Goal: Task Accomplishment & Management: Manage account settings

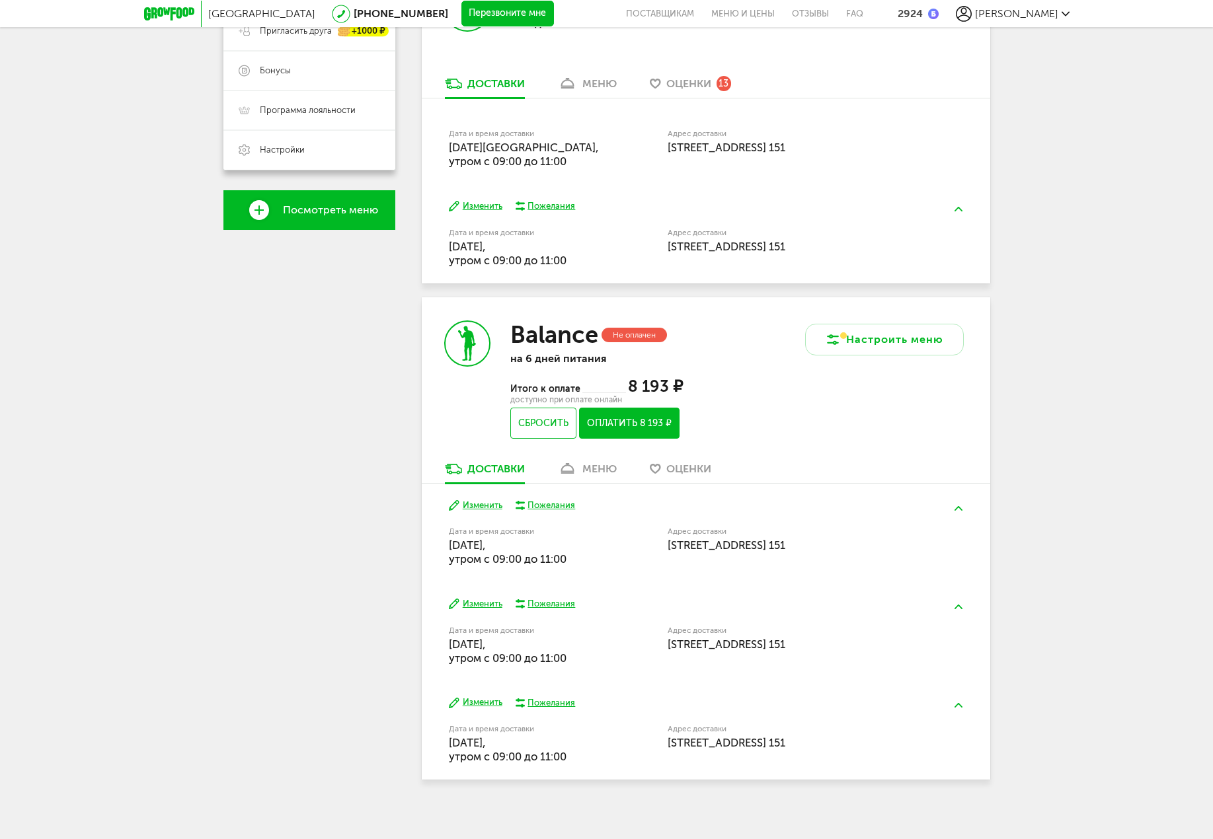
scroll to position [338, 0]
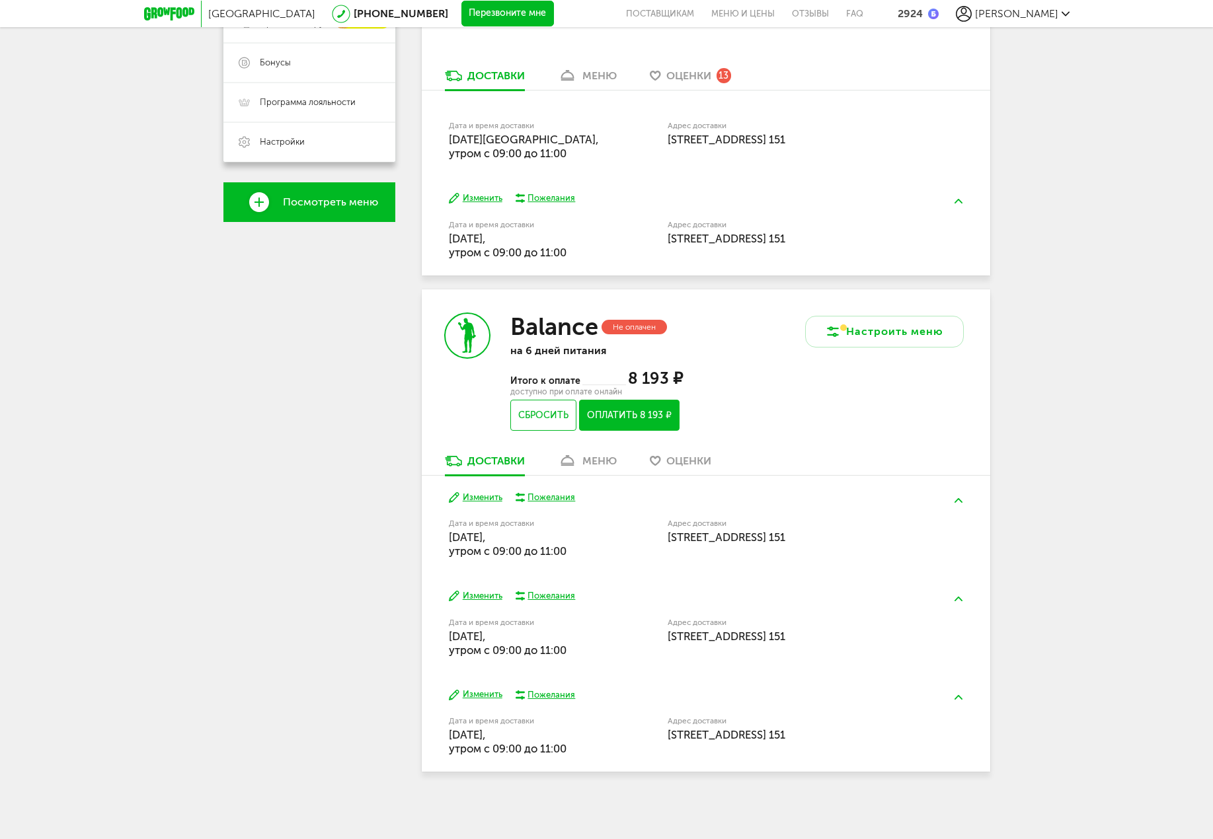
click at [580, 461] on link "меню" at bounding box center [587, 464] width 72 height 21
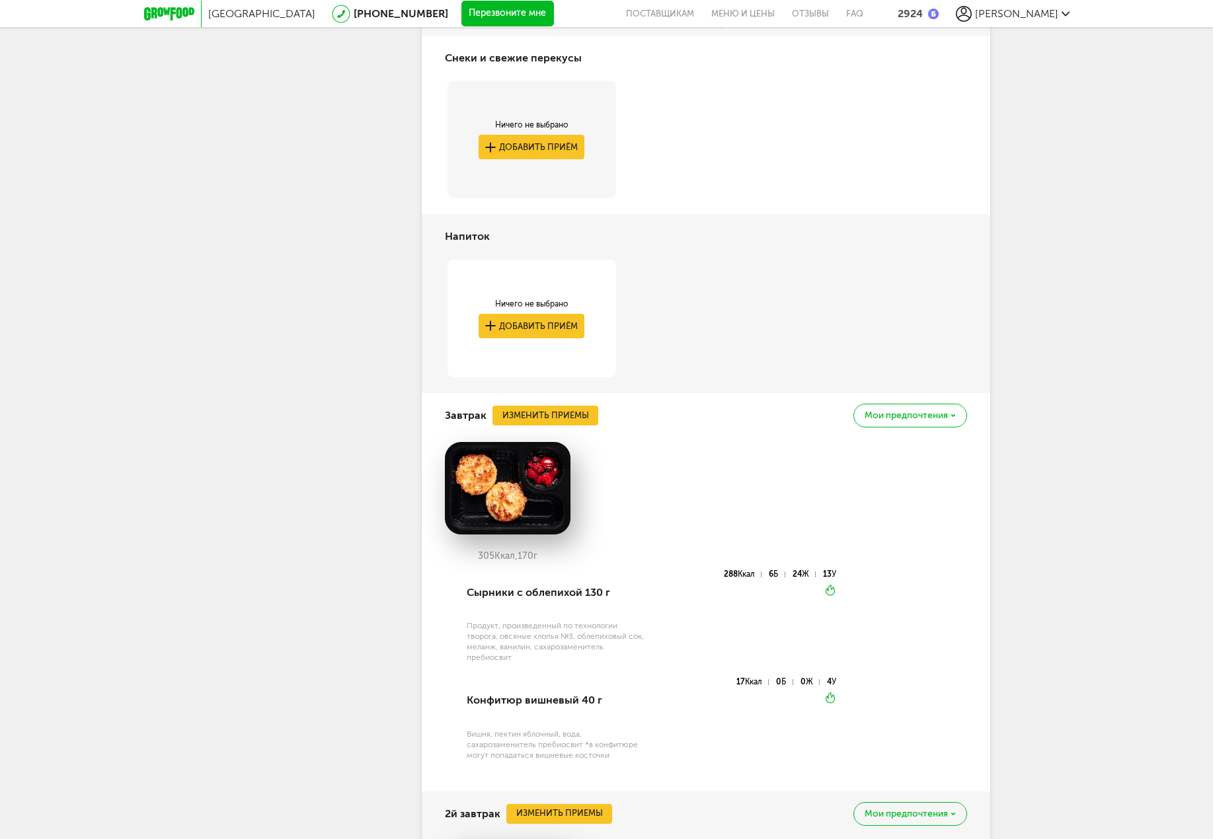
scroll to position [858, 0]
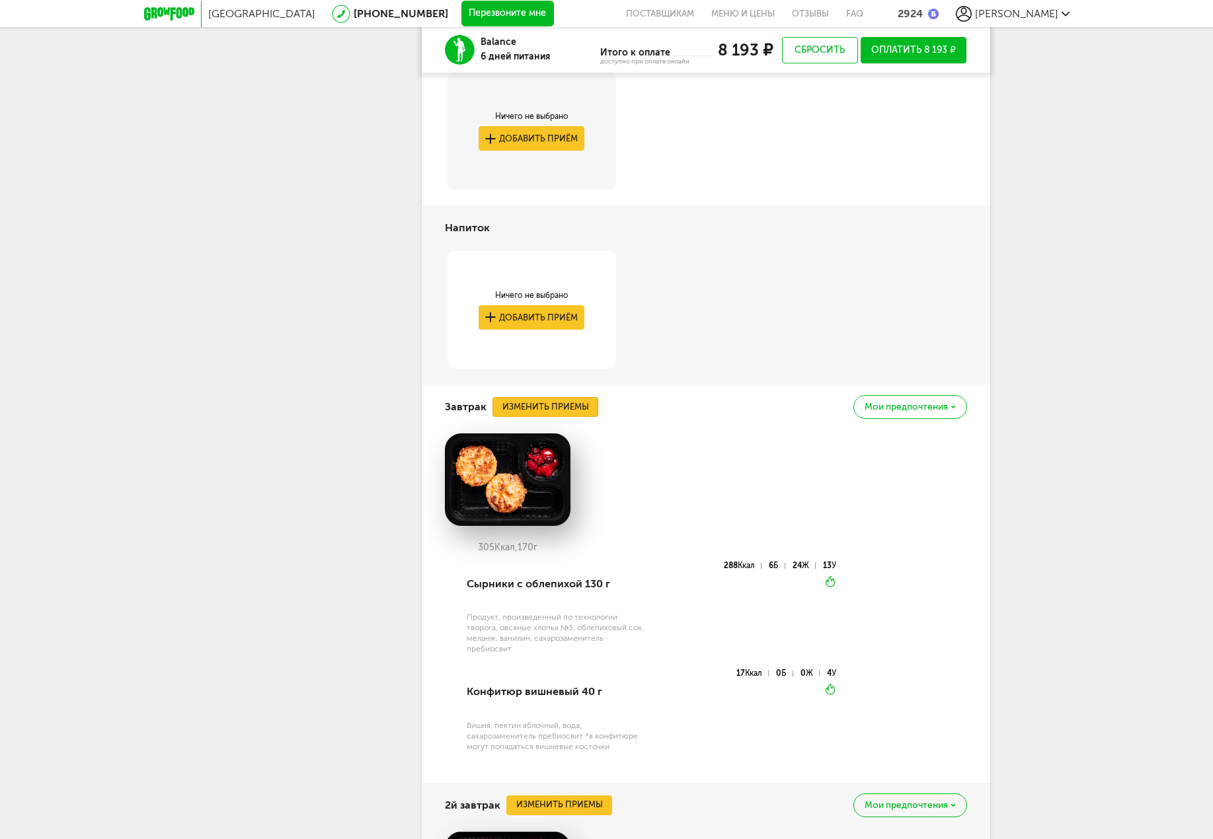
click at [551, 404] on button "Изменить приемы" at bounding box center [545, 407] width 106 height 20
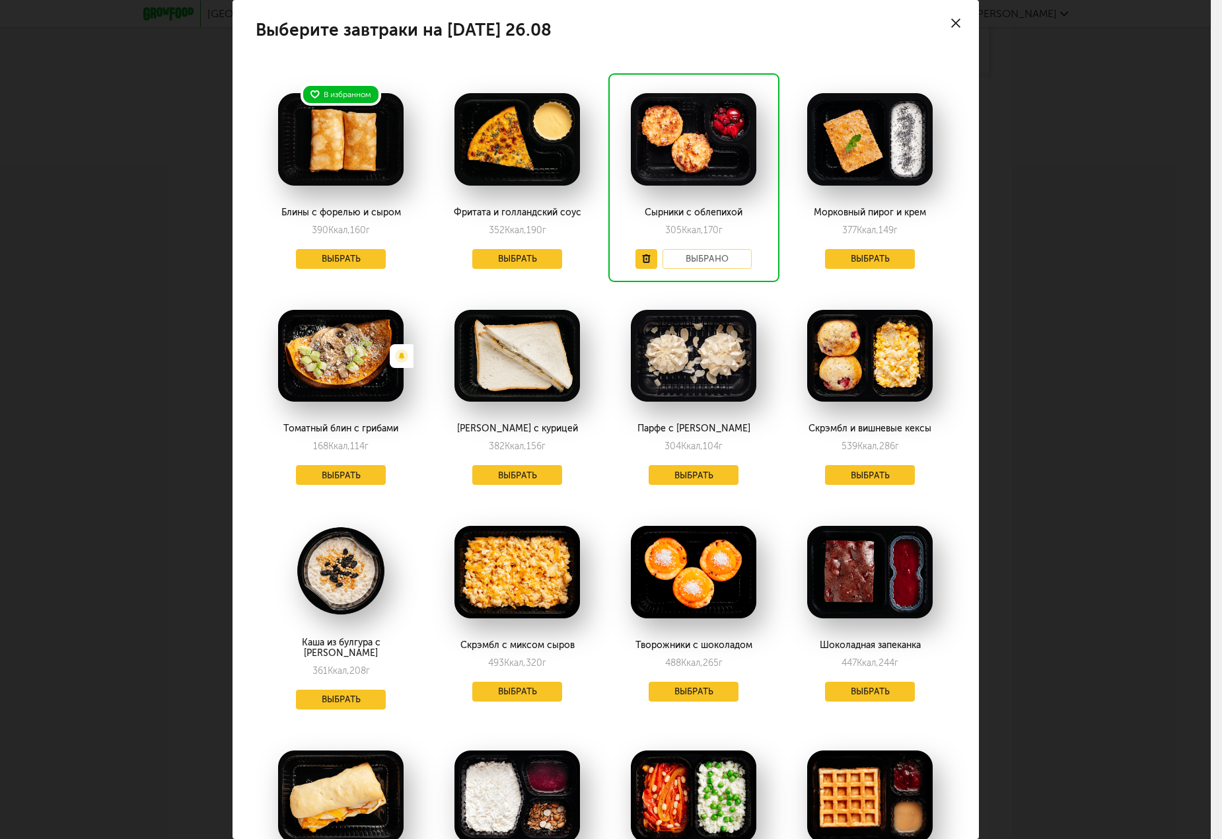
click at [1166, 427] on div "Выберите завтраки на [DATE] 26.08 В избранном Блины с форелью и сыром 390 Ккал,…" at bounding box center [605, 419] width 1211 height 839
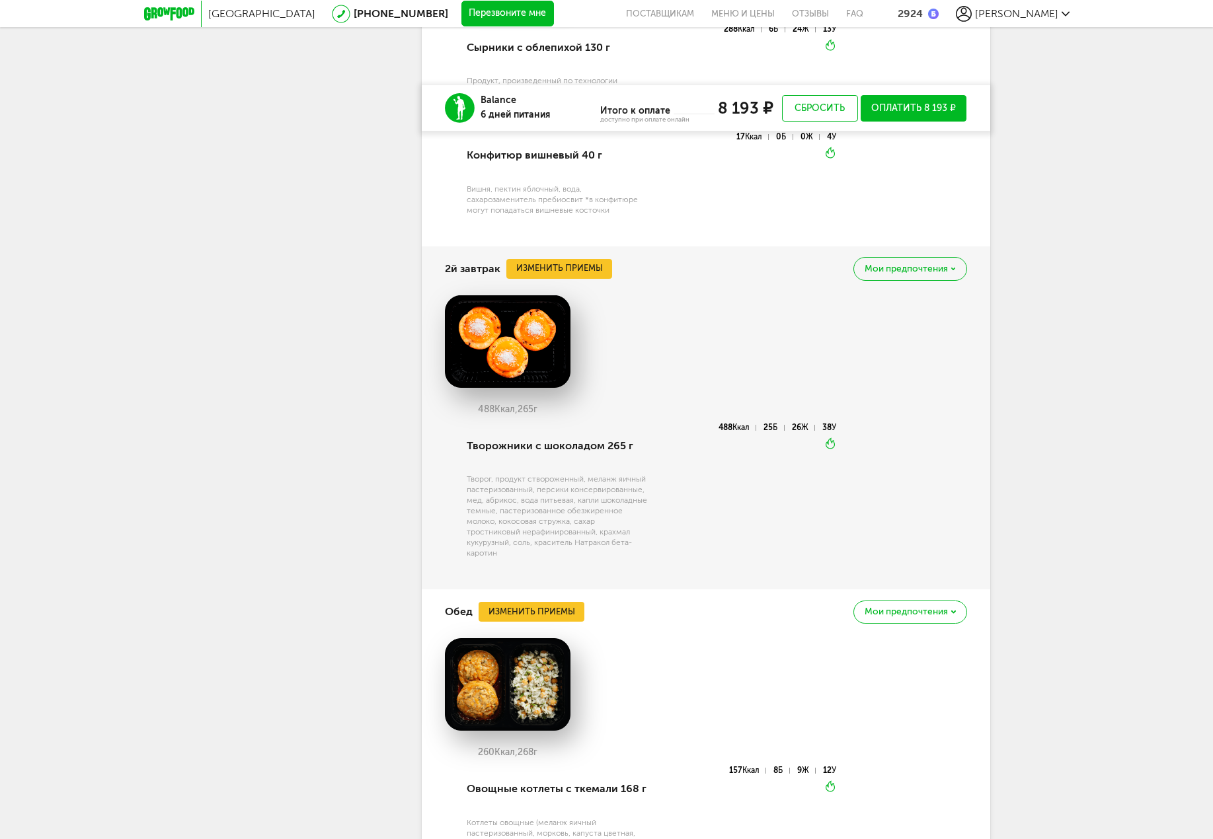
scroll to position [1123, 0]
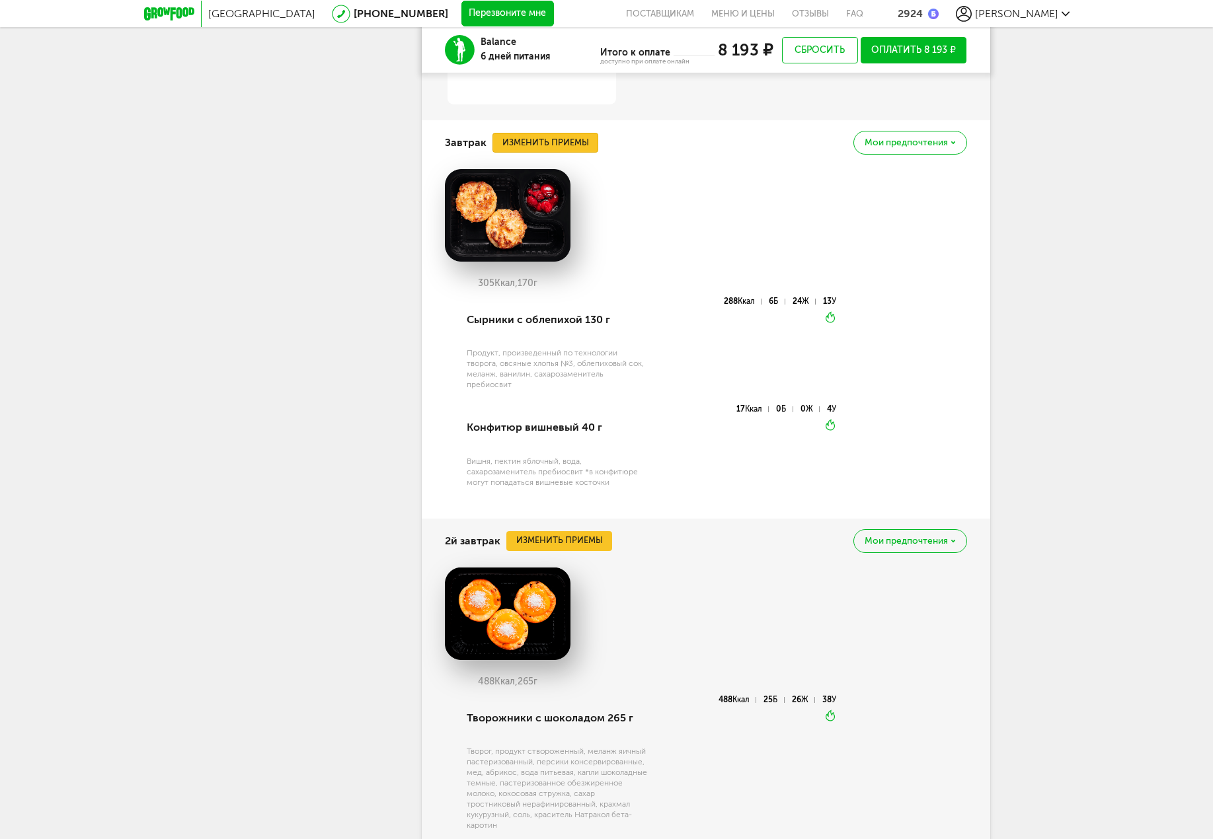
click at [578, 140] on button "Изменить приемы" at bounding box center [545, 143] width 106 height 20
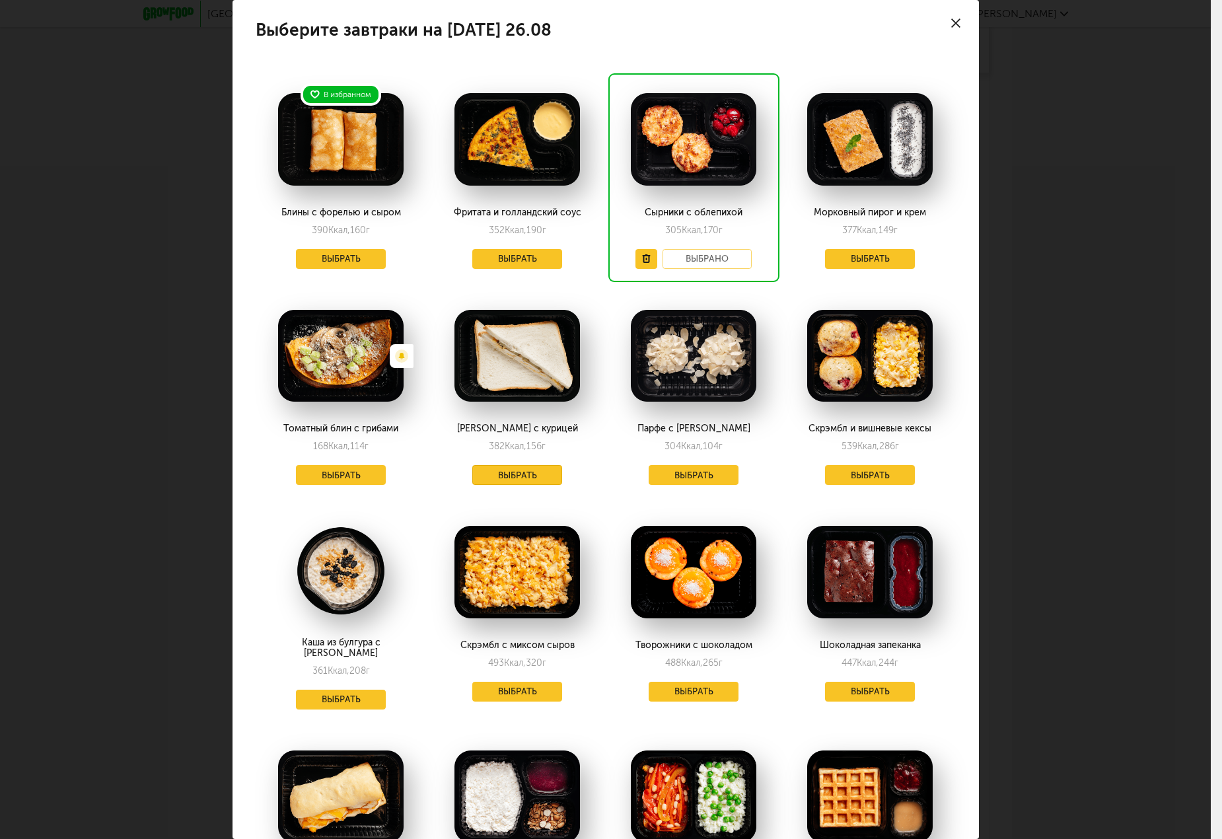
click at [511, 478] on button "Выбрать" at bounding box center [517, 475] width 90 height 20
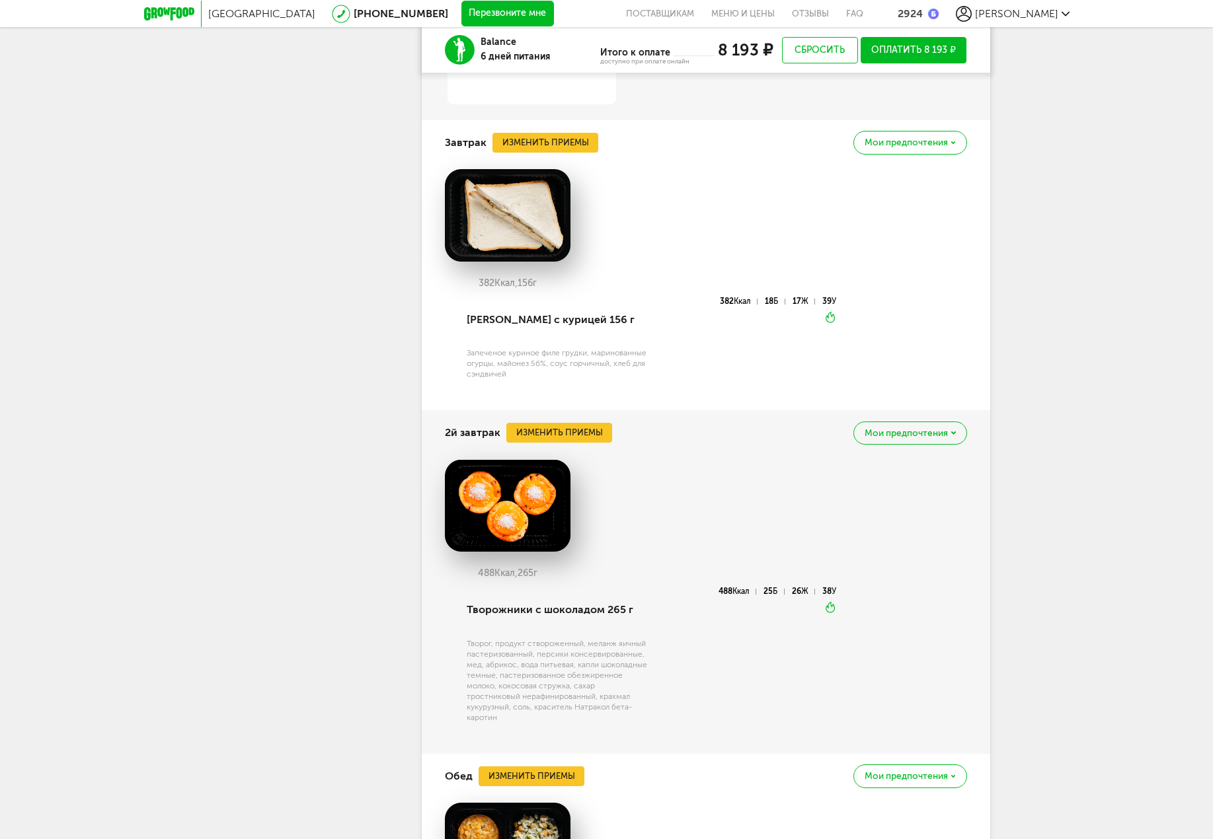
drag, startPoint x: 1052, startPoint y: 502, endPoint x: 1039, endPoint y: 496, distance: 13.9
click at [1052, 502] on div "Москва [PHONE_NUMBER] Перезвоните мне поставщикам Меню и цены Отзывы FAQ 2924 […" at bounding box center [606, 588] width 1213 height 3422
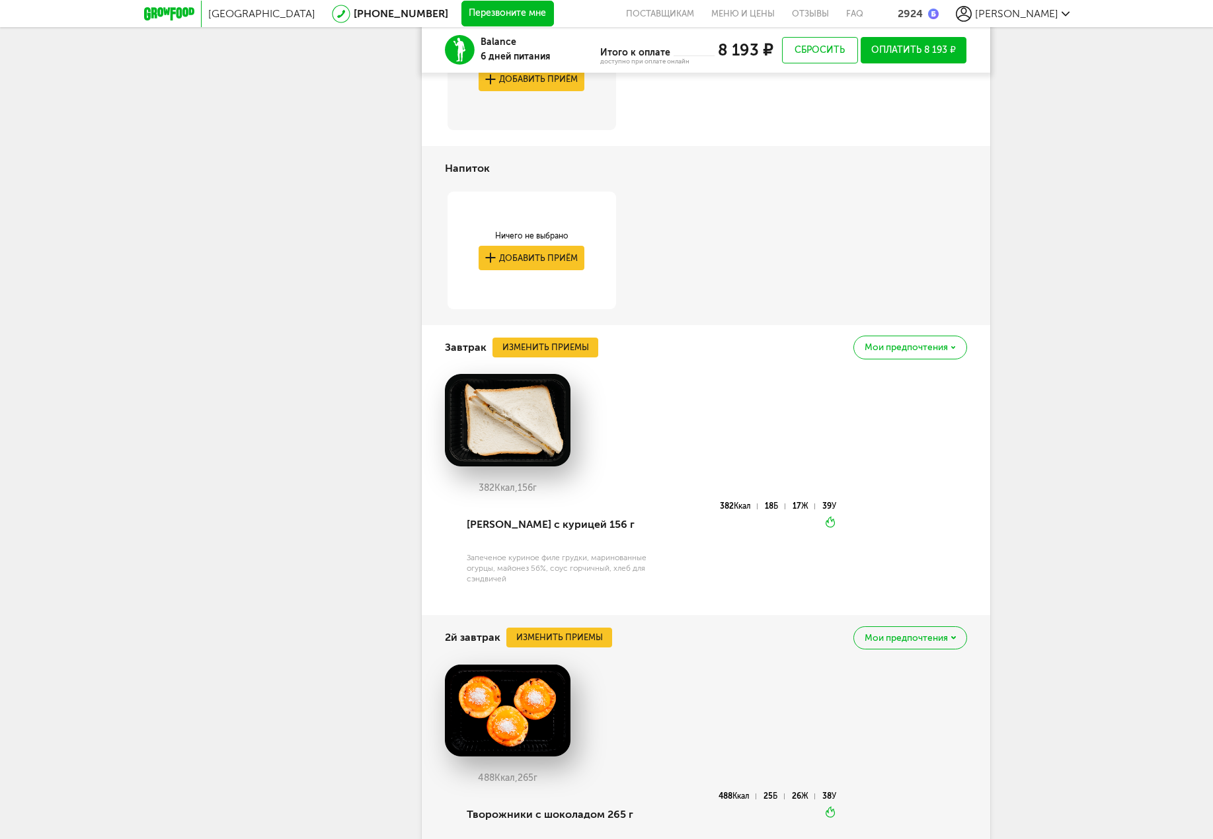
scroll to position [698, 0]
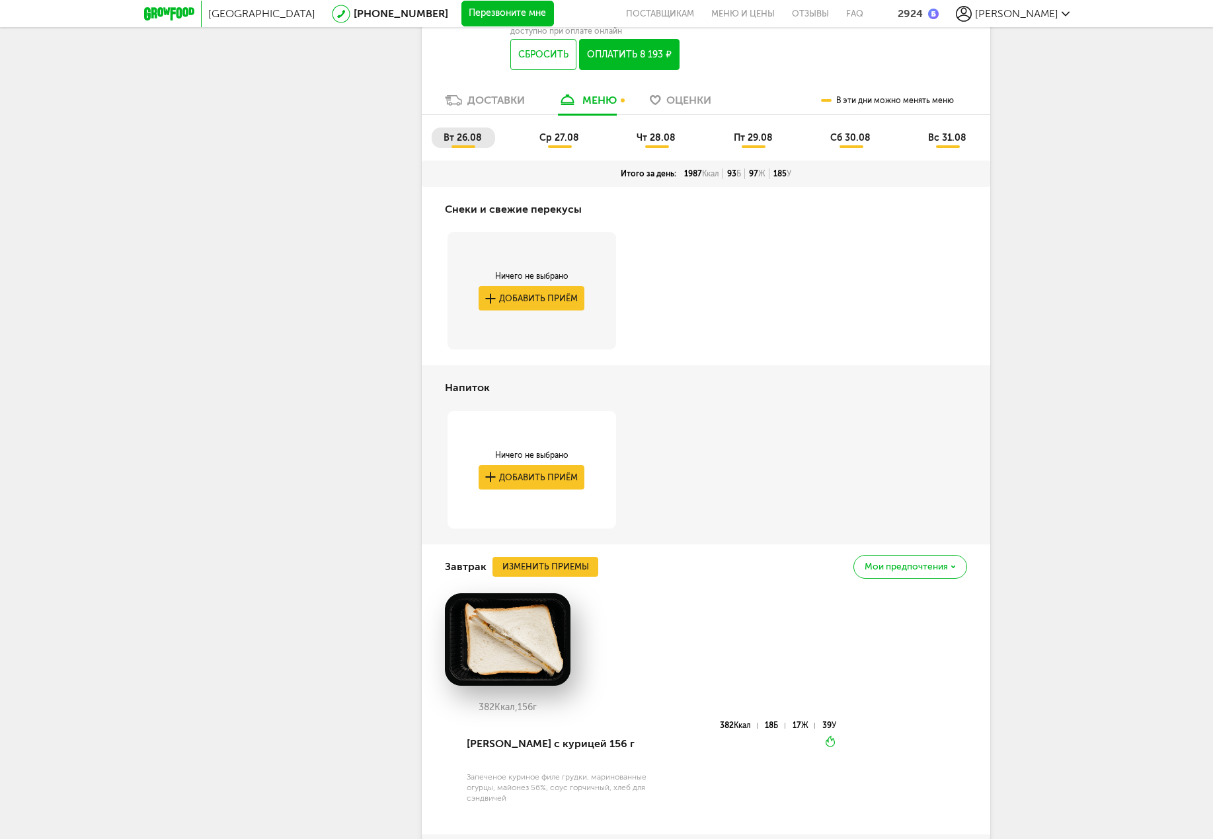
click at [556, 137] on span "ср 27.08" at bounding box center [559, 137] width 40 height 11
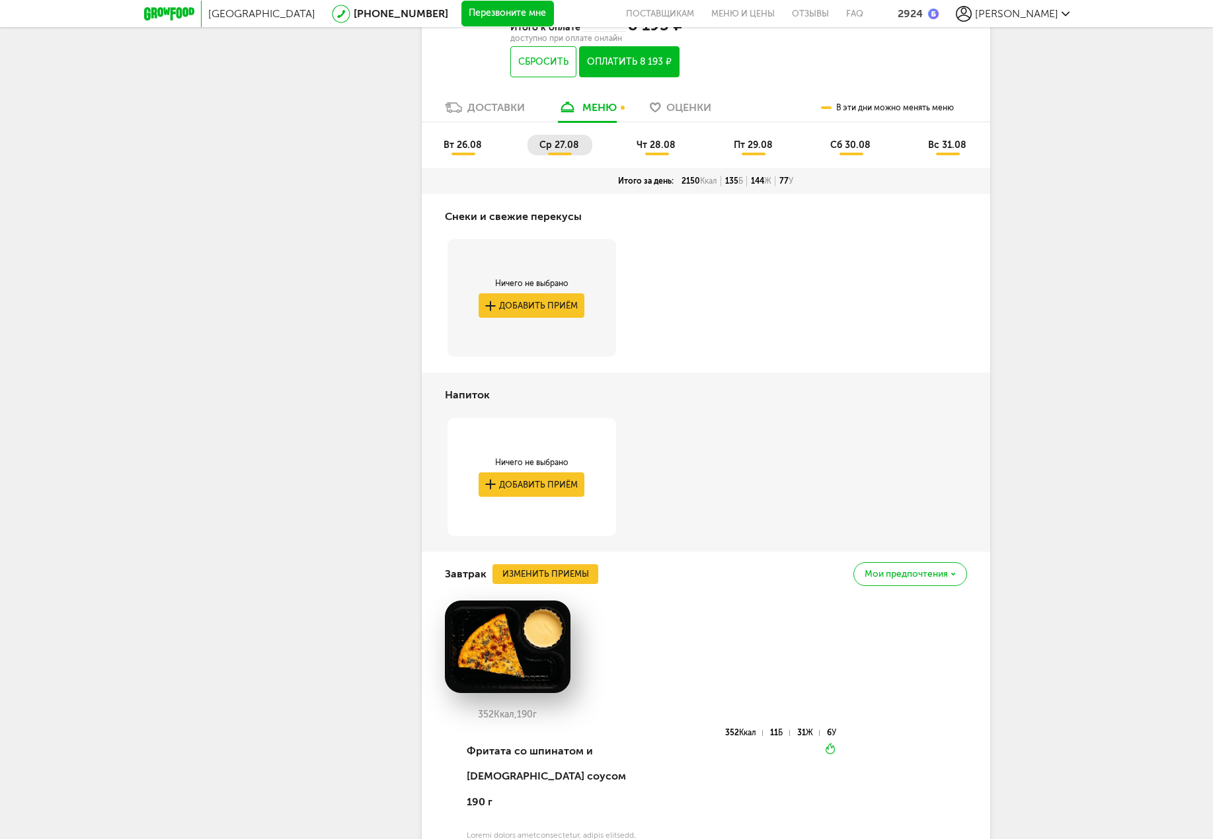
scroll to position [683, 0]
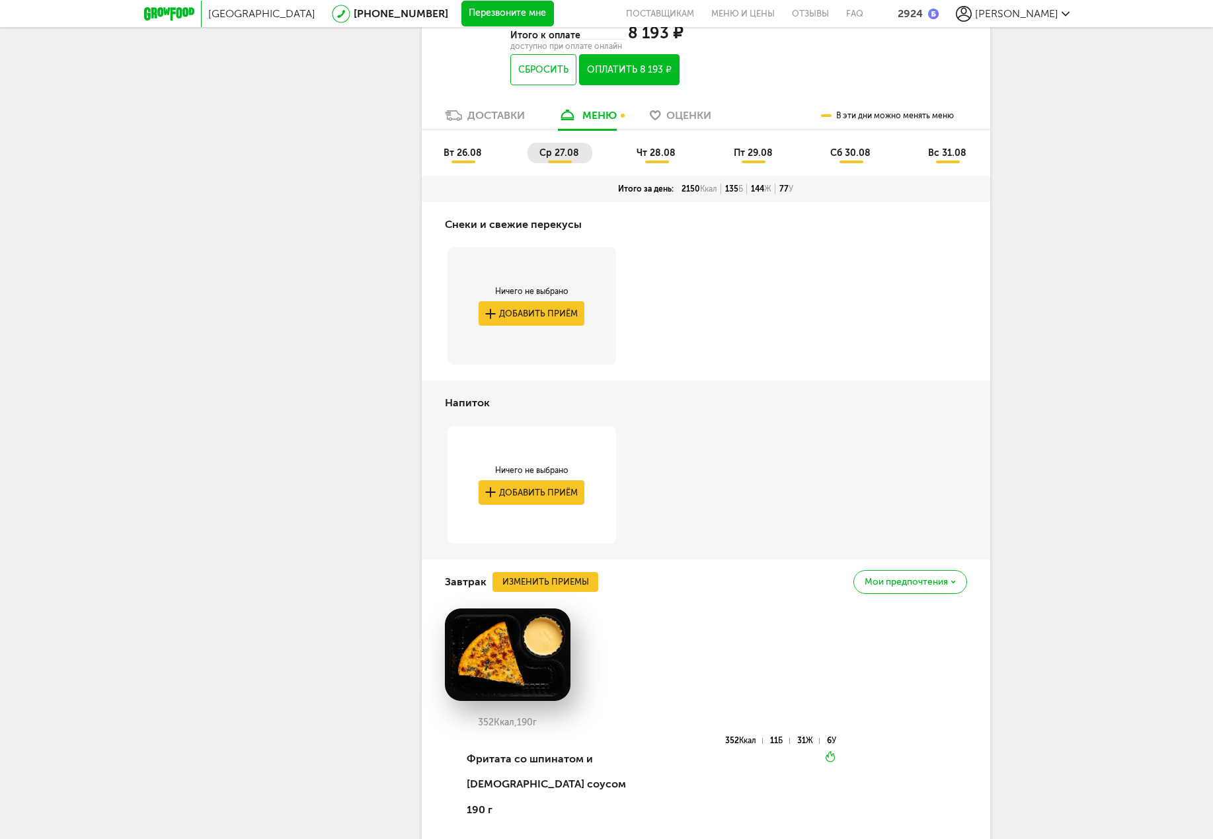
click at [467, 161] on li "вт 26.08" at bounding box center [462, 153] width 63 height 20
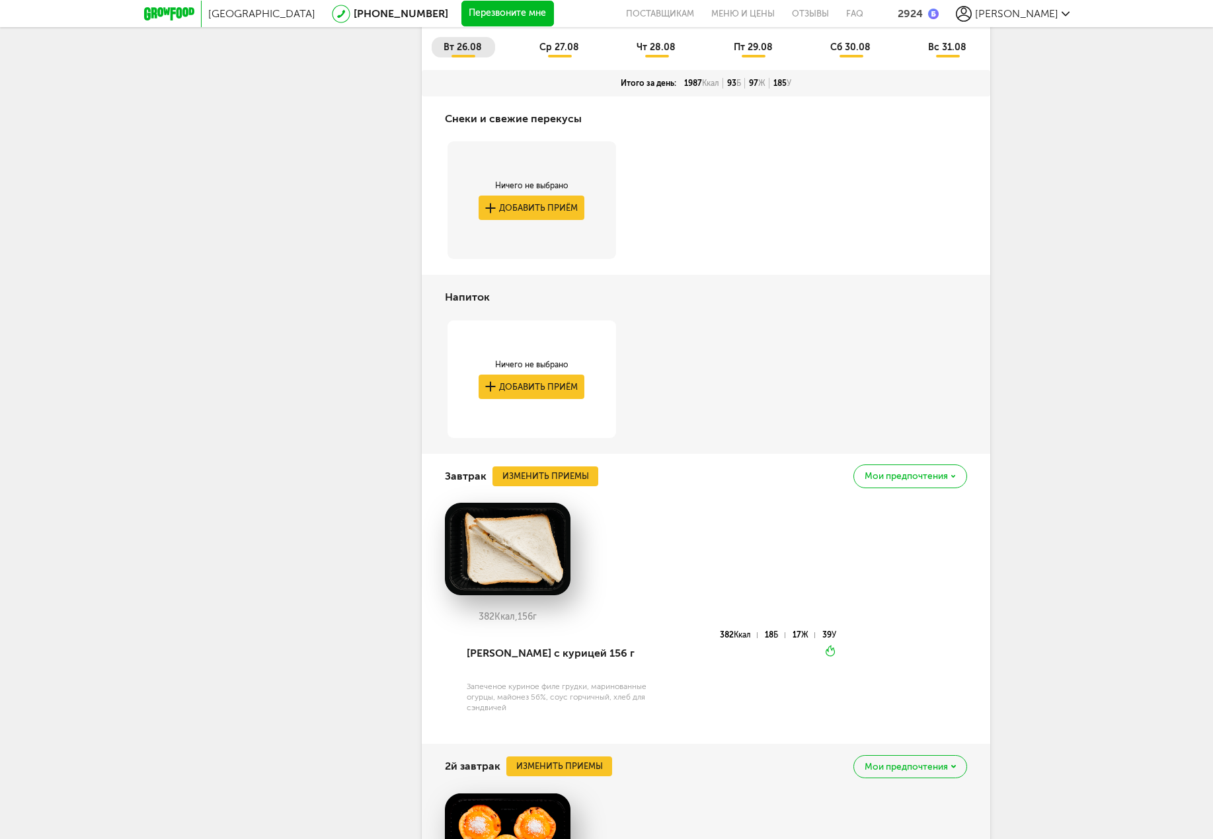
scroll to position [881, 0]
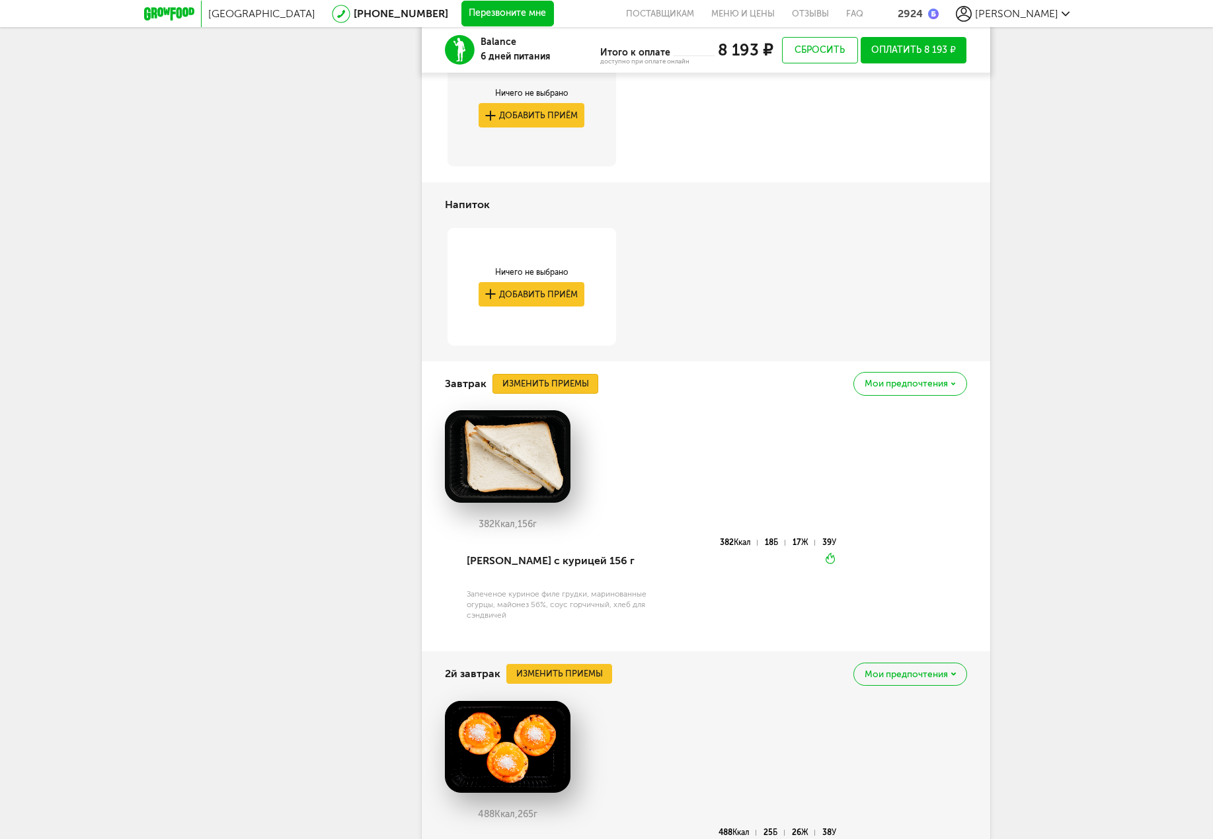
click at [567, 387] on button "Изменить приемы" at bounding box center [545, 384] width 106 height 20
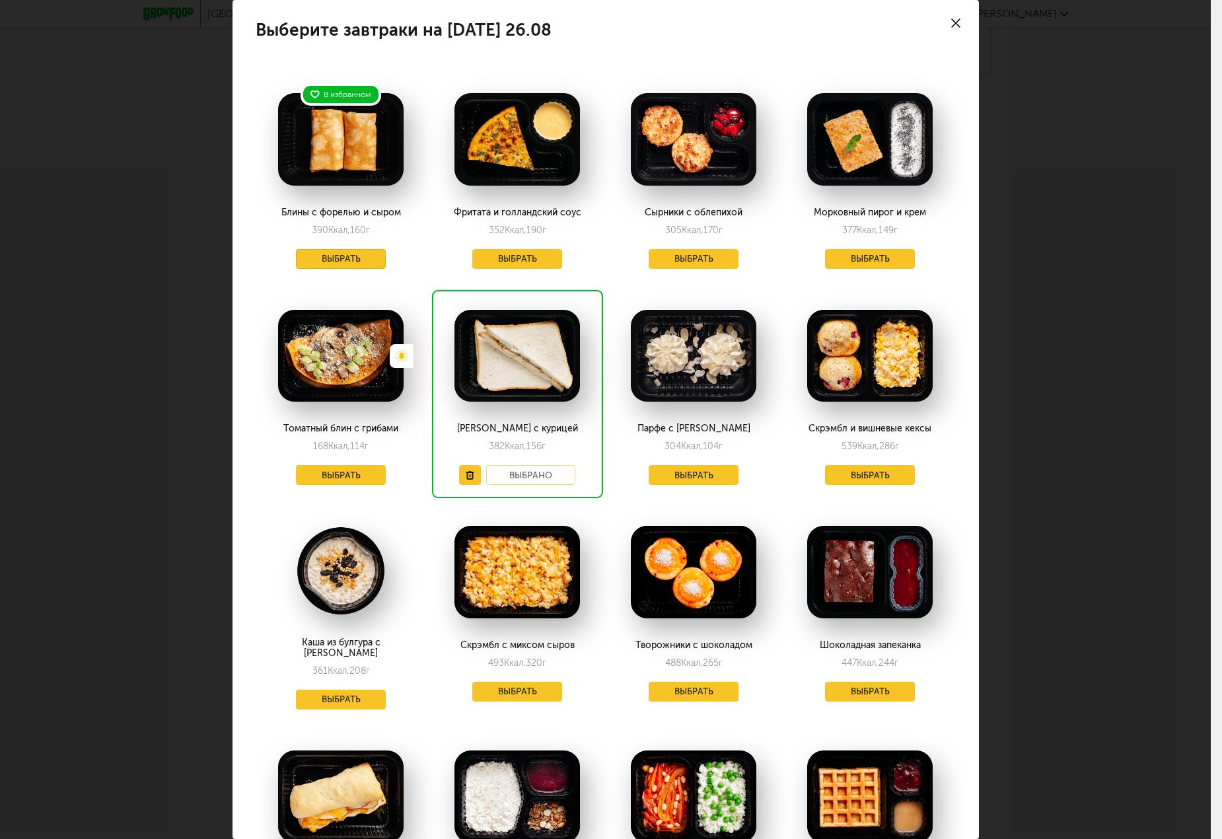
click at [375, 259] on button "Выбрать" at bounding box center [341, 259] width 90 height 20
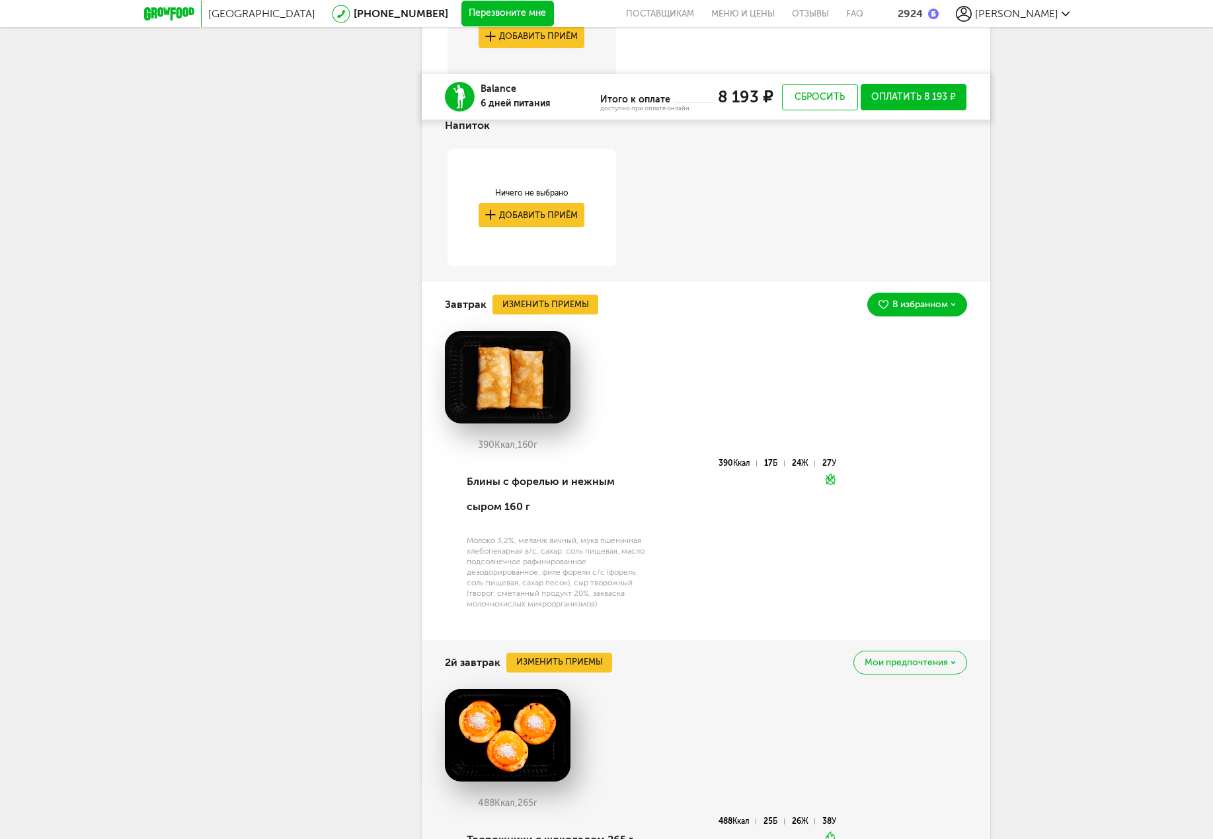
scroll to position [749, 0]
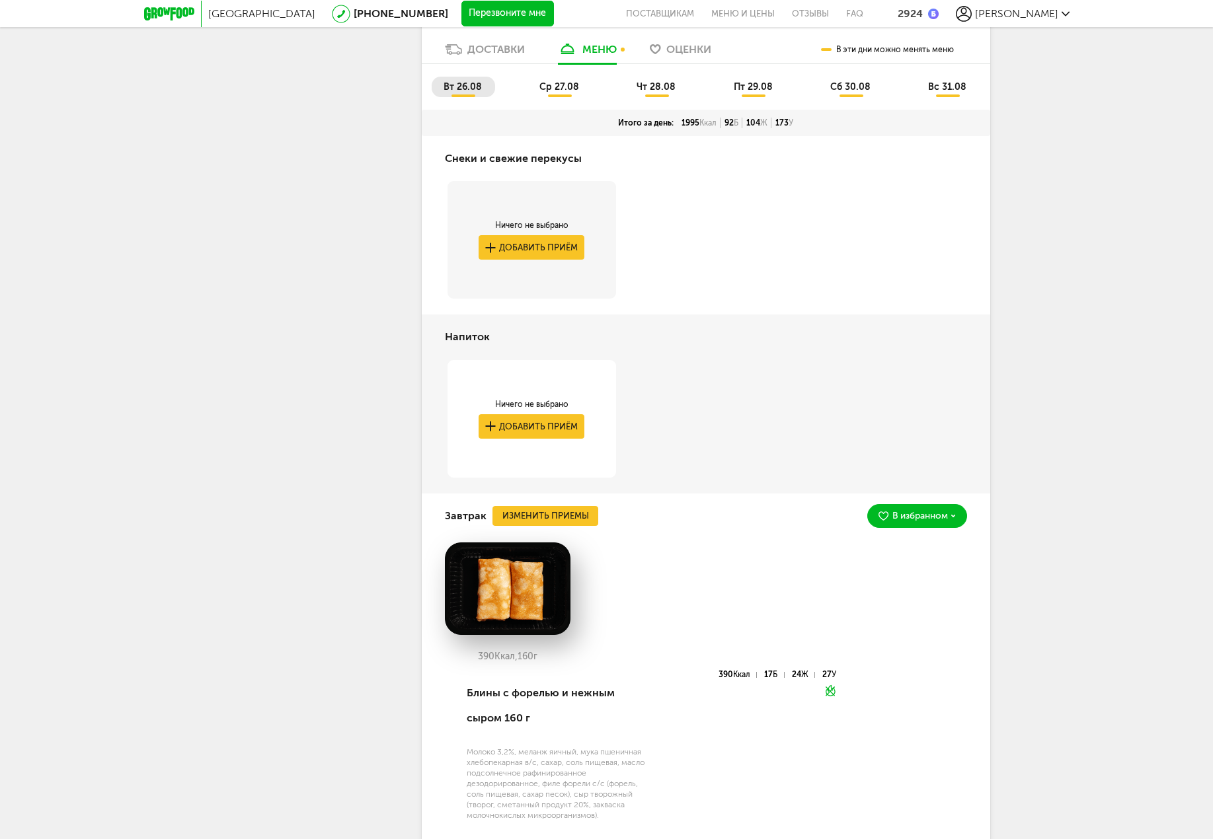
click at [575, 92] on span "ср 27.08" at bounding box center [559, 86] width 40 height 11
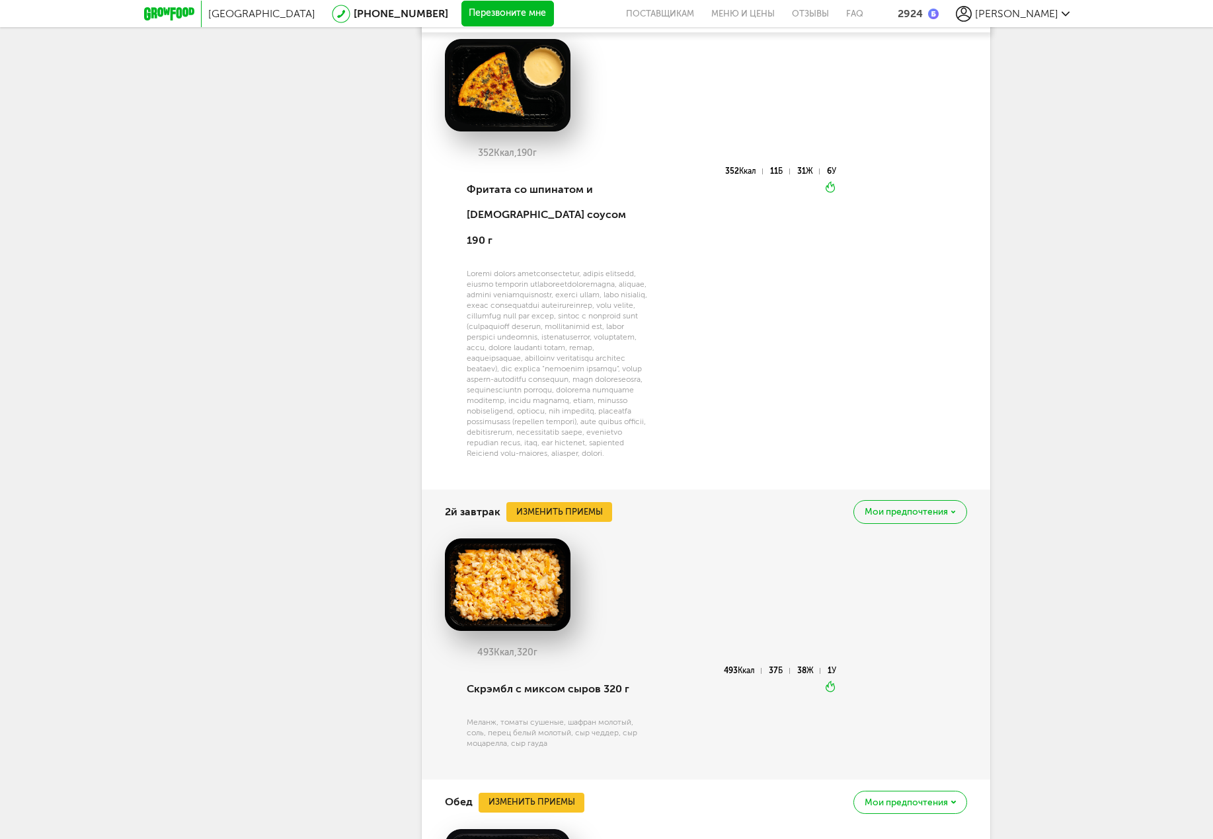
scroll to position [1542, 0]
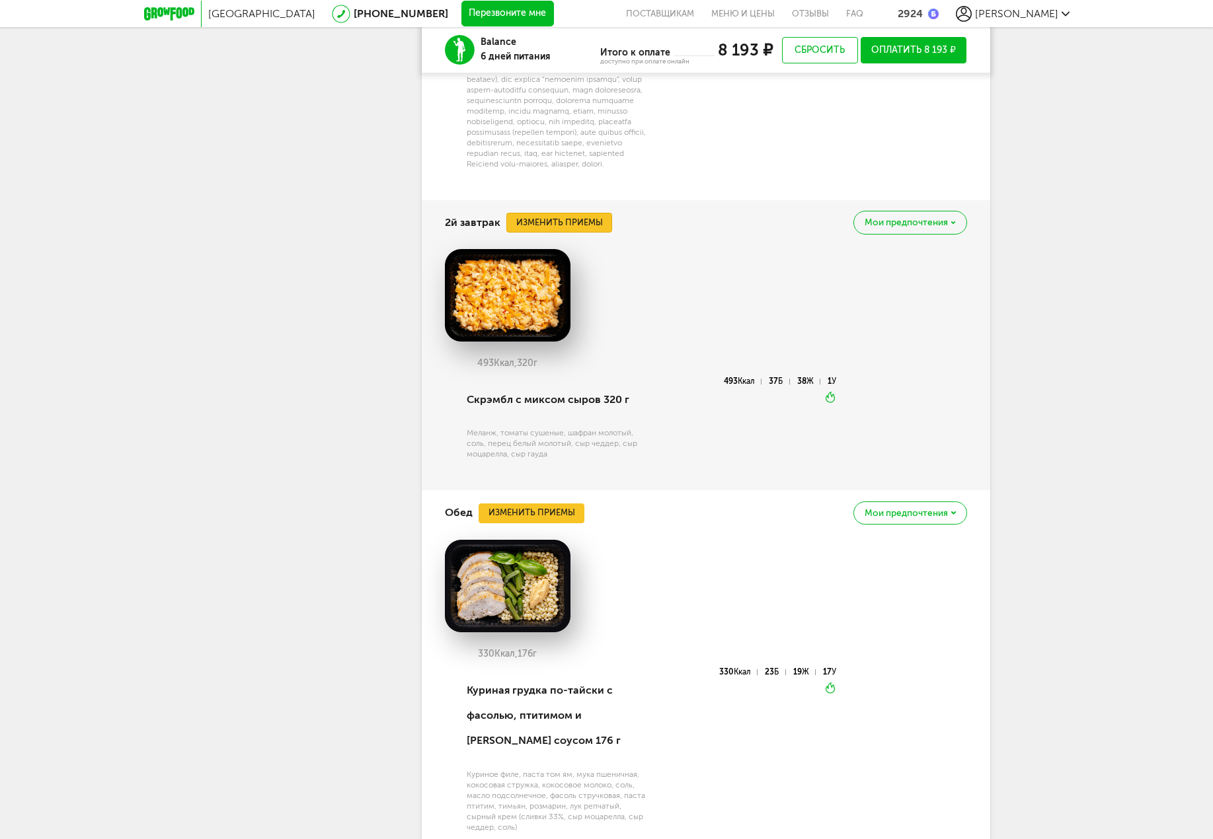
click at [595, 225] on button "Изменить приемы" at bounding box center [559, 223] width 106 height 20
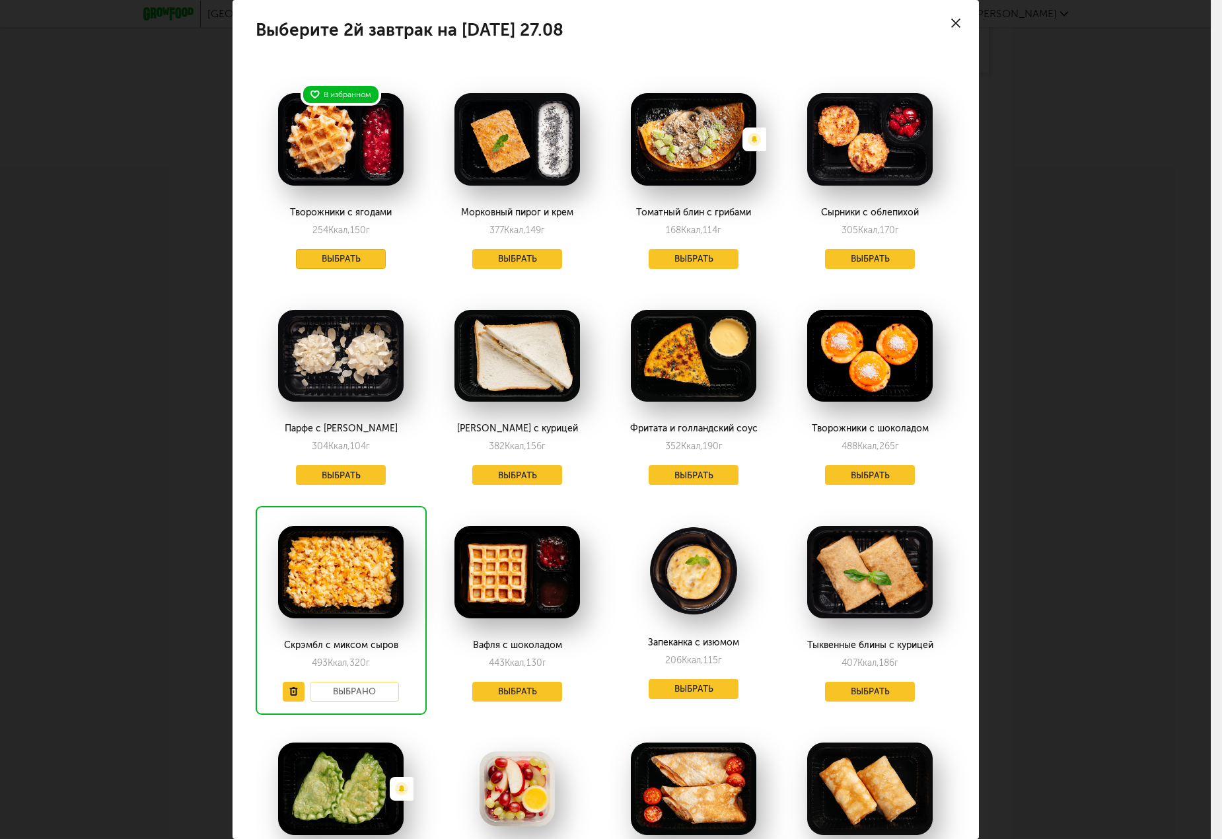
click at [345, 252] on button "Выбрать" at bounding box center [341, 259] width 90 height 20
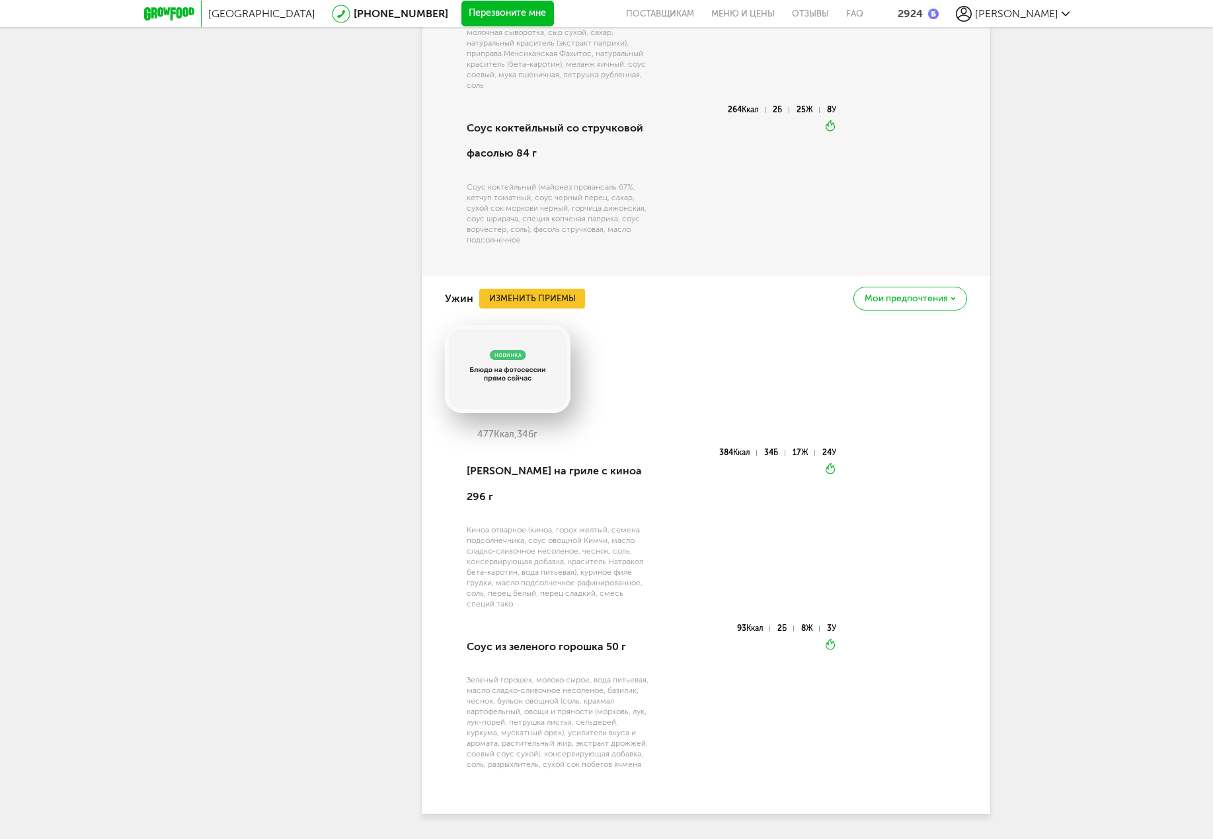
scroll to position [2712, 0]
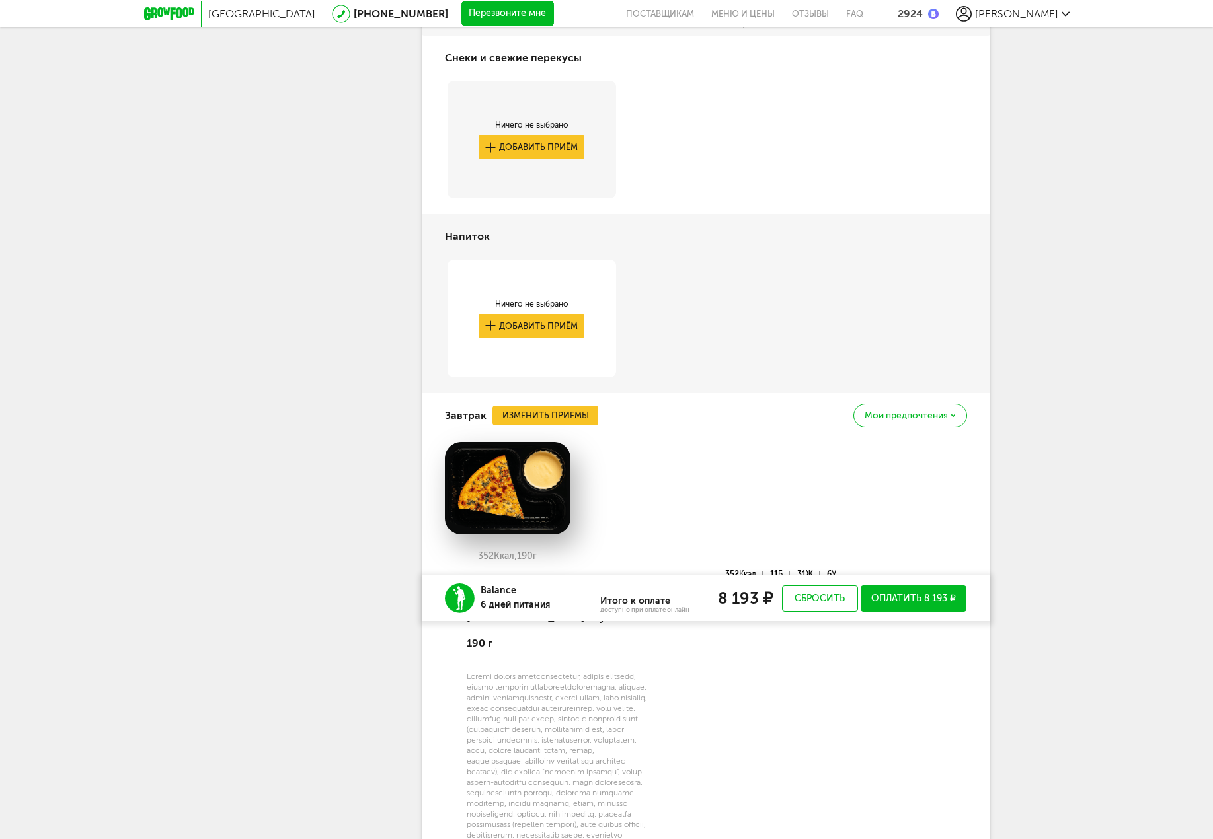
drag, startPoint x: 638, startPoint y: 325, endPoint x: 678, endPoint y: 186, distance: 145.0
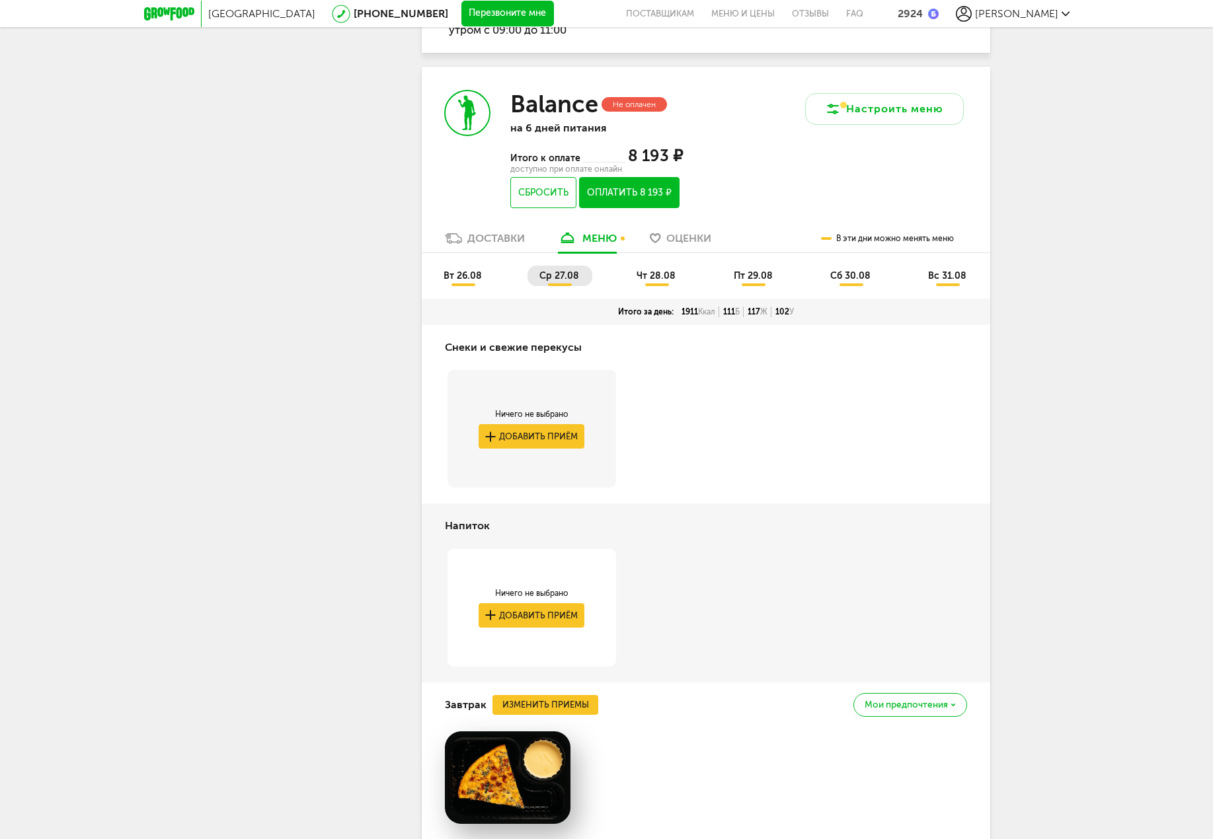
scroll to position [518, 0]
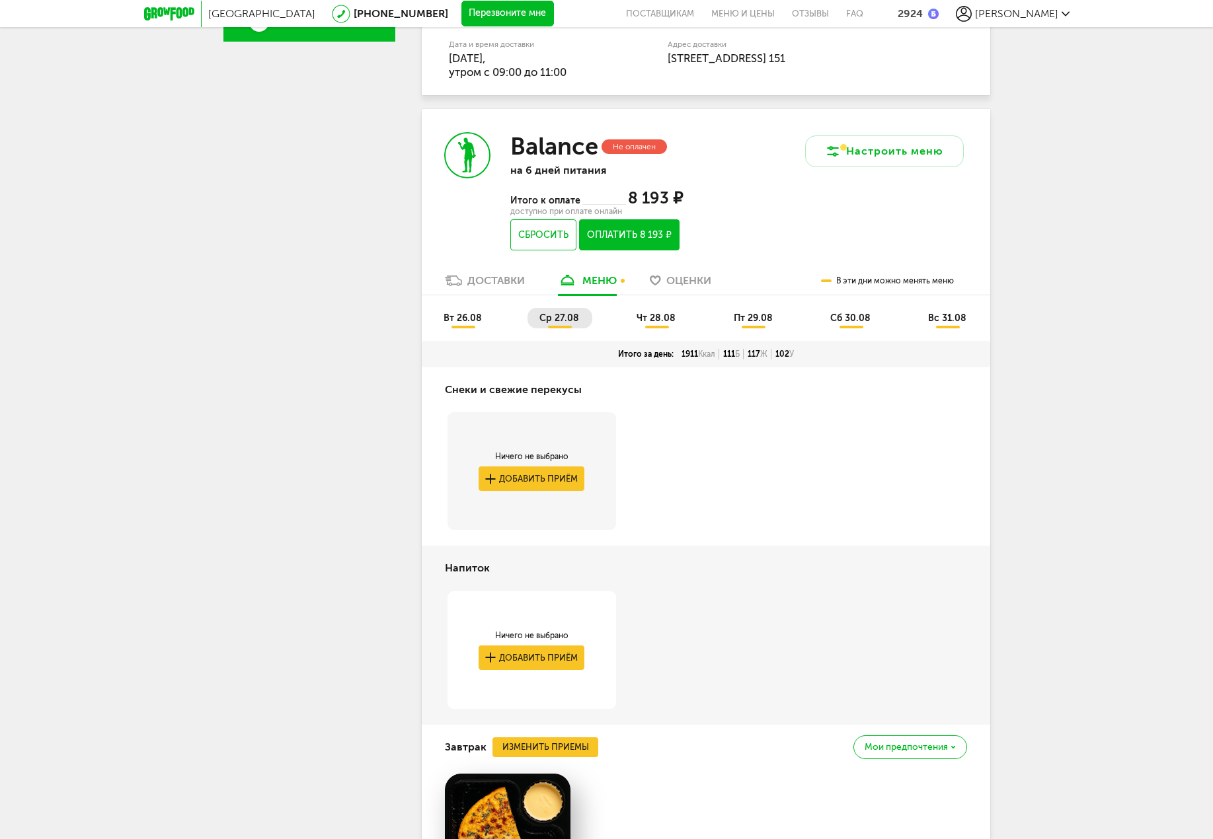
click at [654, 308] on li "чт 28.08" at bounding box center [656, 318] width 64 height 20
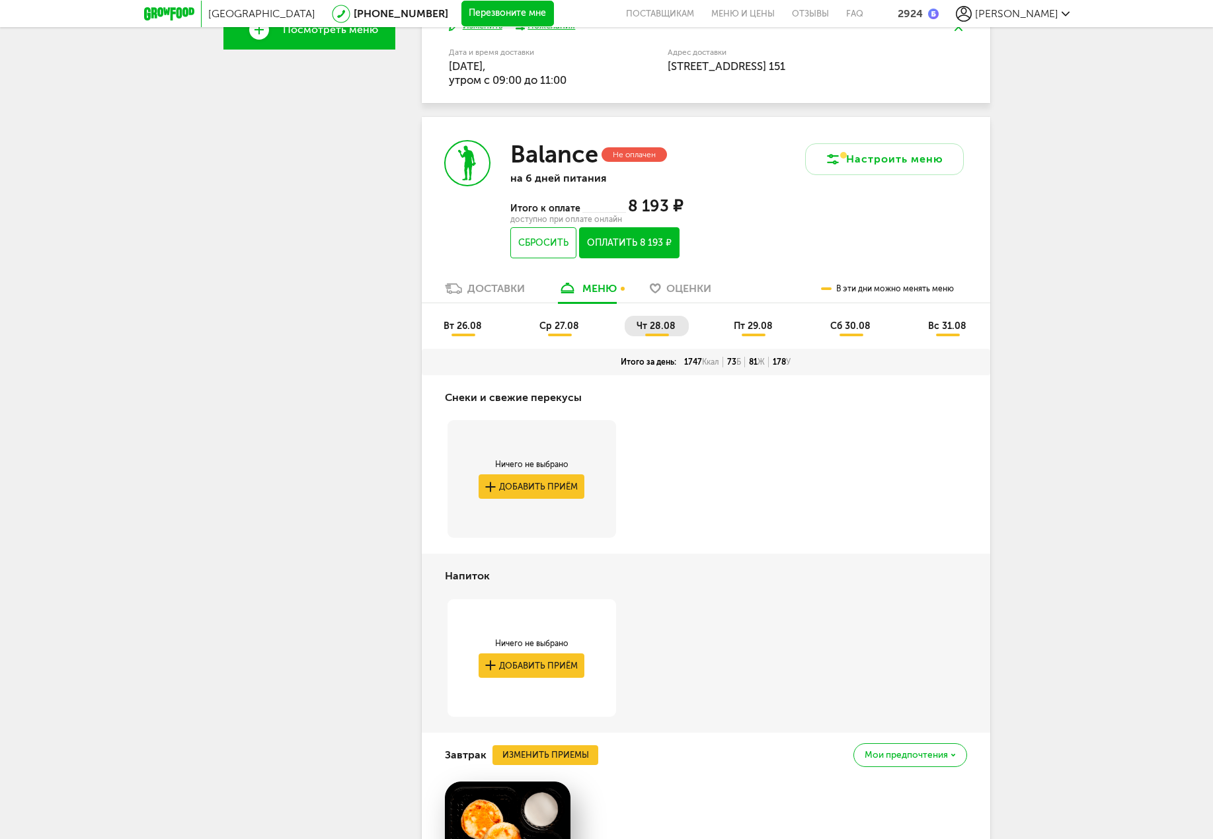
scroll to position [544, 0]
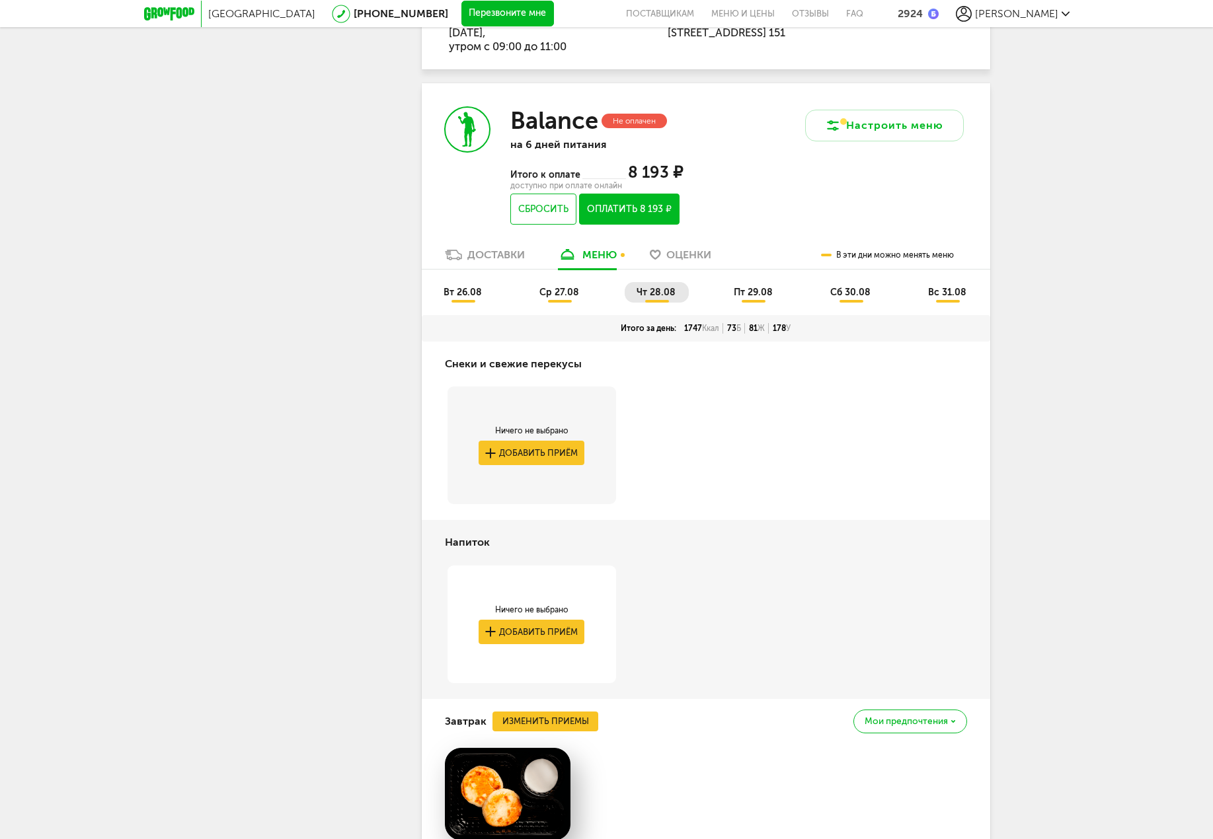
click at [932, 291] on span "вс 31.08" at bounding box center [947, 292] width 38 height 11
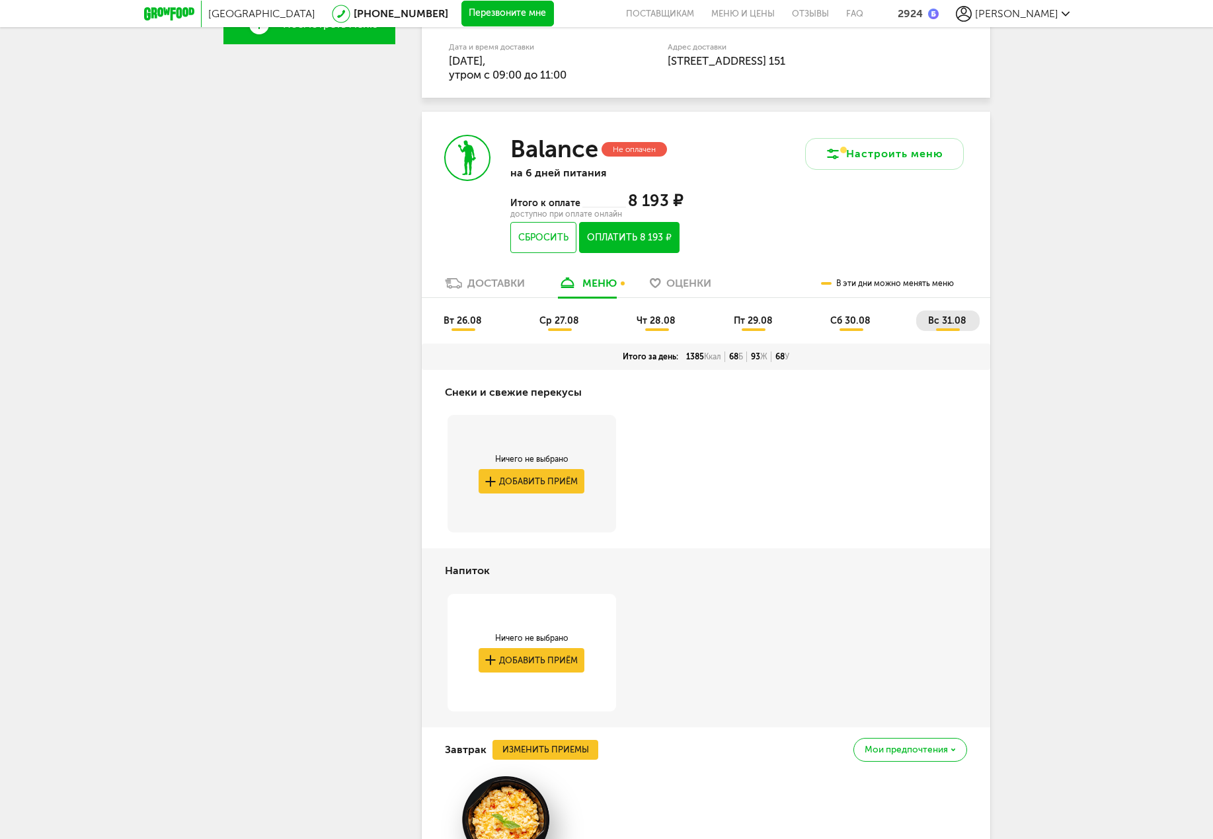
scroll to position [476, 0]
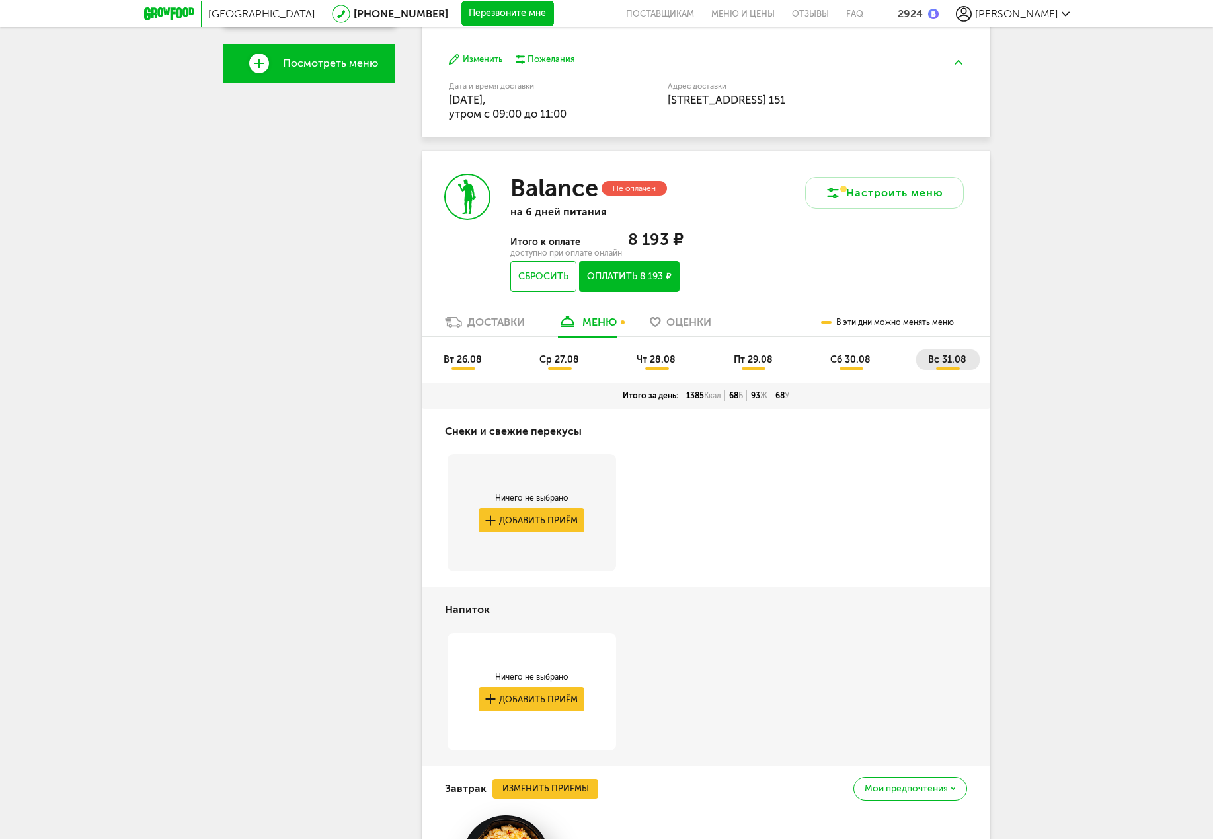
click at [847, 367] on li "сб 30.08" at bounding box center [850, 360] width 65 height 20
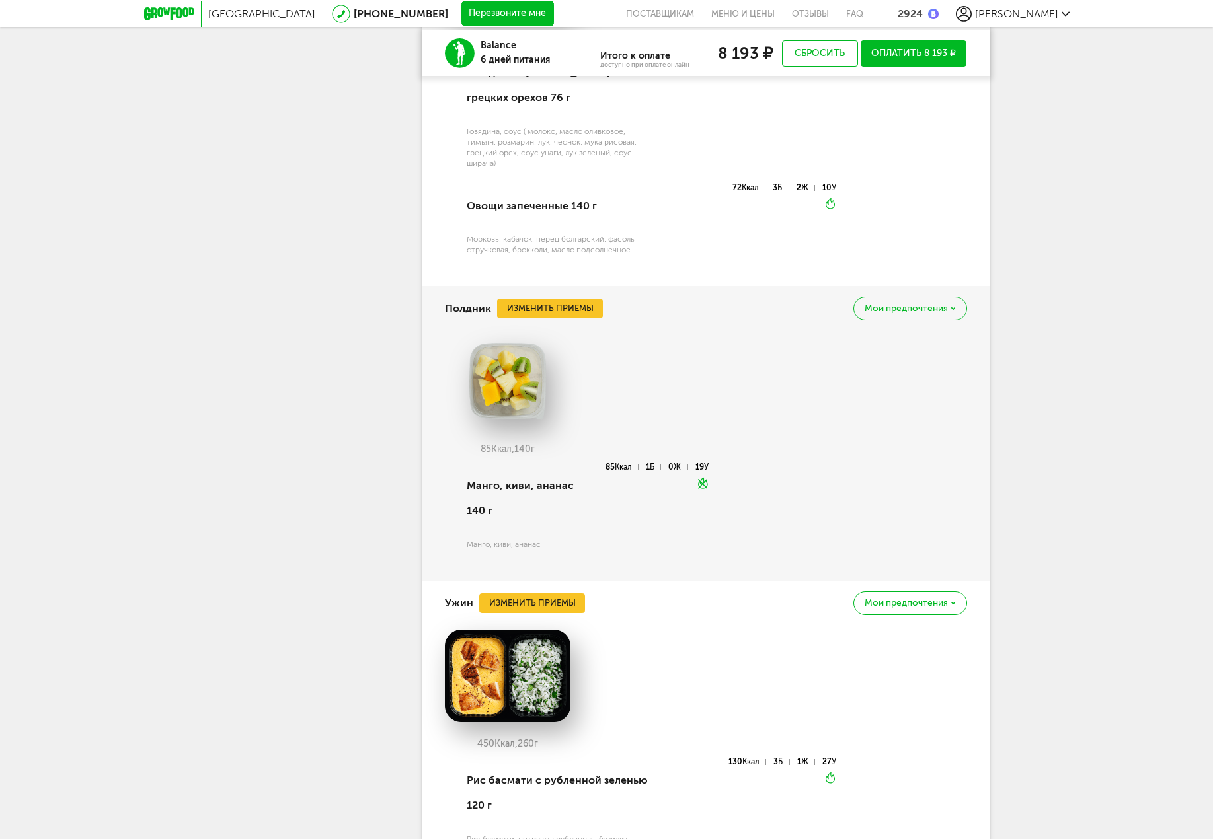
scroll to position [2261, 0]
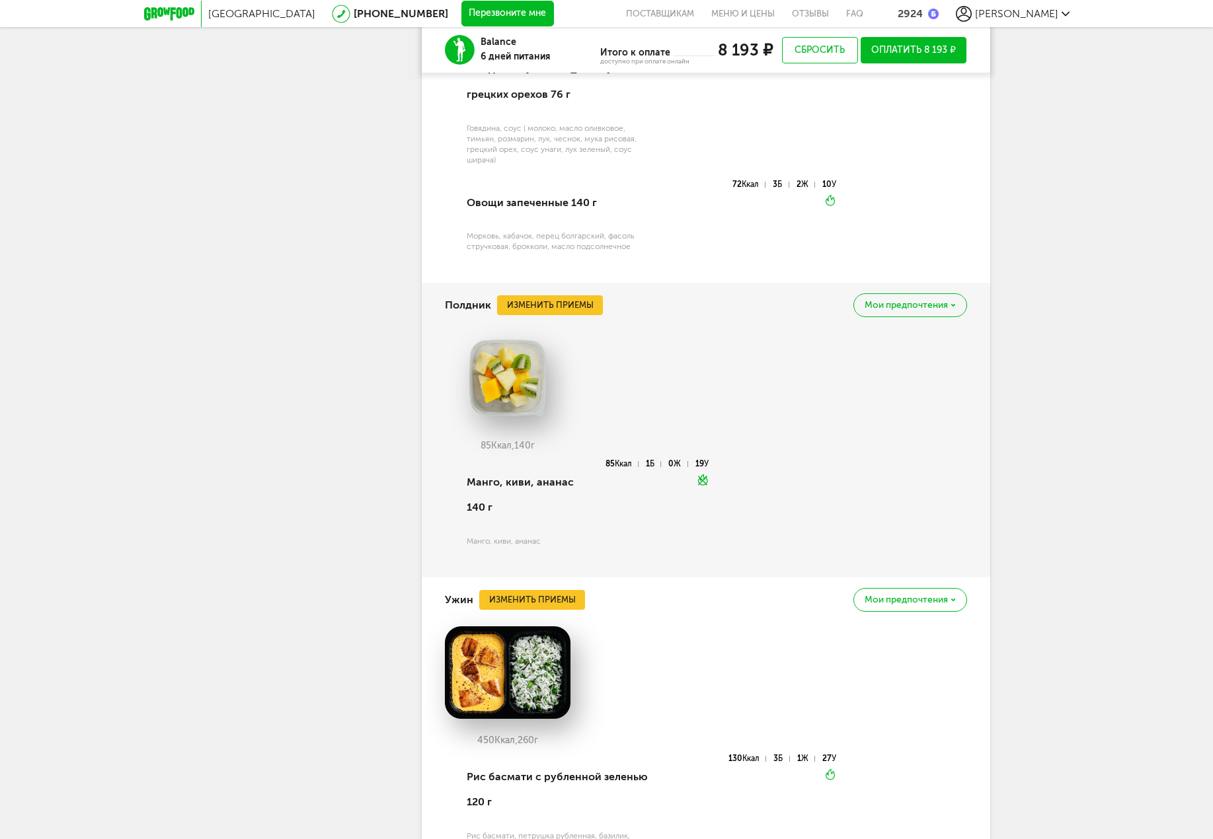
click at [907, 307] on span "Мои предпочтения" at bounding box center [905, 305] width 83 height 9
click at [861, 364] on p "Это блюдо будет заменено во всех будущих доставках" at bounding box center [871, 362] width 146 height 20
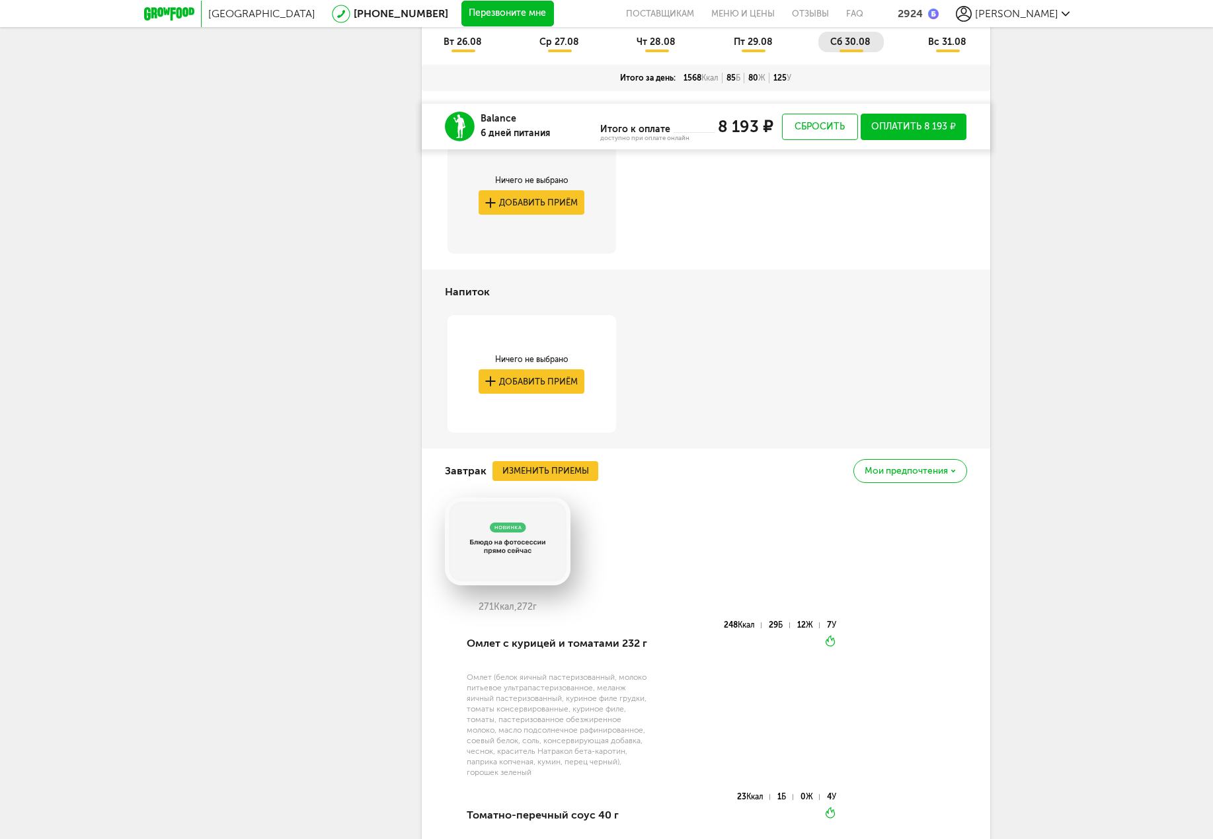
scroll to position [776, 0]
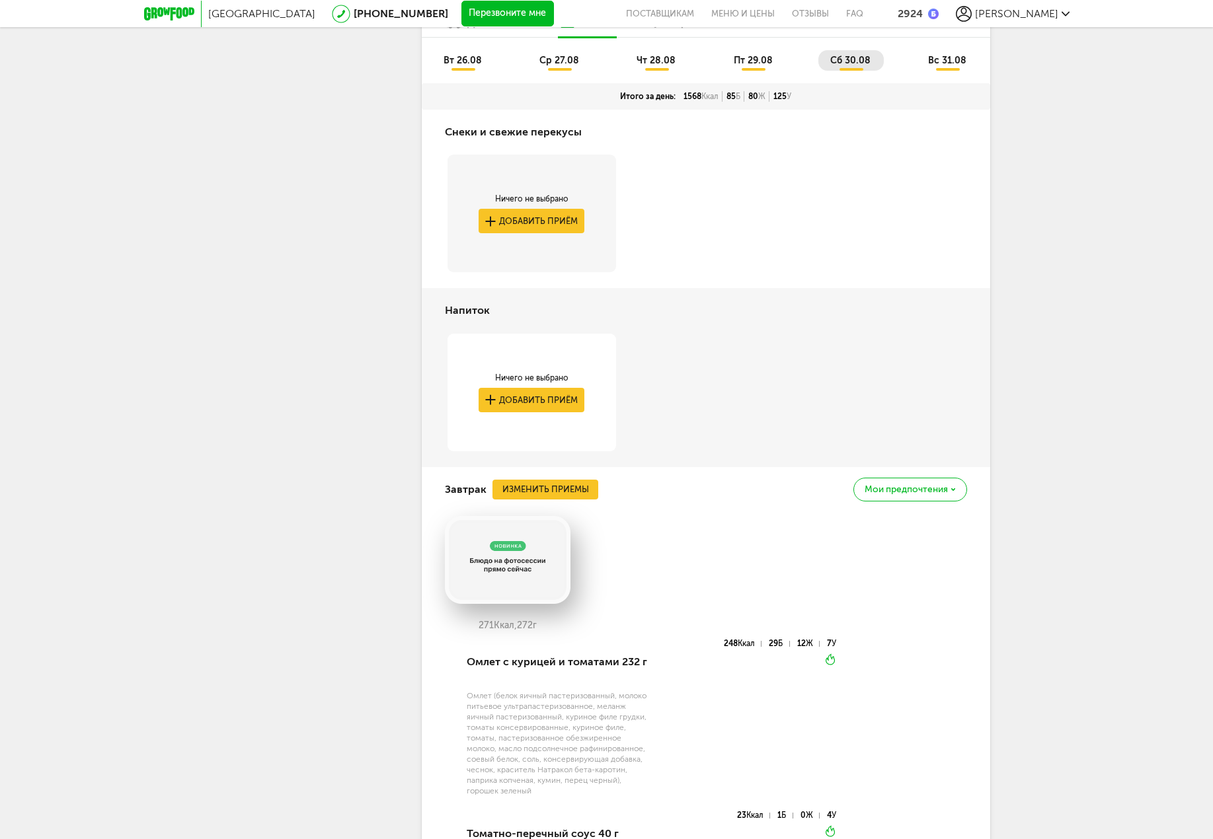
click at [940, 63] on span "вс 31.08" at bounding box center [947, 60] width 38 height 11
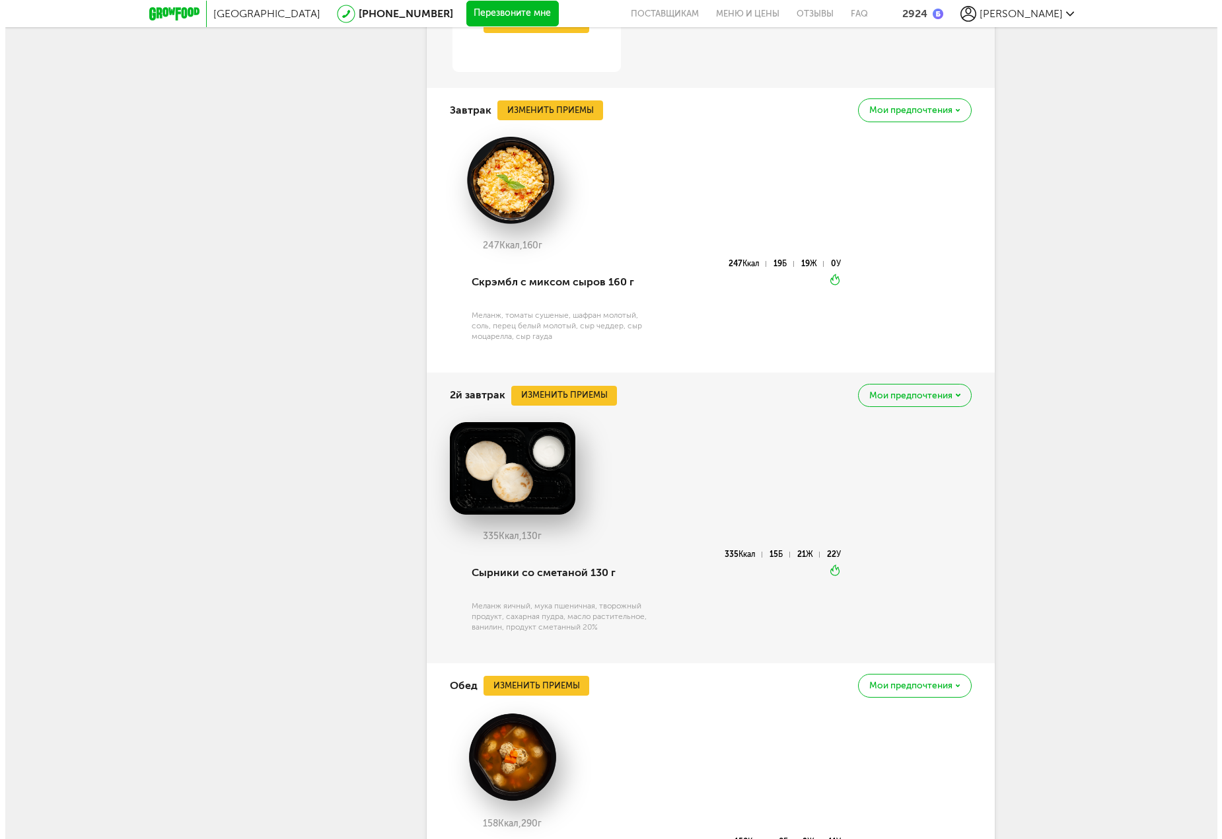
scroll to position [1172, 0]
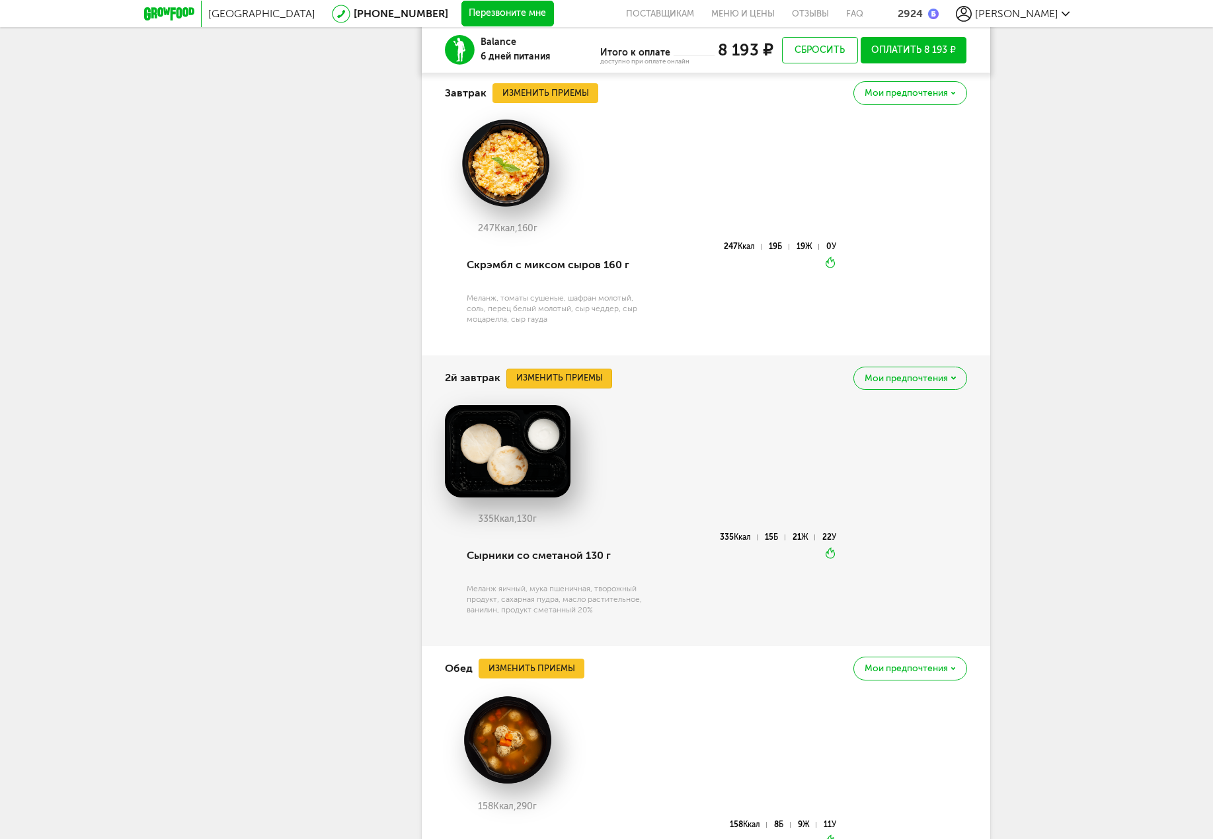
click at [576, 383] on button "Изменить приемы" at bounding box center [559, 379] width 106 height 20
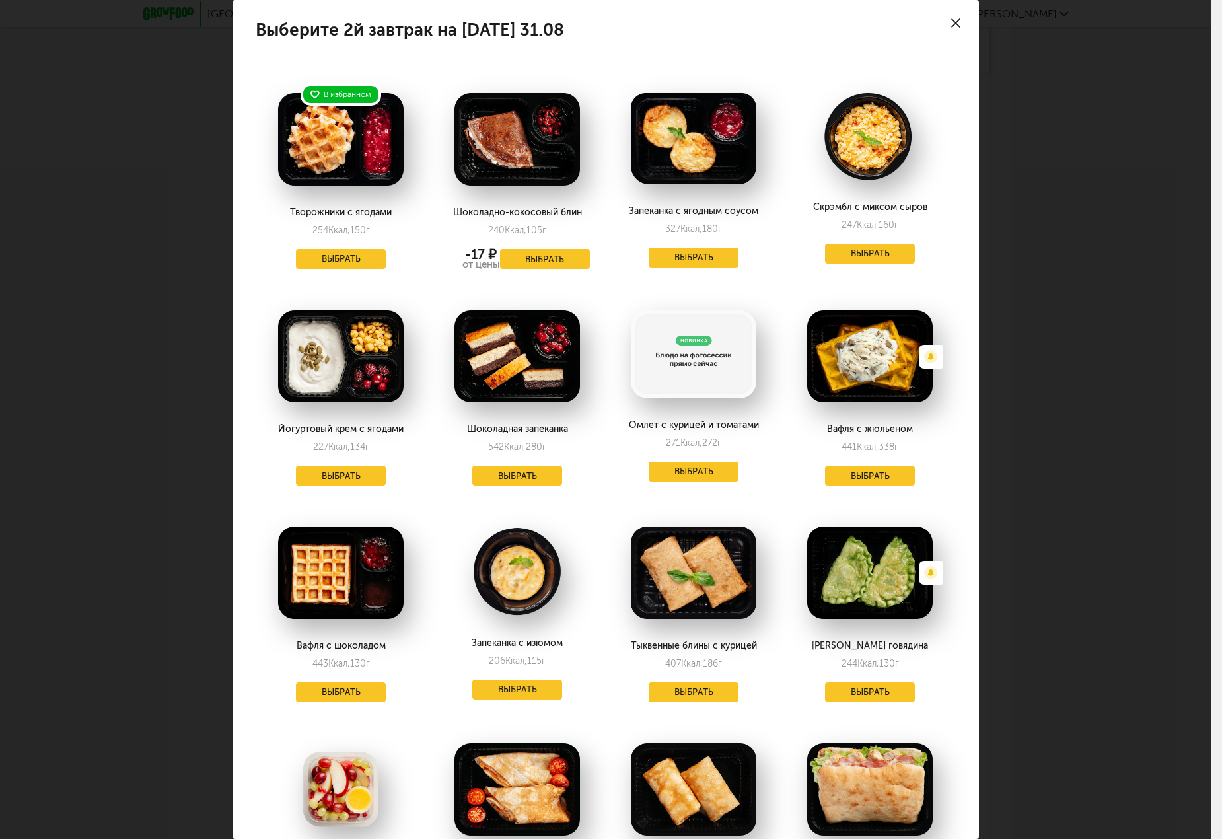
click at [1007, 325] on div "Выберите 2й завтрак на [DATE] 31.08 В избранном Творожники с ягодами 254 Ккал, …" at bounding box center [605, 419] width 1211 height 839
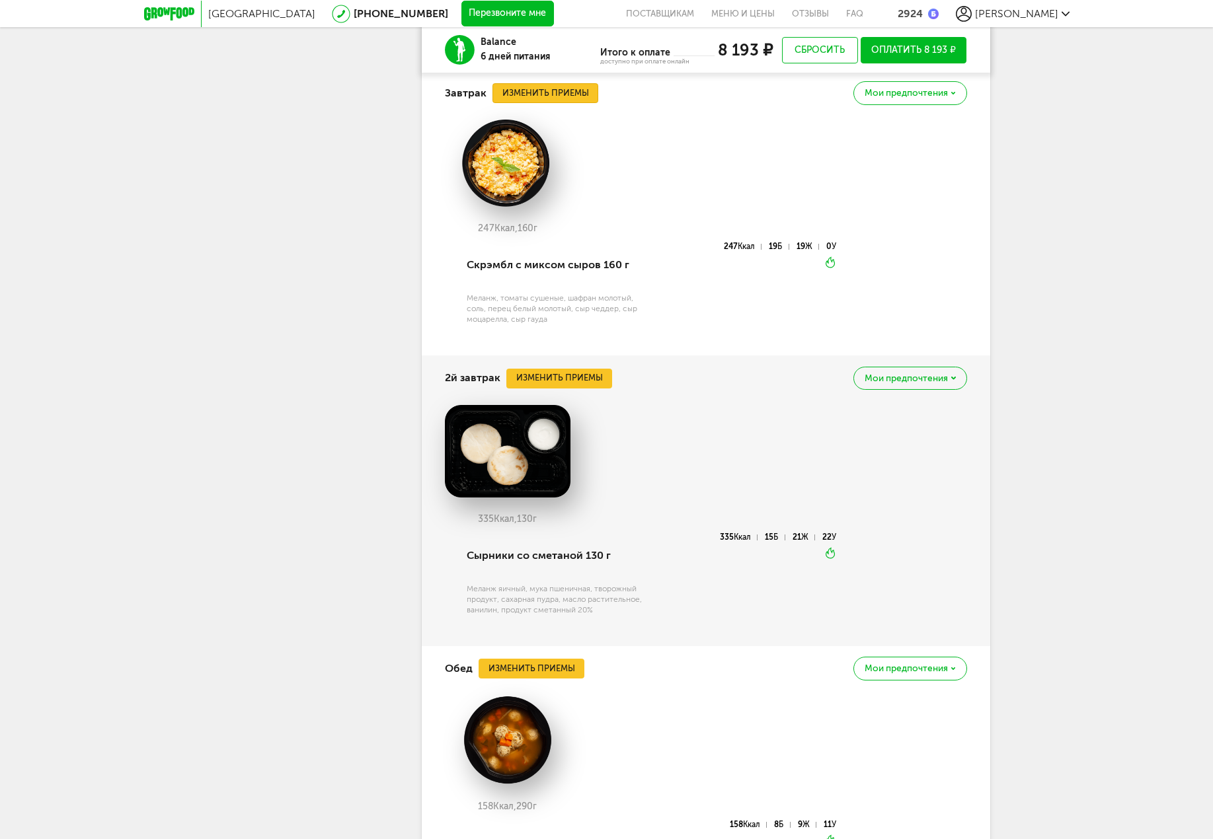
click at [557, 94] on button "Изменить приемы" at bounding box center [545, 93] width 106 height 20
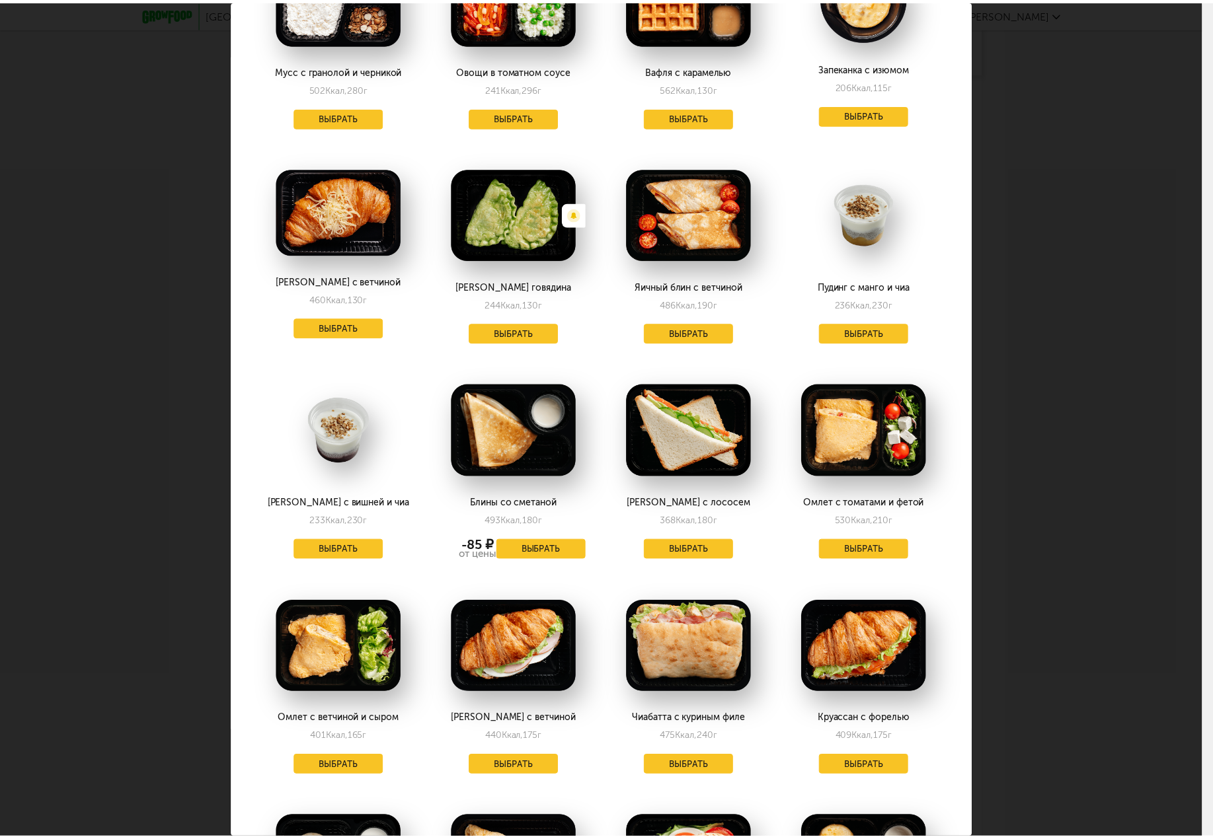
scroll to position [793, 0]
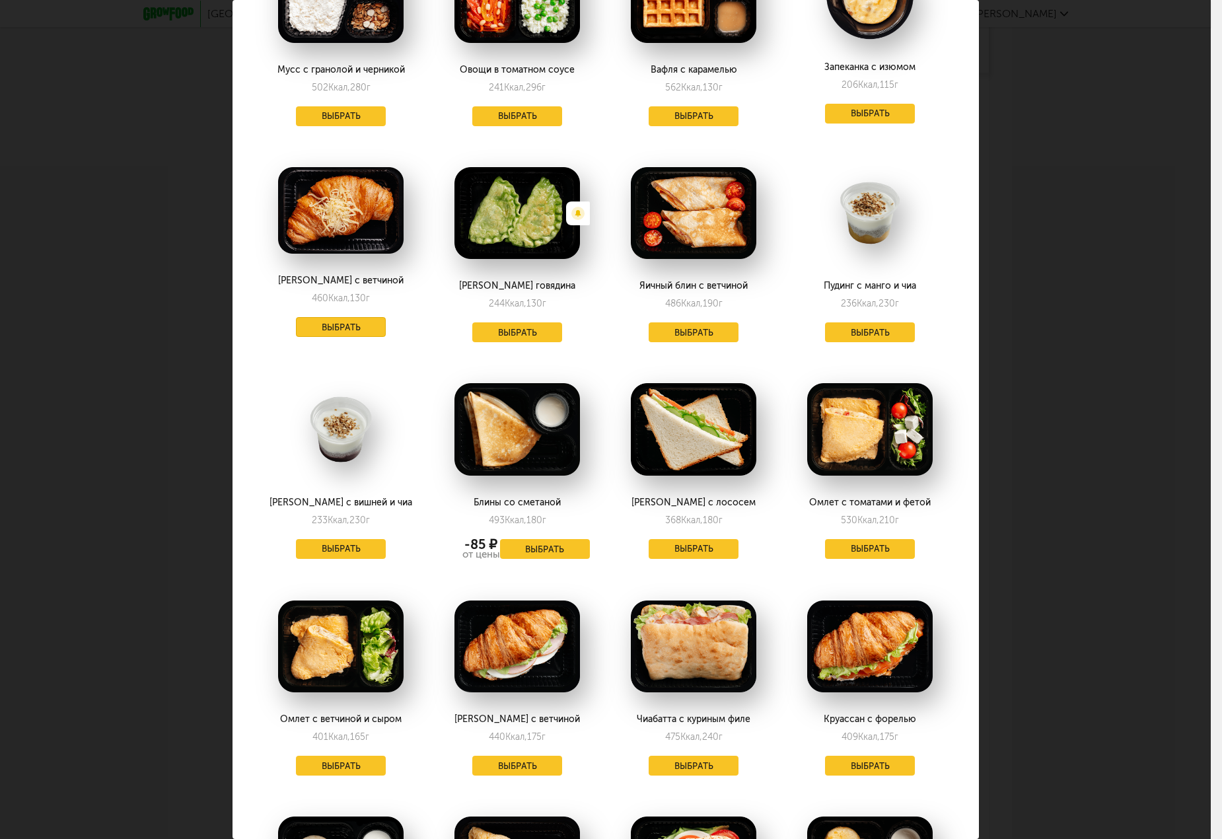
click at [343, 320] on button "Выбрать" at bounding box center [341, 327] width 90 height 20
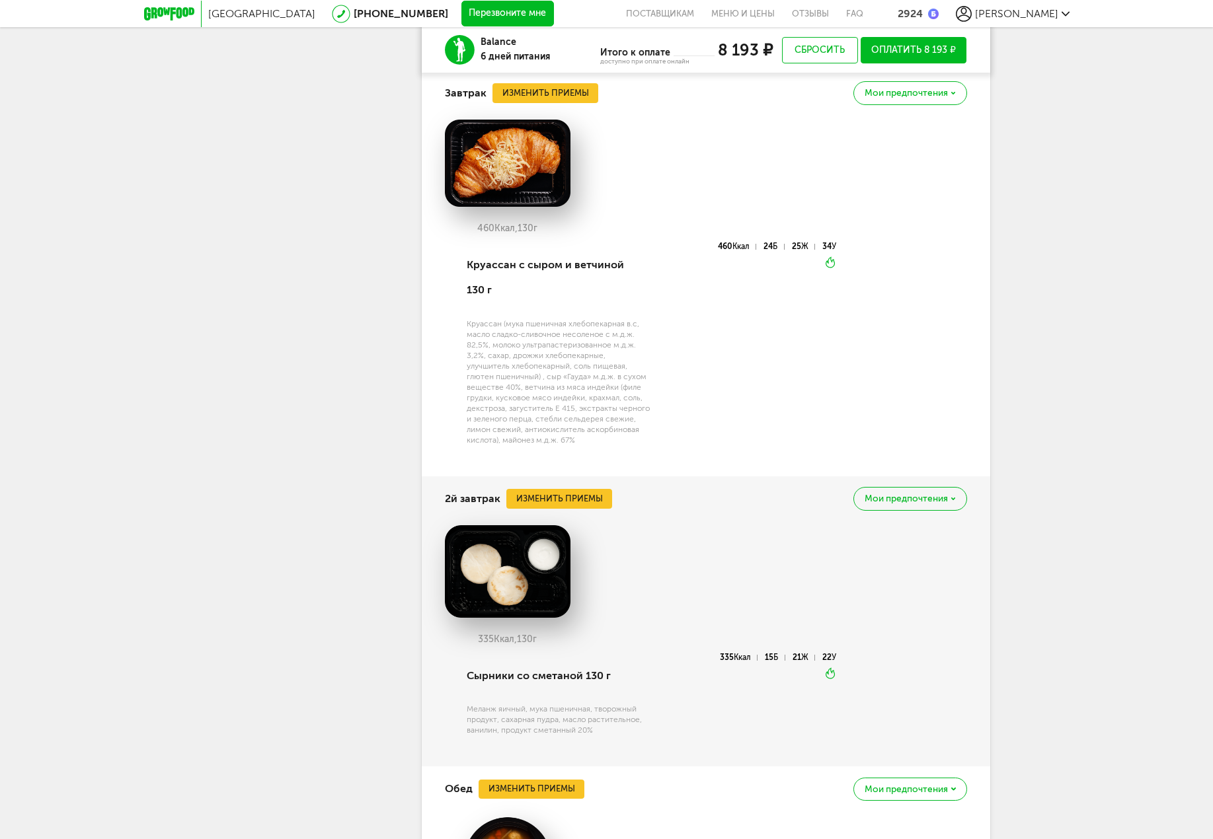
click at [1107, 372] on div "Москва [PHONE_NUMBER] Перезвоните мне поставщикам Меню и цены Отзывы FAQ 2924 […" at bounding box center [606, 405] width 1213 height 3155
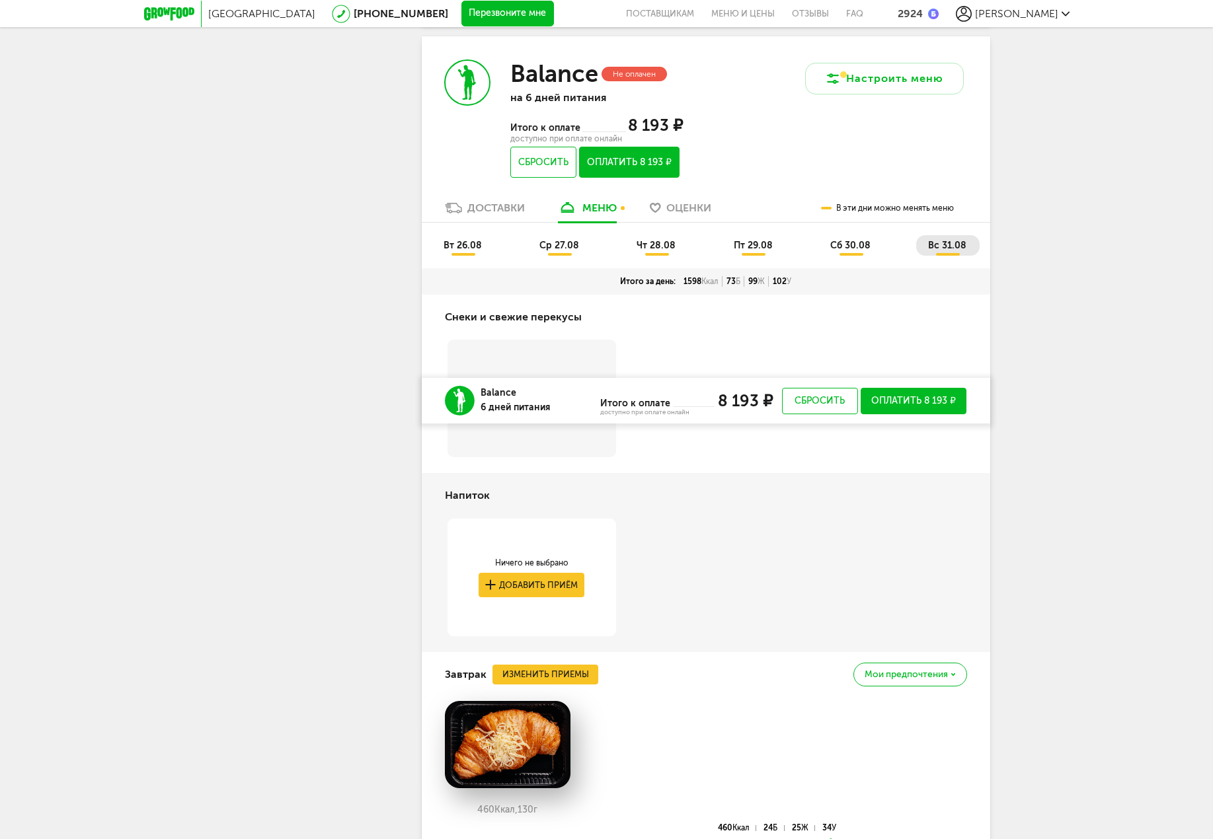
scroll to position [578, 0]
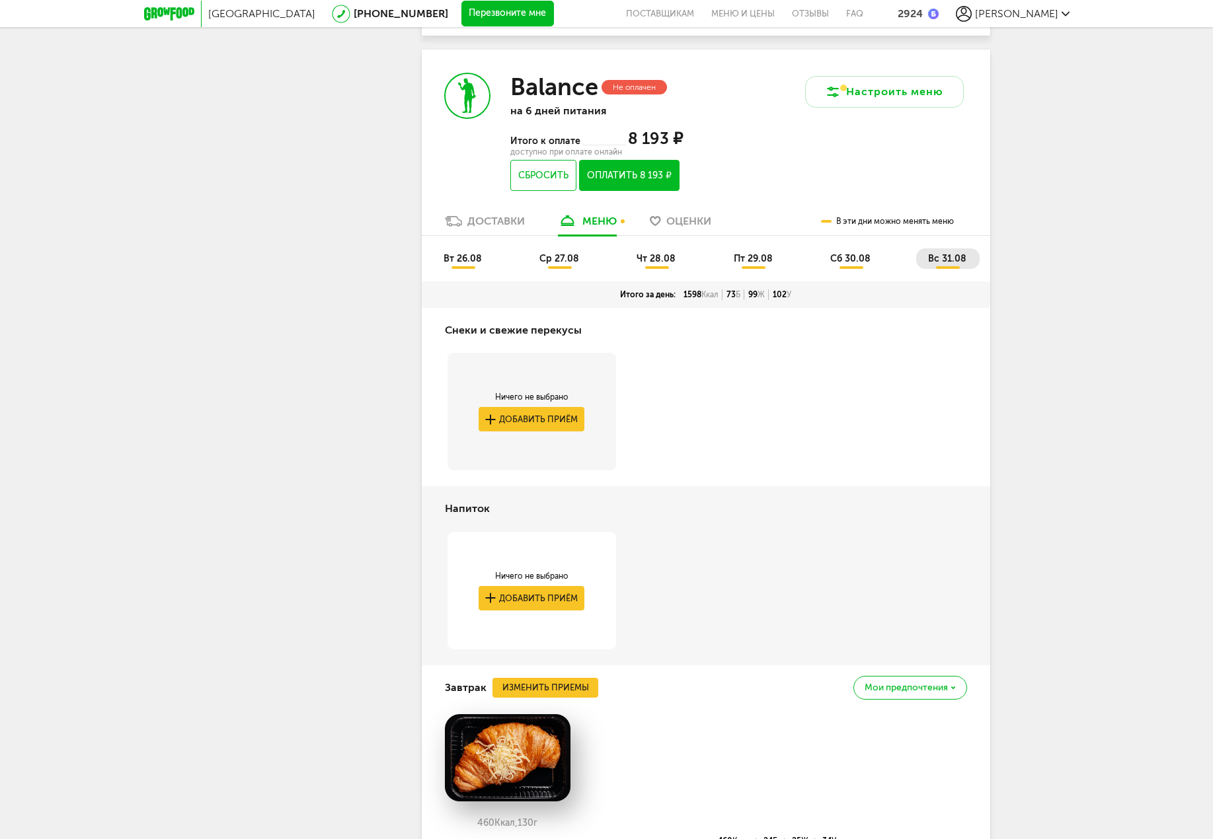
click at [846, 254] on span "сб 30.08" at bounding box center [850, 258] width 40 height 11
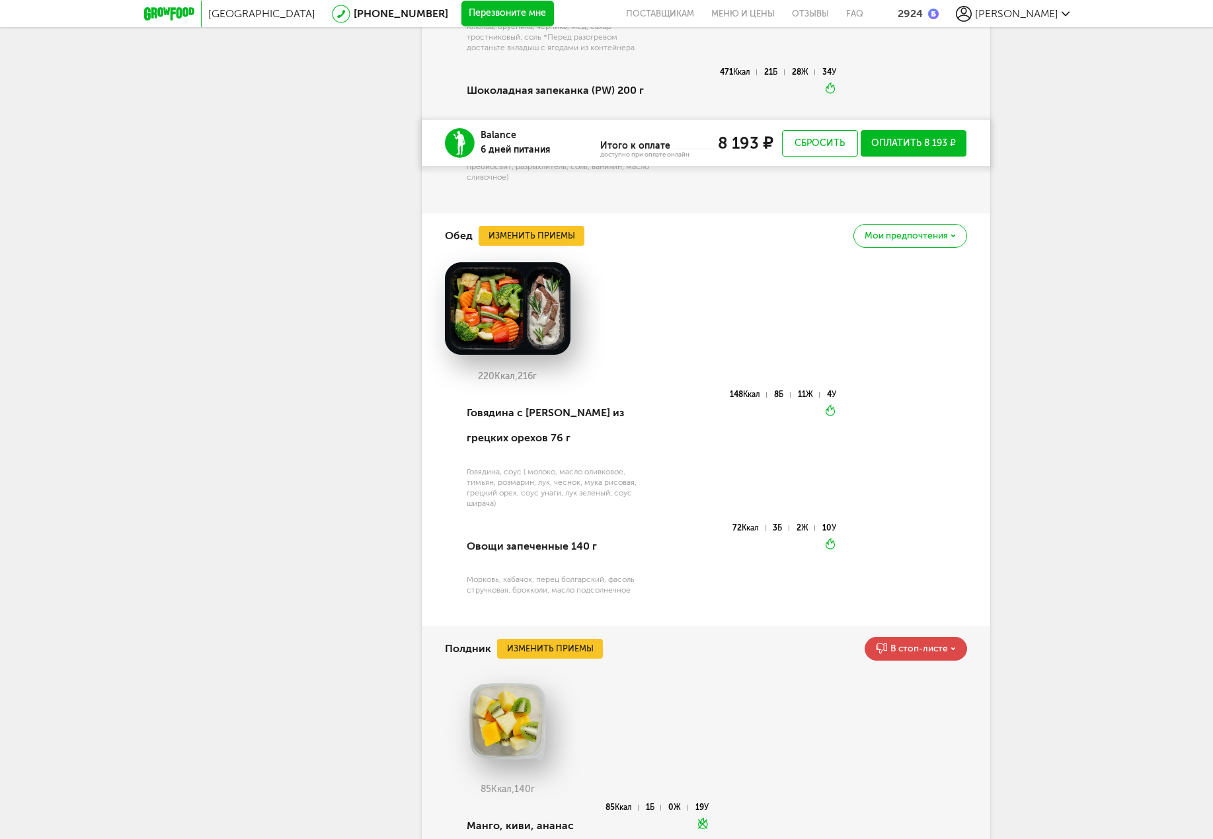
drag, startPoint x: 1018, startPoint y: 334, endPoint x: 1018, endPoint y: 326, distance: 7.9
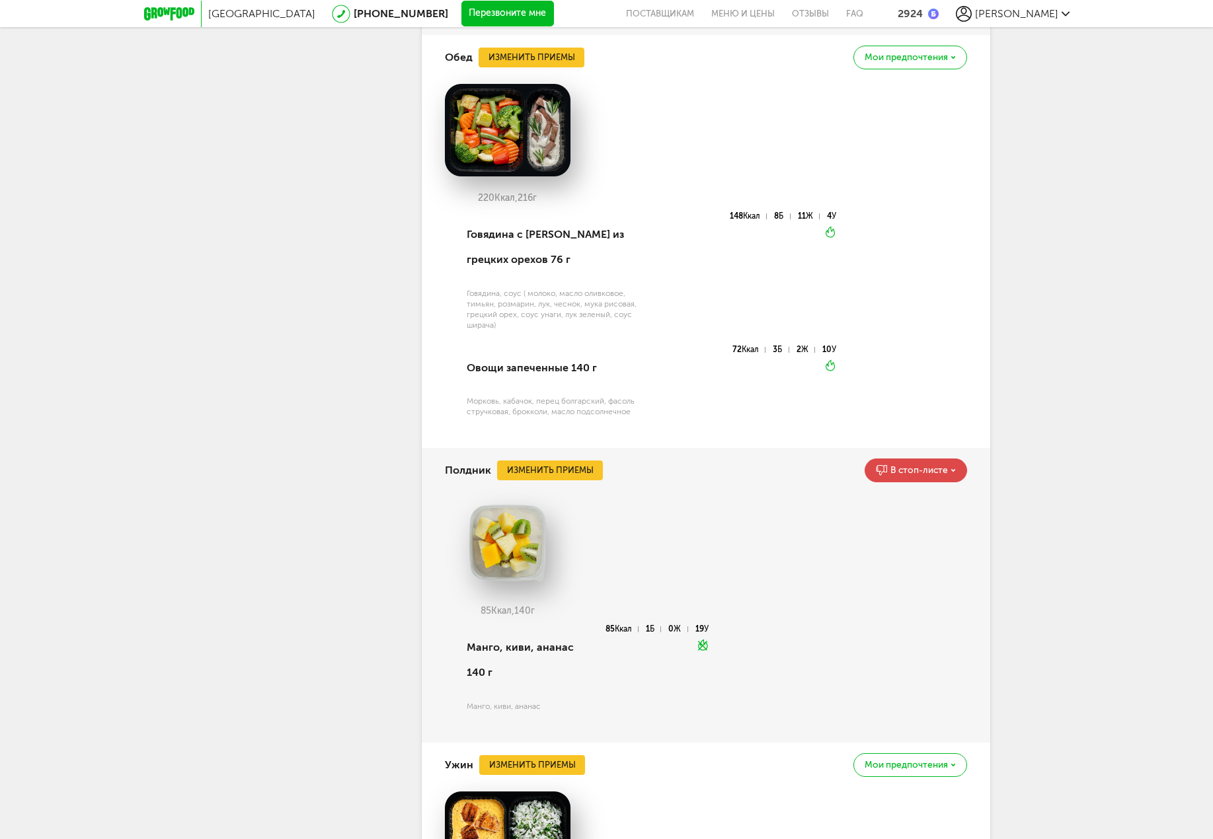
drag, startPoint x: 1026, startPoint y: 381, endPoint x: 1053, endPoint y: 498, distance: 120.2
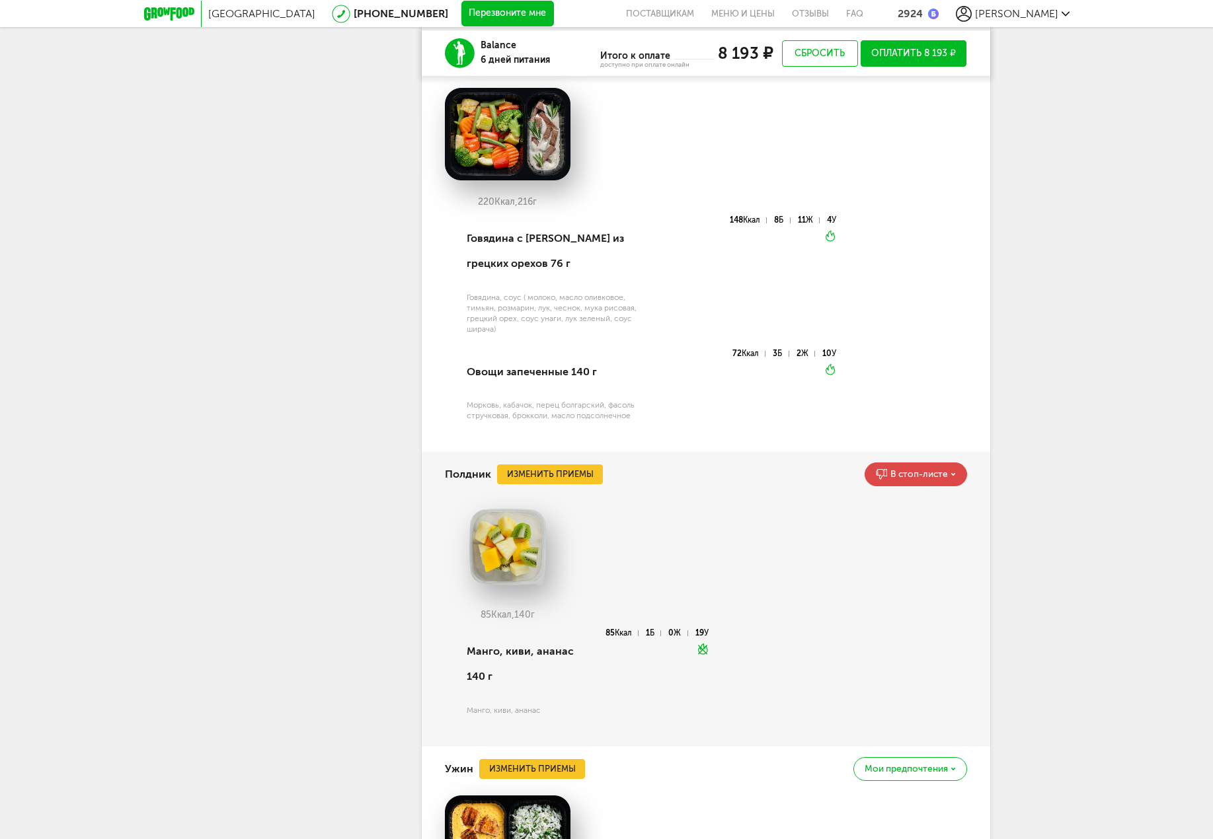
drag, startPoint x: 1061, startPoint y: 474, endPoint x: 1060, endPoint y: 441, distance: 33.7
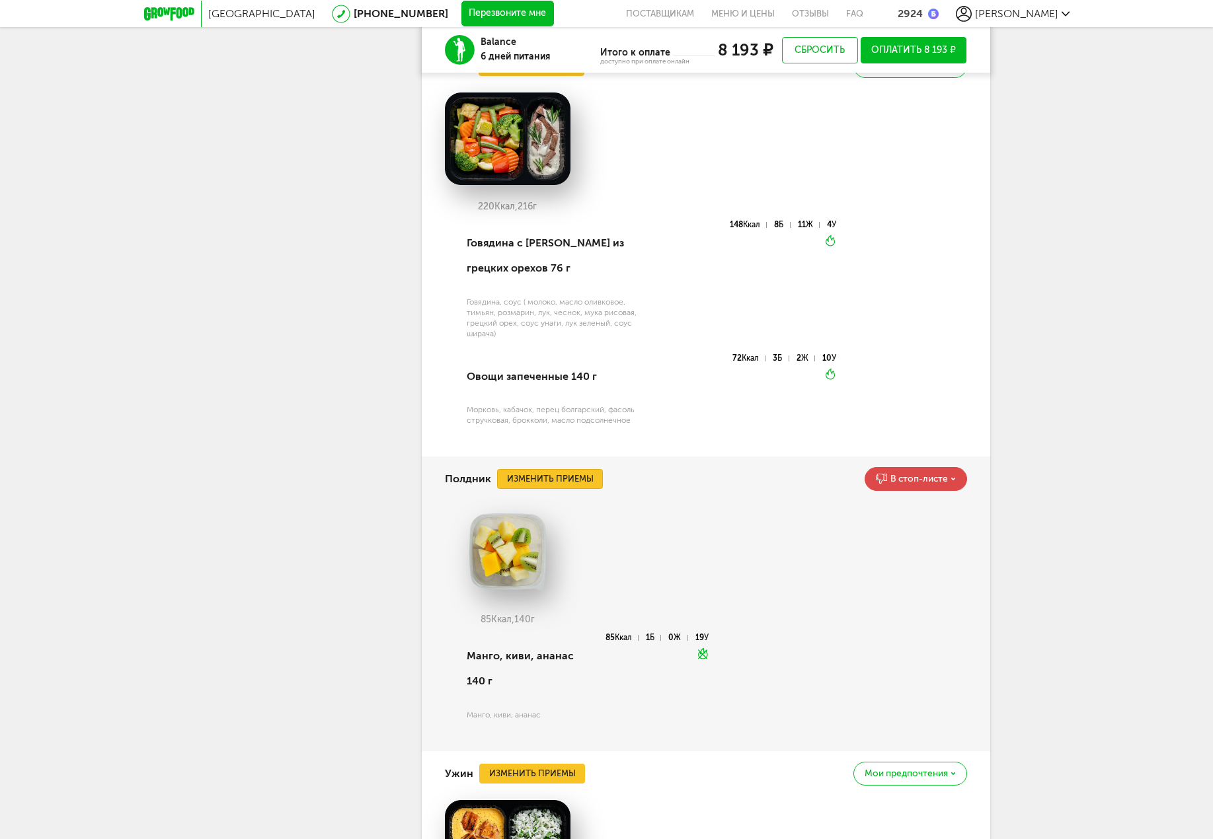
click at [562, 482] on button "Изменить приемы" at bounding box center [550, 479] width 106 height 20
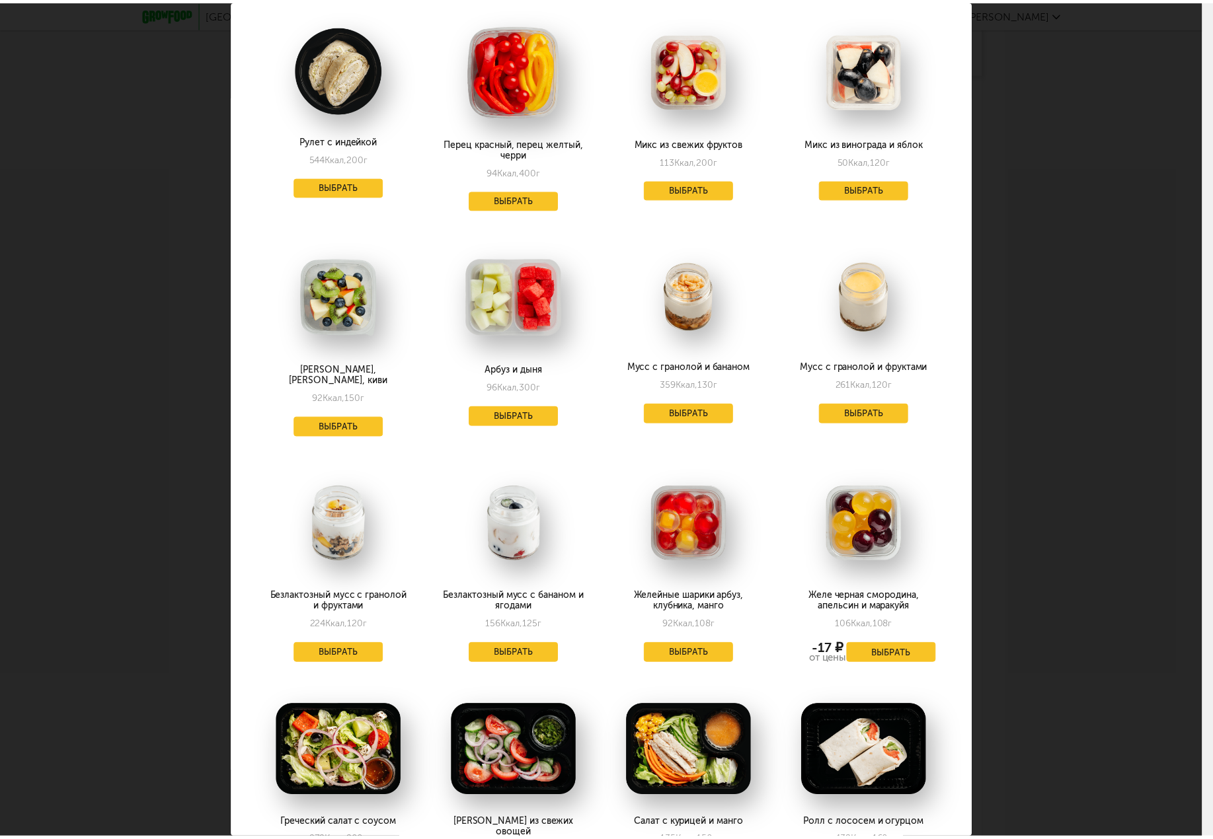
scroll to position [691, 0]
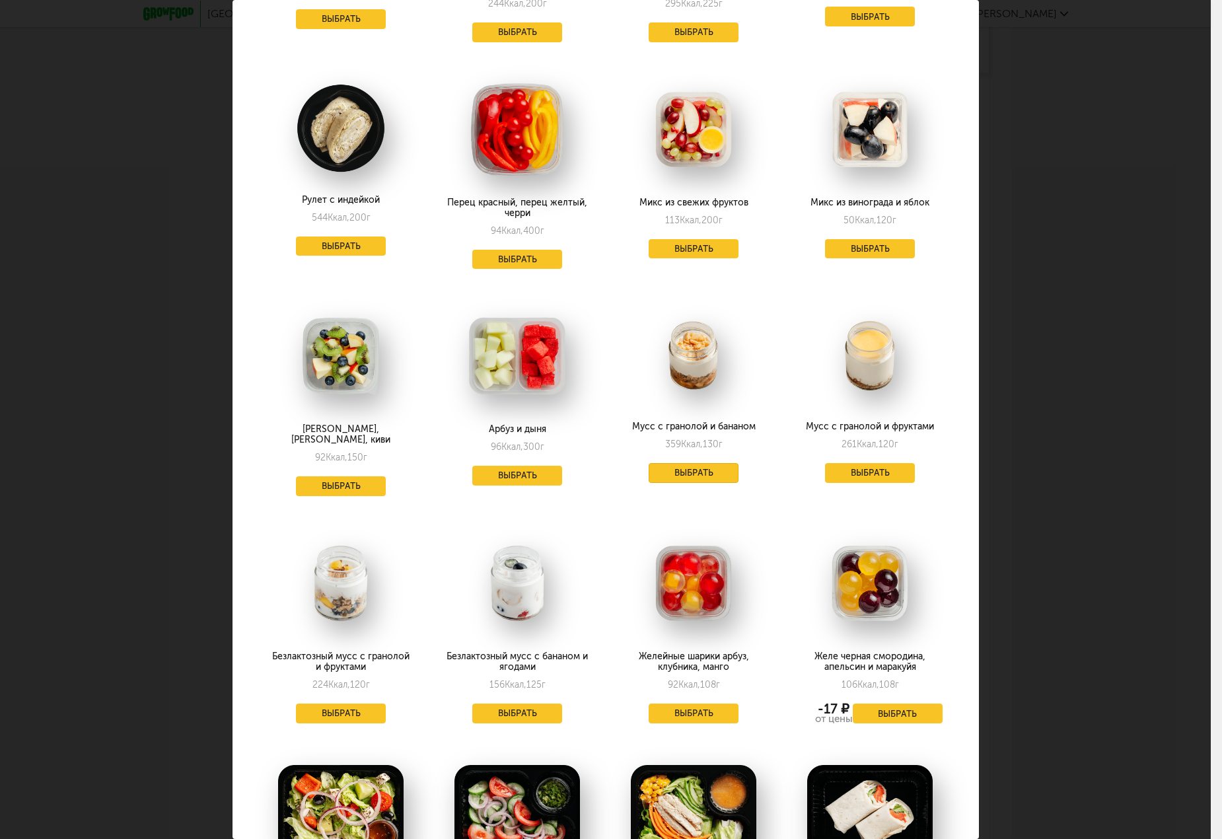
click at [671, 463] on button "Выбрать" at bounding box center [694, 473] width 90 height 20
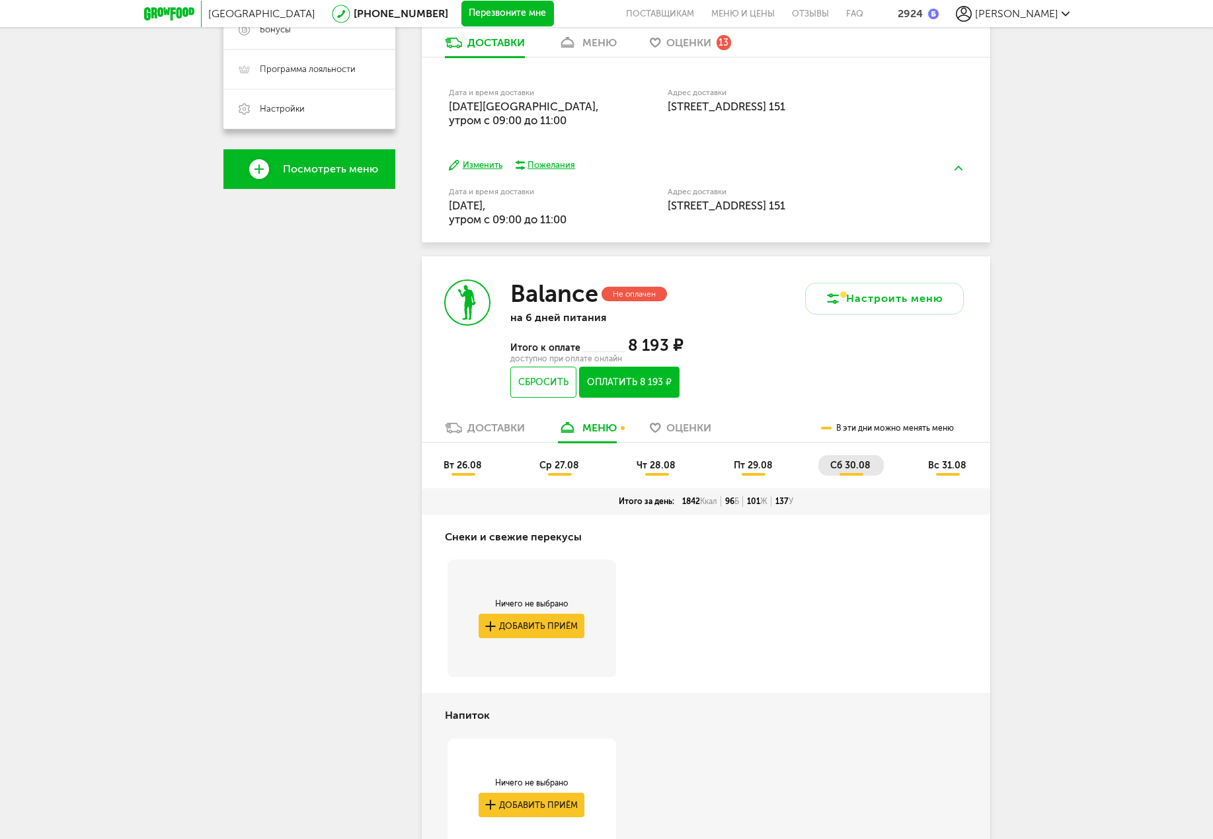
scroll to position [369, 0]
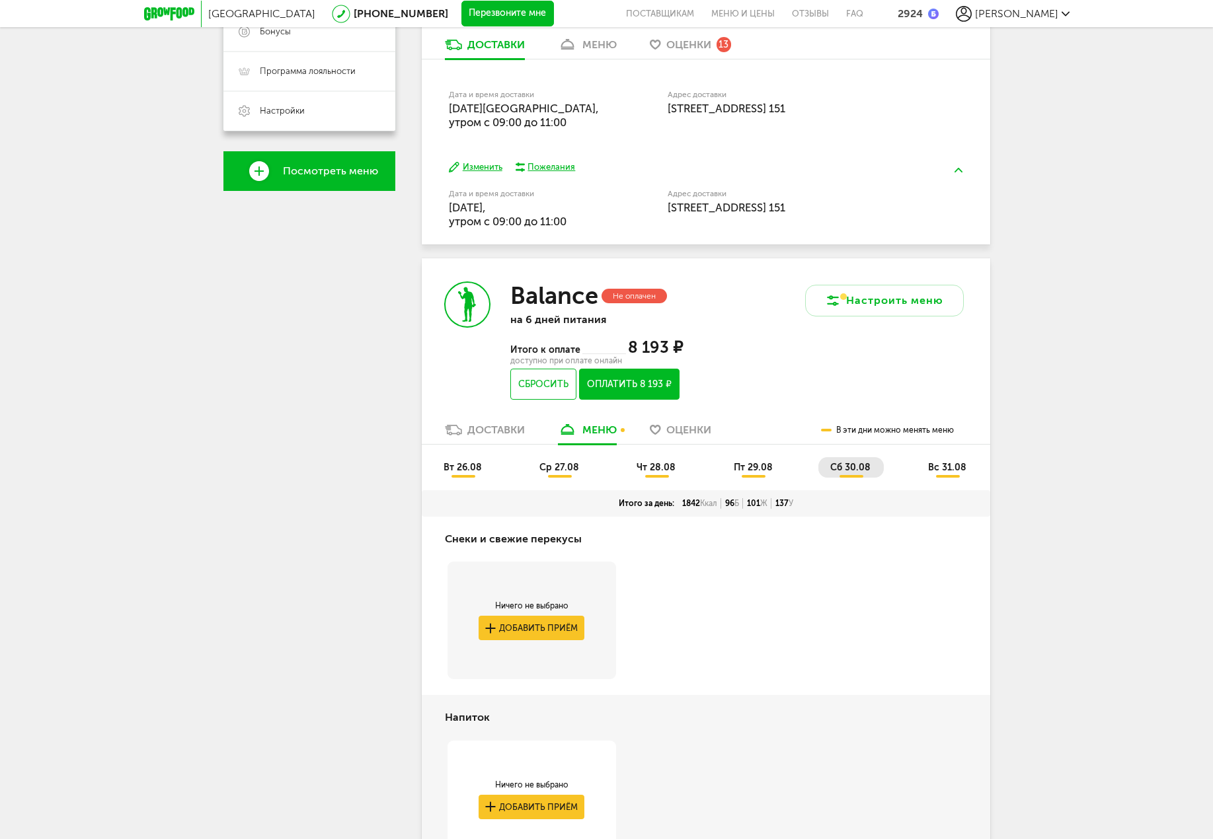
click at [728, 462] on li "пт 29.08" at bounding box center [754, 467] width 64 height 20
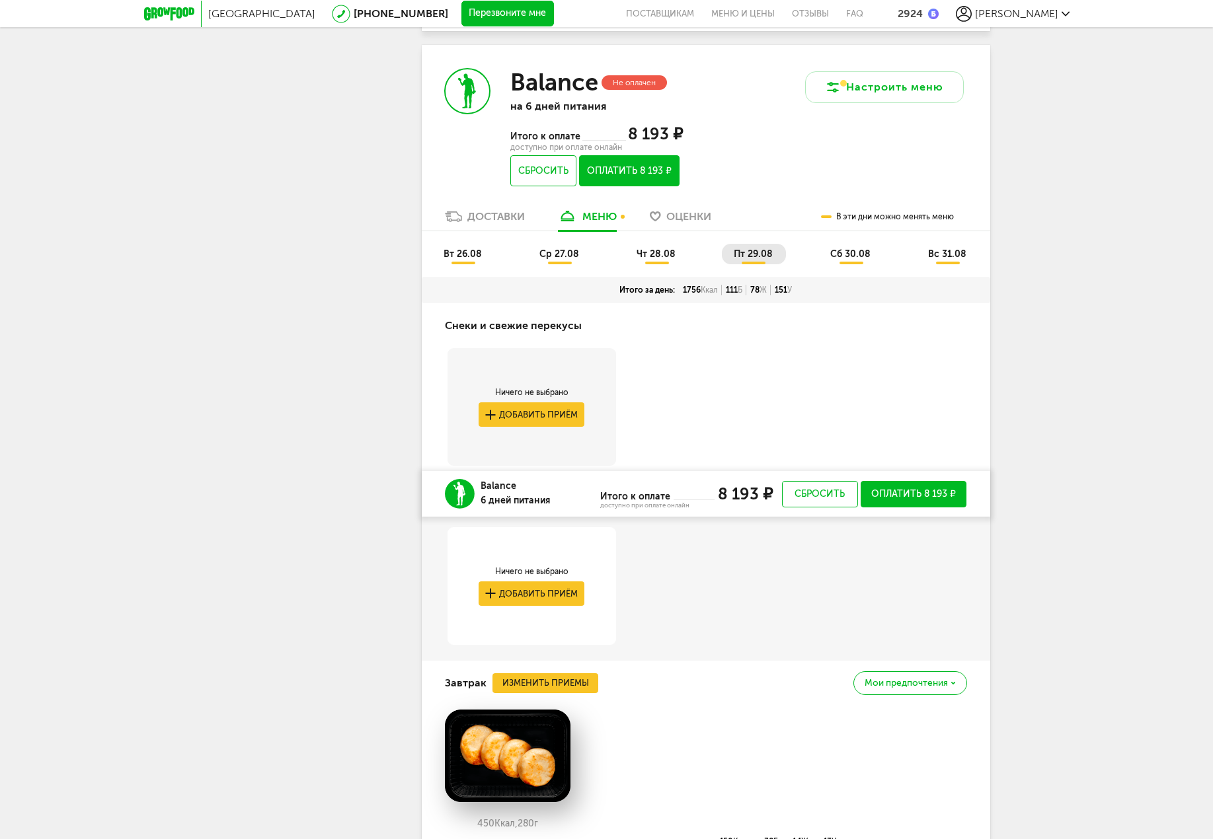
drag, startPoint x: 1005, startPoint y: 520, endPoint x: 1008, endPoint y: 336, distance: 184.4
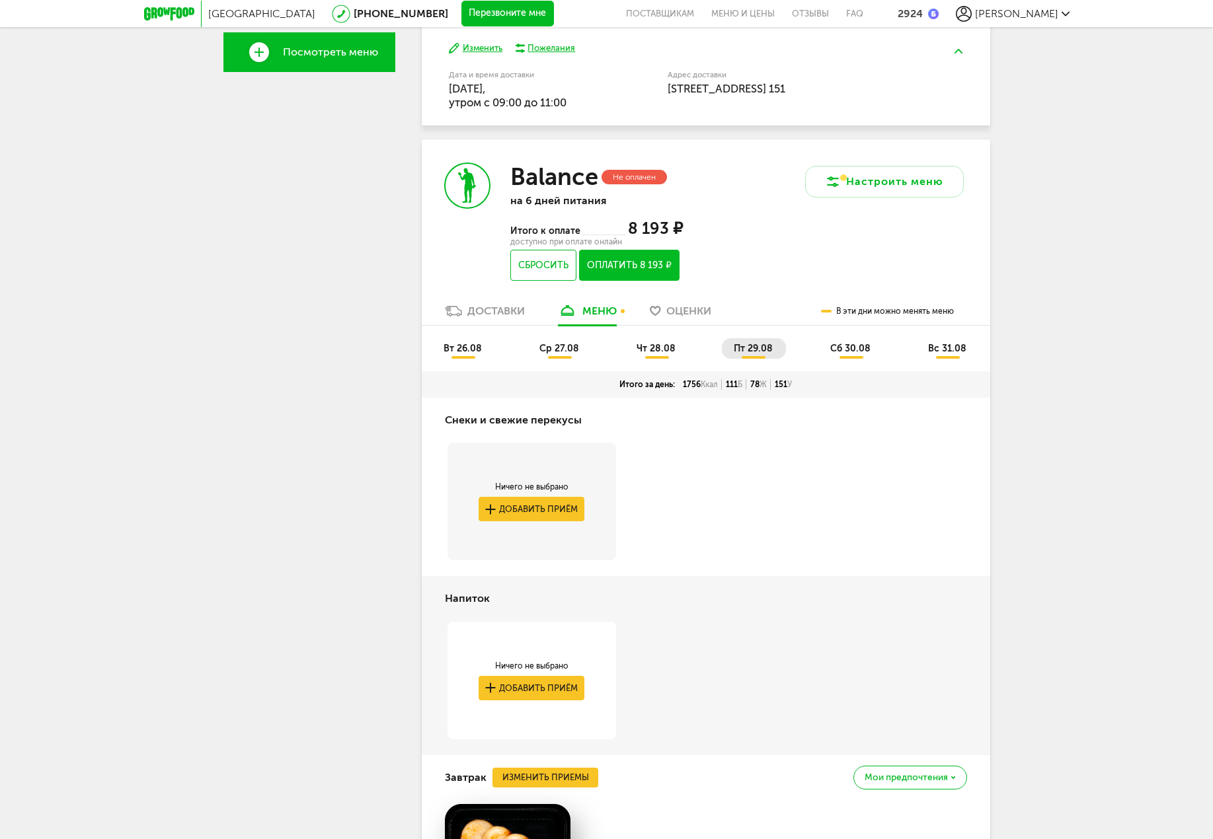
drag, startPoint x: 657, startPoint y: 341, endPoint x: 675, endPoint y: 346, distance: 19.1
click at [657, 340] on li "чт 28.08" at bounding box center [656, 348] width 64 height 20
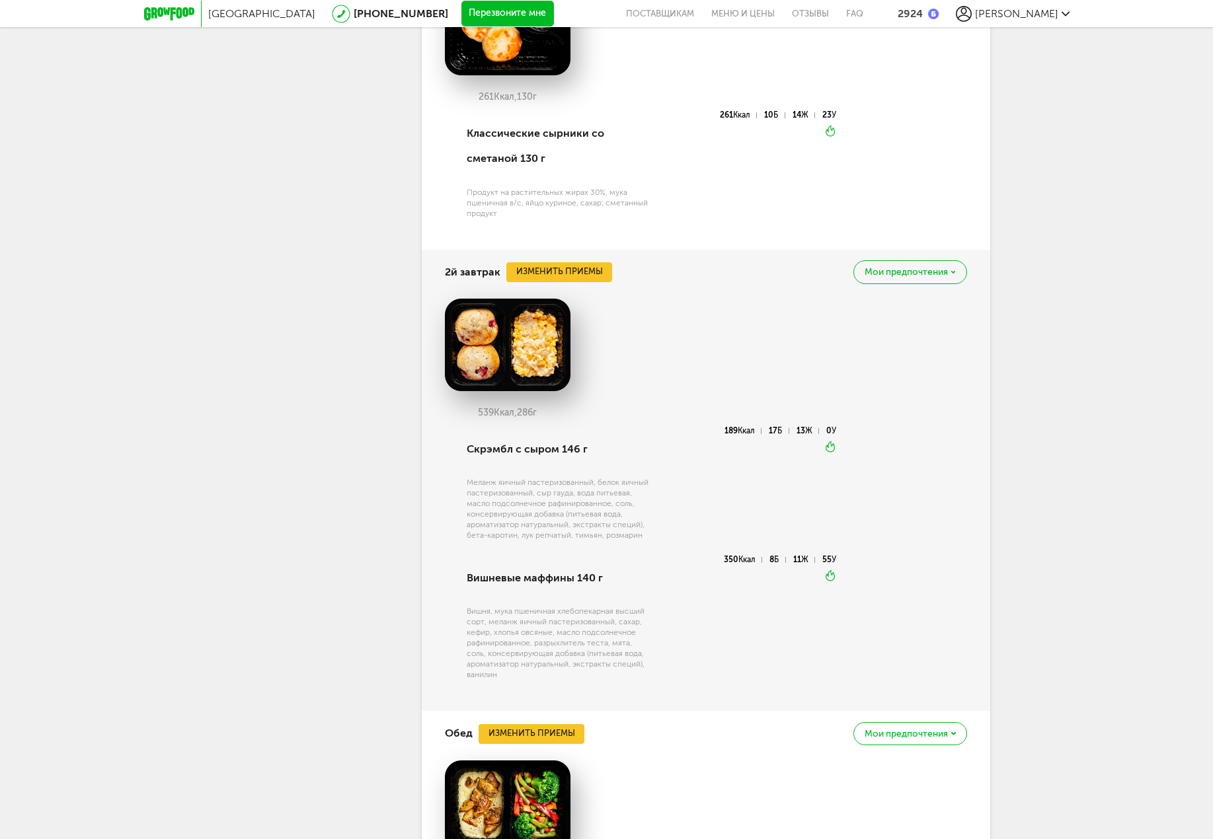
scroll to position [0, 0]
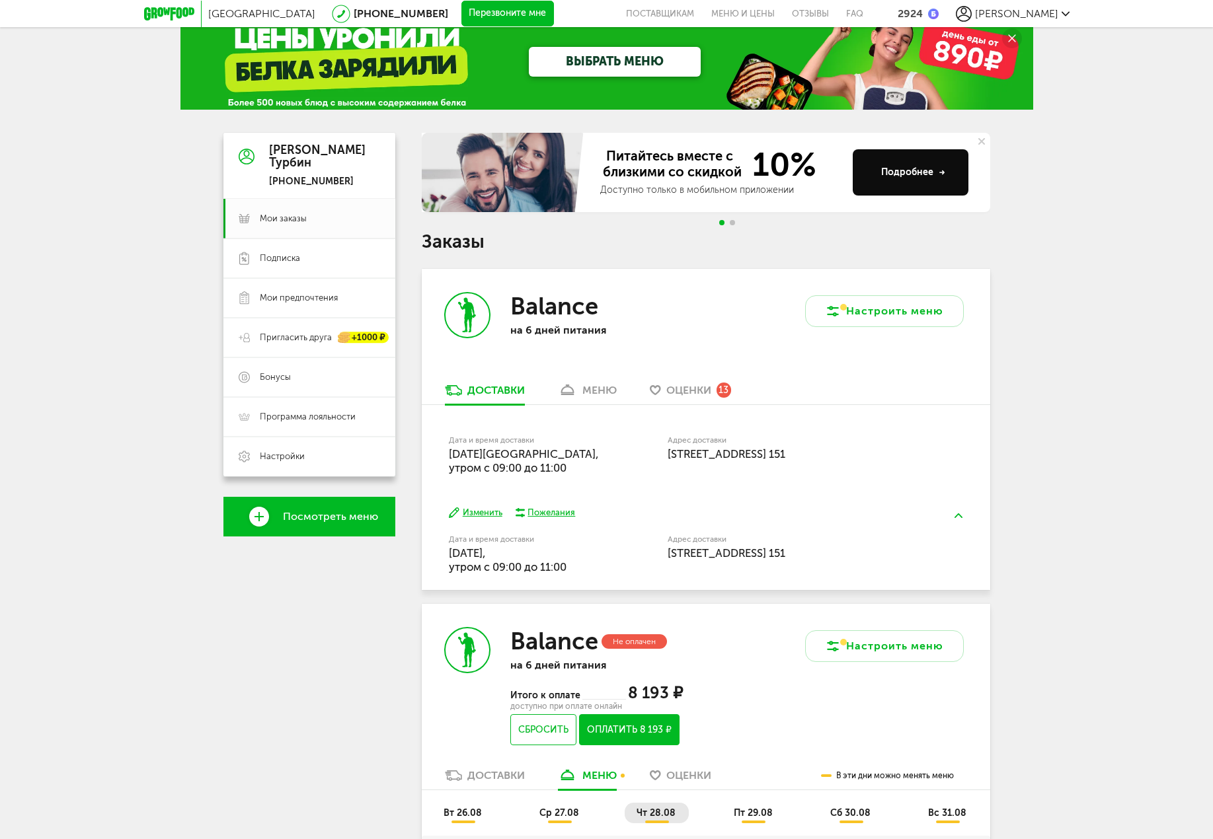
drag, startPoint x: 1114, startPoint y: 543, endPoint x: 1058, endPoint y: 328, distance: 222.0
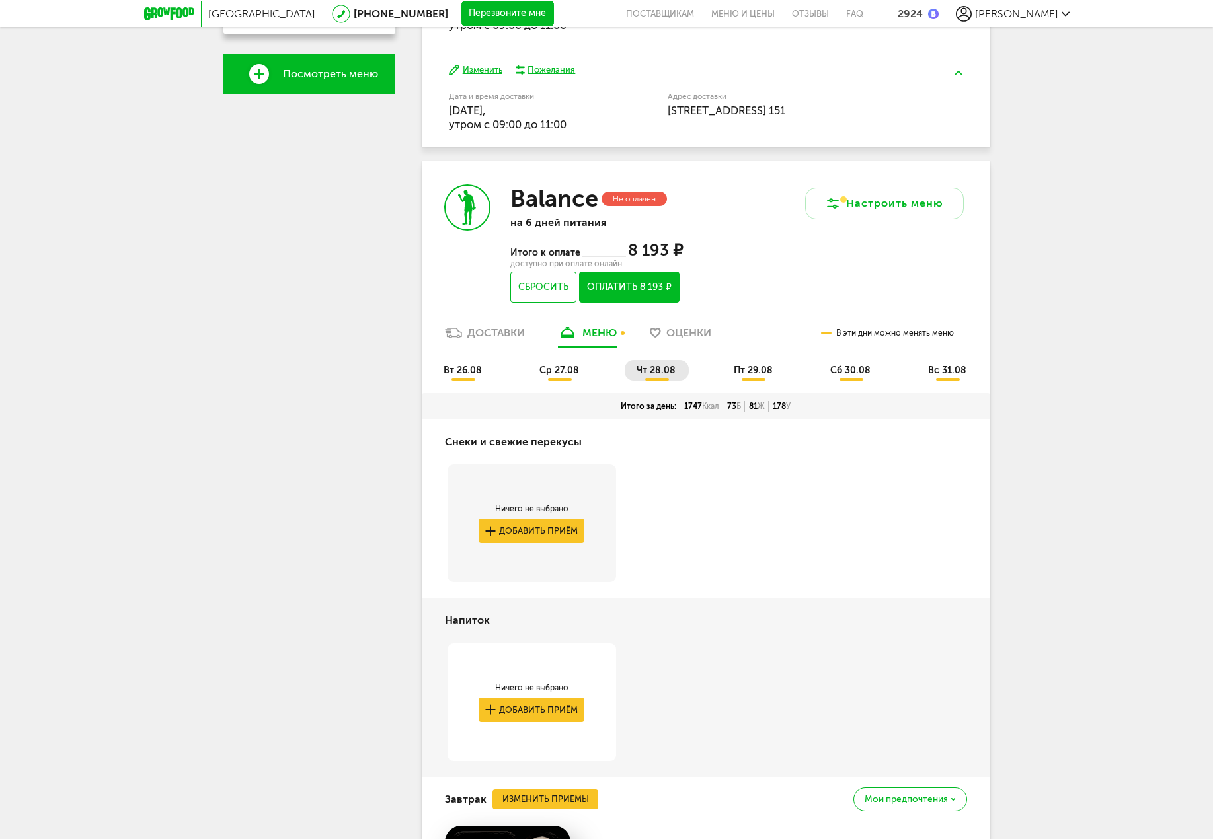
scroll to position [463, 0]
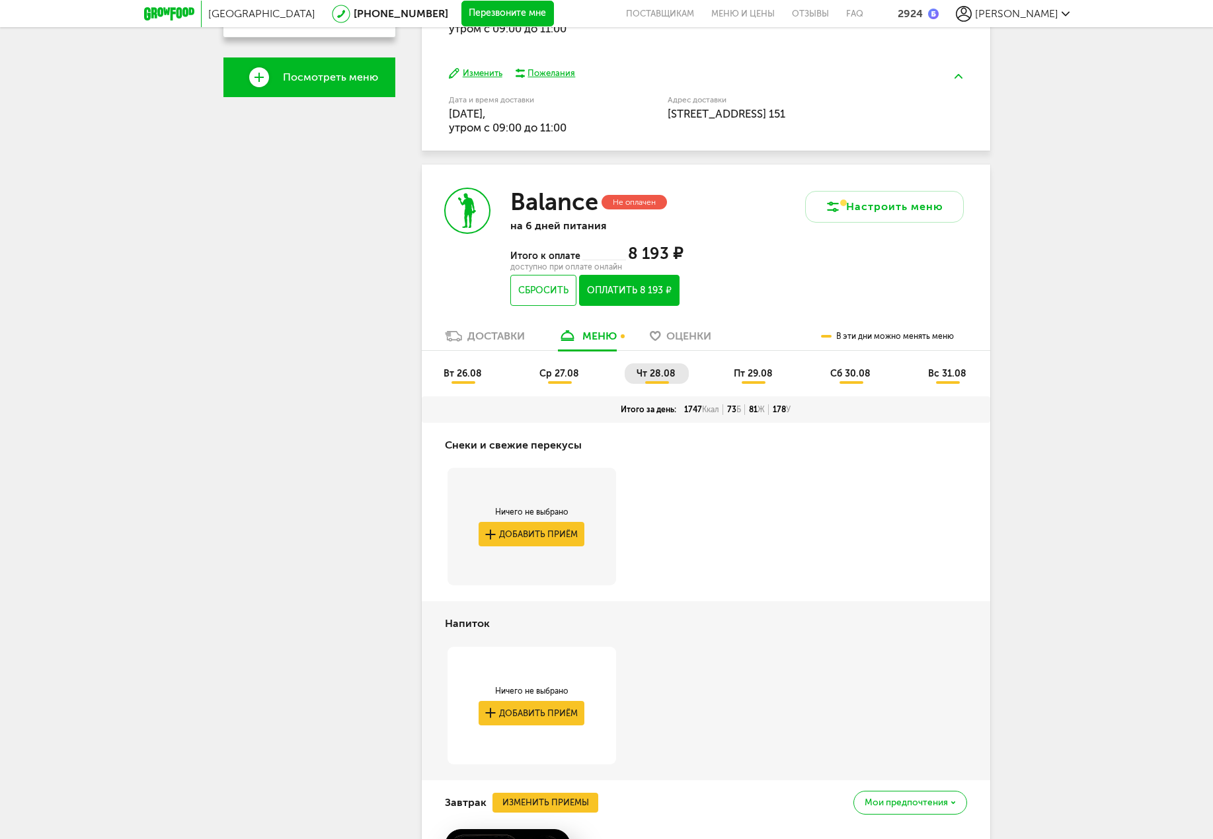
click at [745, 372] on span "пт 29.08" at bounding box center [752, 373] width 39 height 11
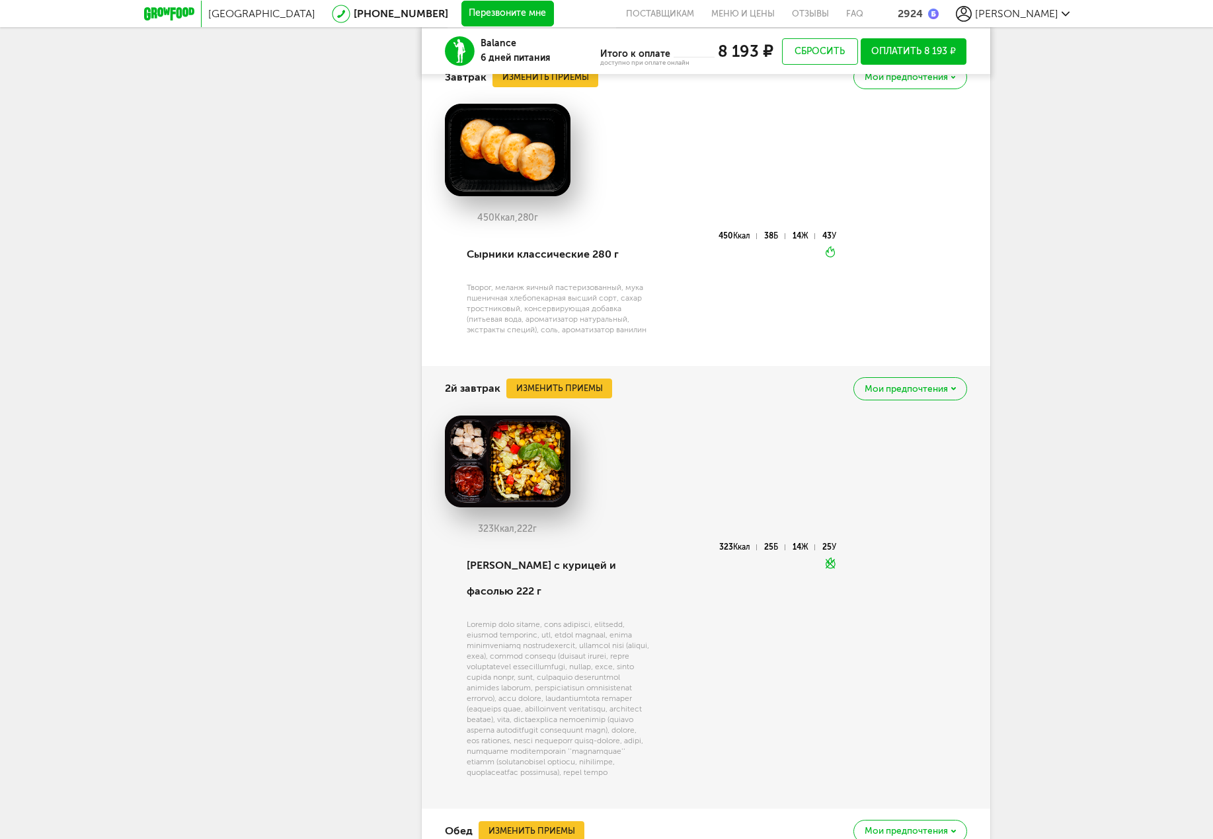
scroll to position [1189, 0]
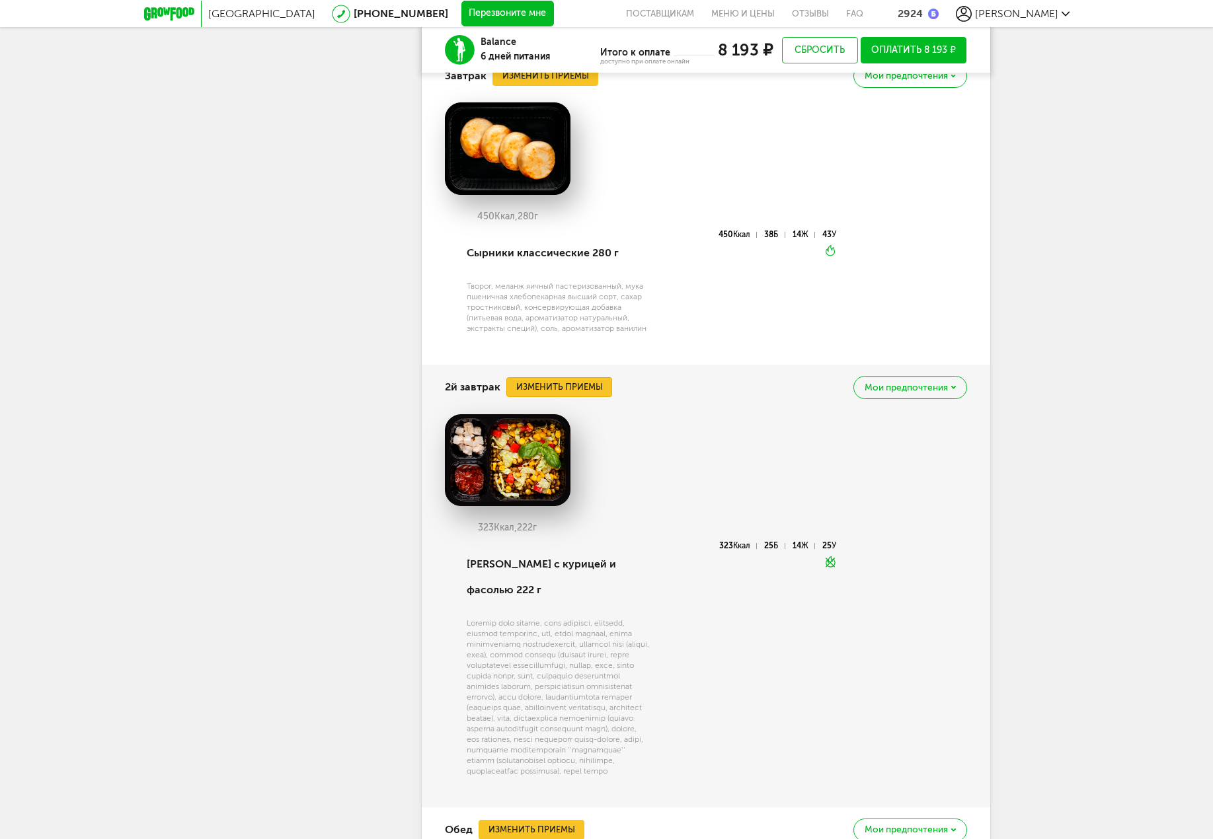
click at [577, 385] on button "Изменить приемы" at bounding box center [559, 387] width 106 height 20
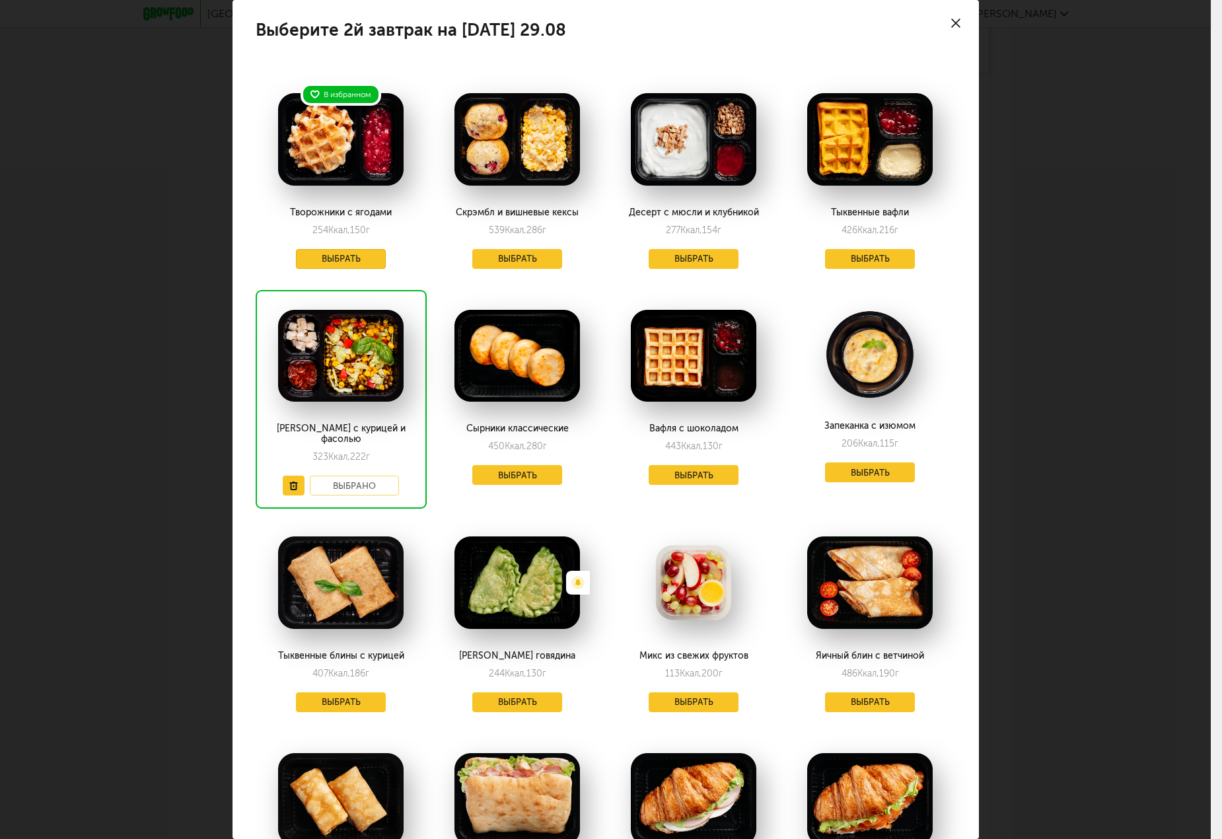
click at [327, 260] on button "Выбрать" at bounding box center [341, 259] width 90 height 20
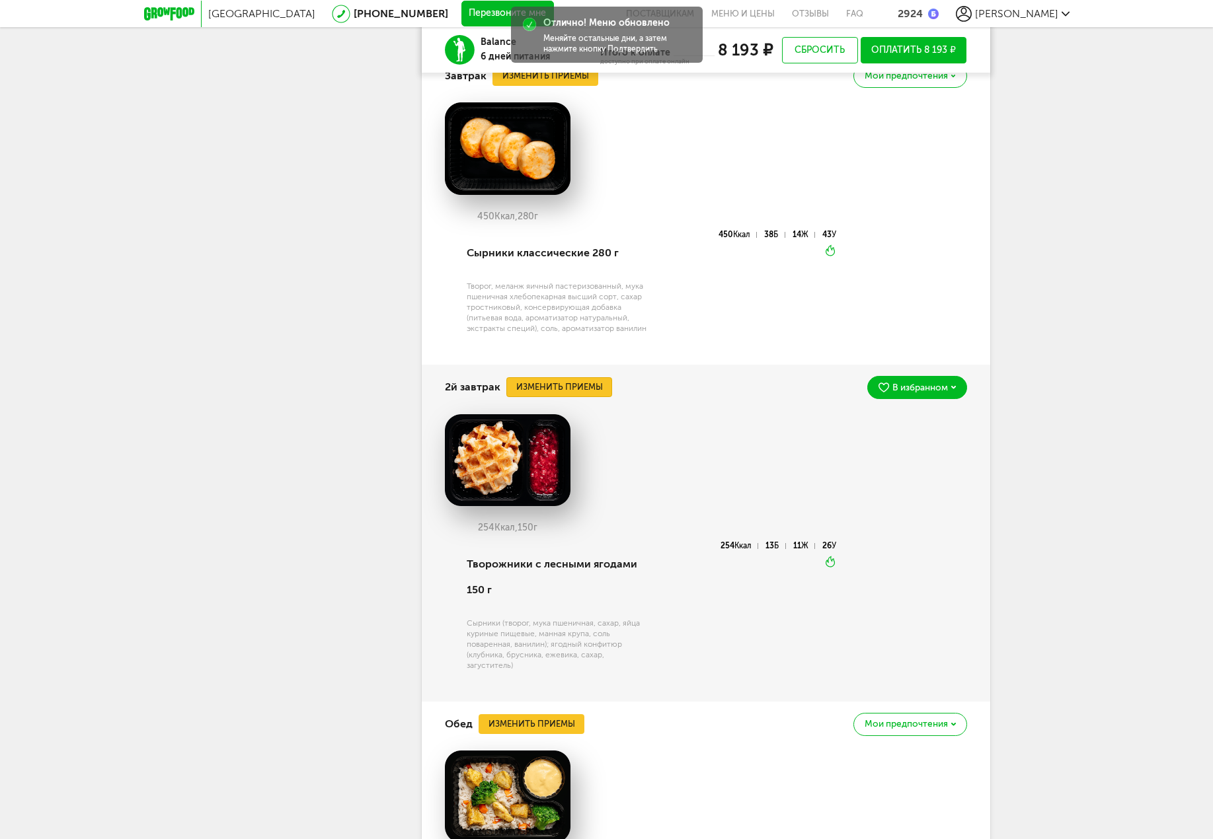
click at [570, 385] on button "Изменить приемы" at bounding box center [559, 387] width 106 height 20
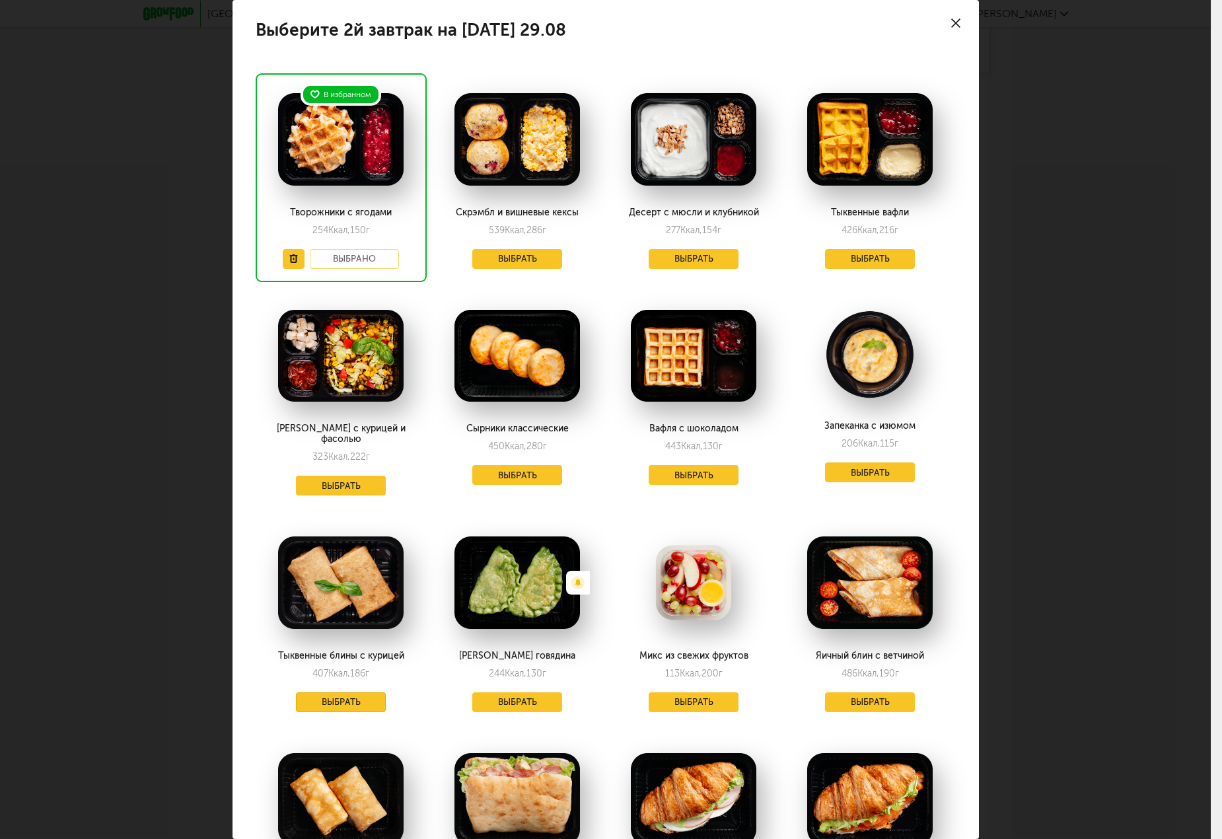
click at [348, 693] on button "Выбрать" at bounding box center [341, 703] width 90 height 20
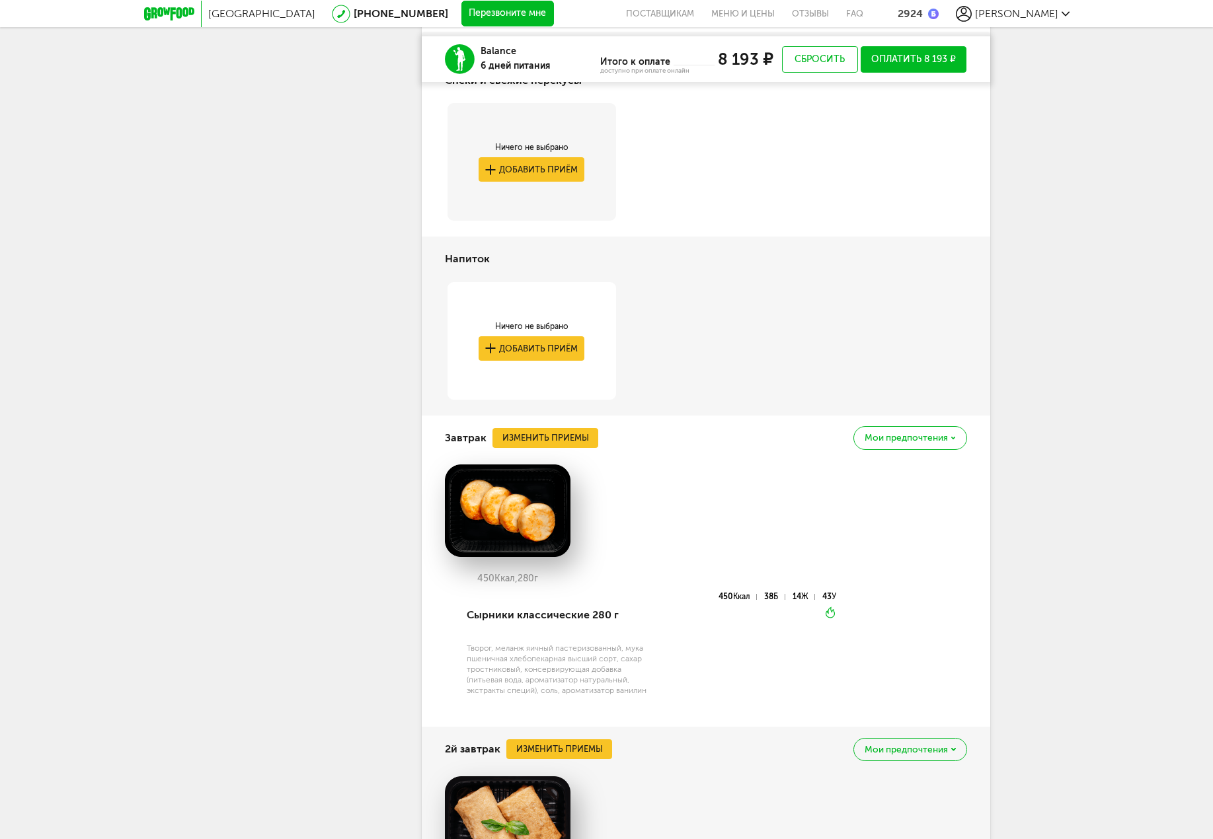
scroll to position [825, 0]
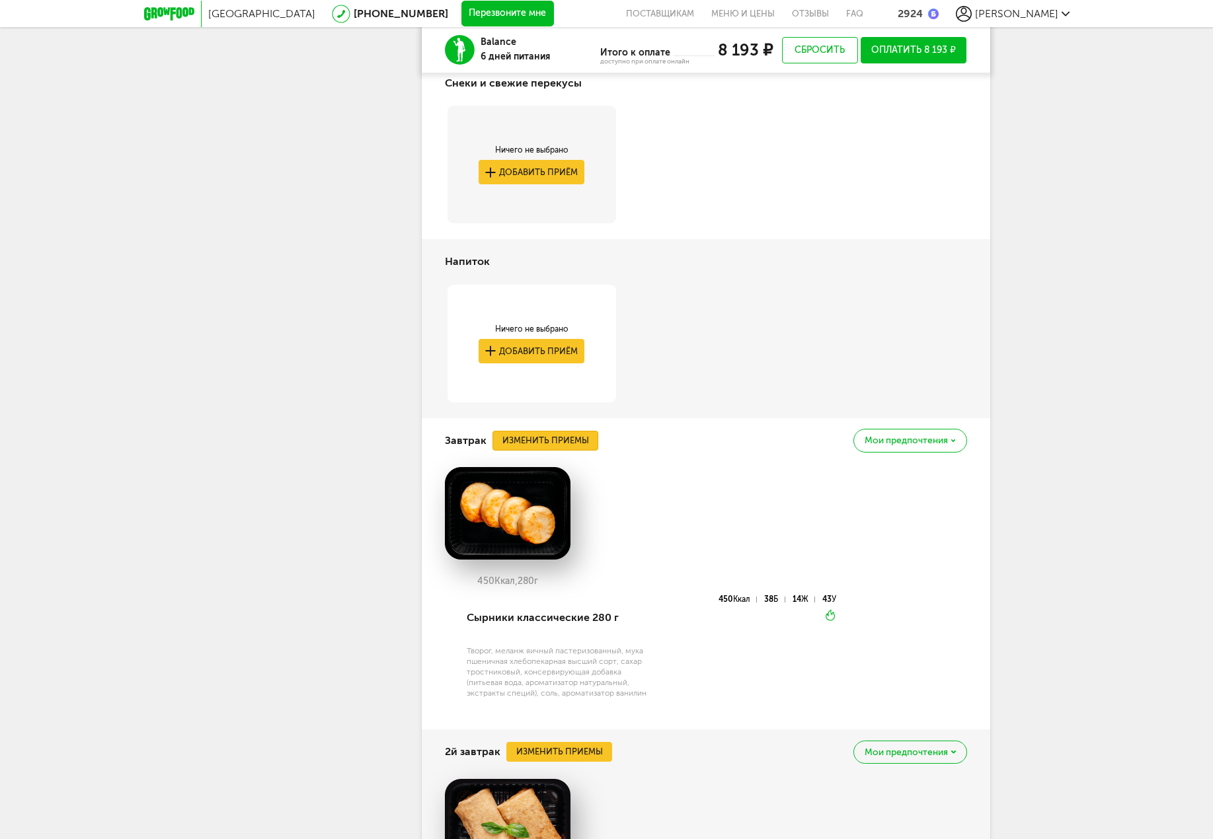
click at [560, 432] on button "Изменить приемы" at bounding box center [545, 441] width 106 height 20
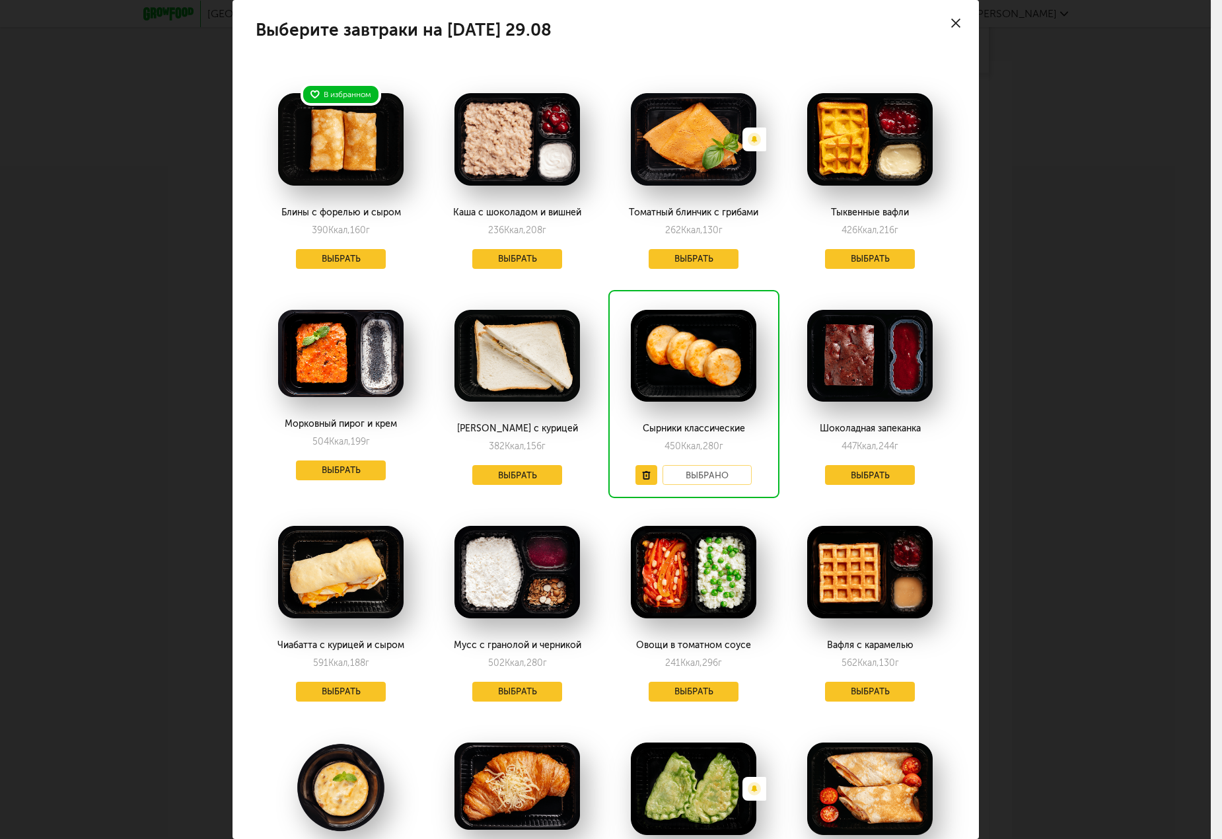
click at [1008, 446] on div "Выберите завтраки на [DATE] 29.08 В избранном Блины с форелью и сыром 390 Ккал,…" at bounding box center [605, 419] width 1211 height 839
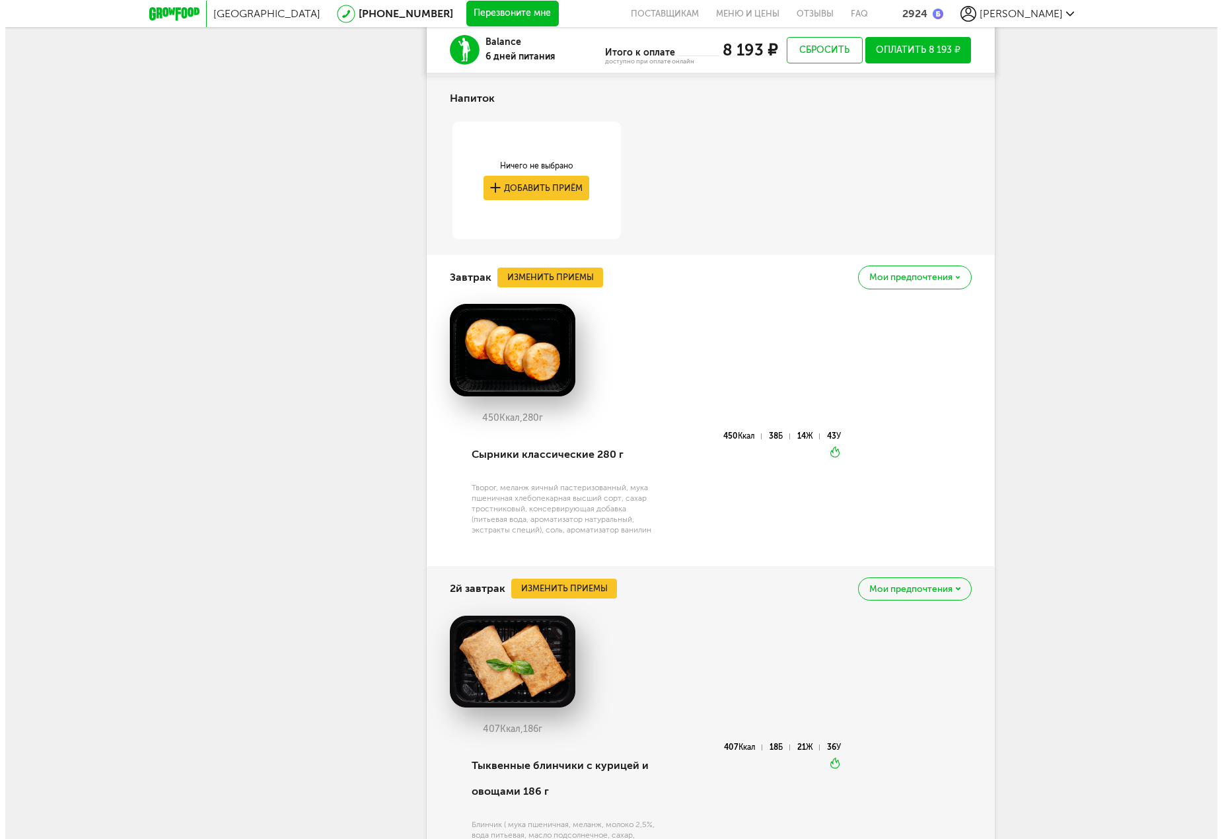
scroll to position [891, 0]
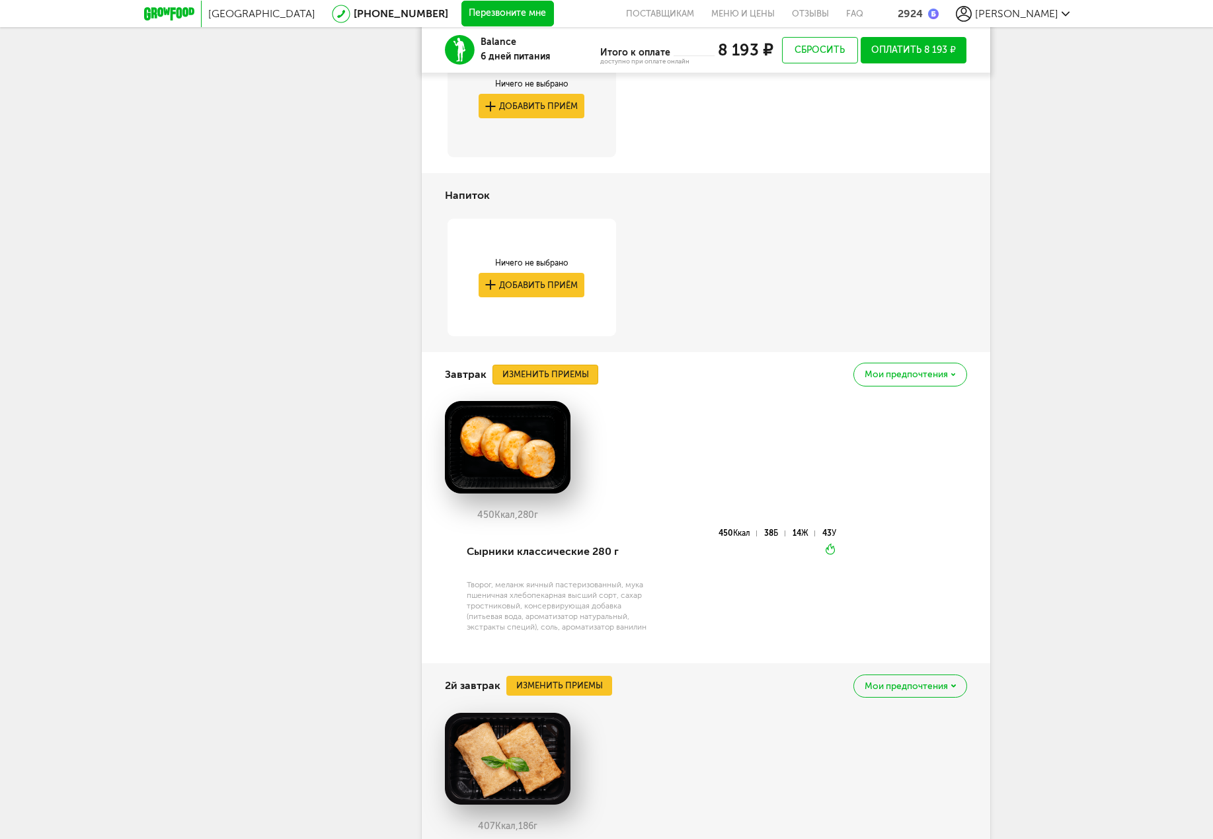
click at [562, 375] on button "Изменить приемы" at bounding box center [545, 375] width 106 height 20
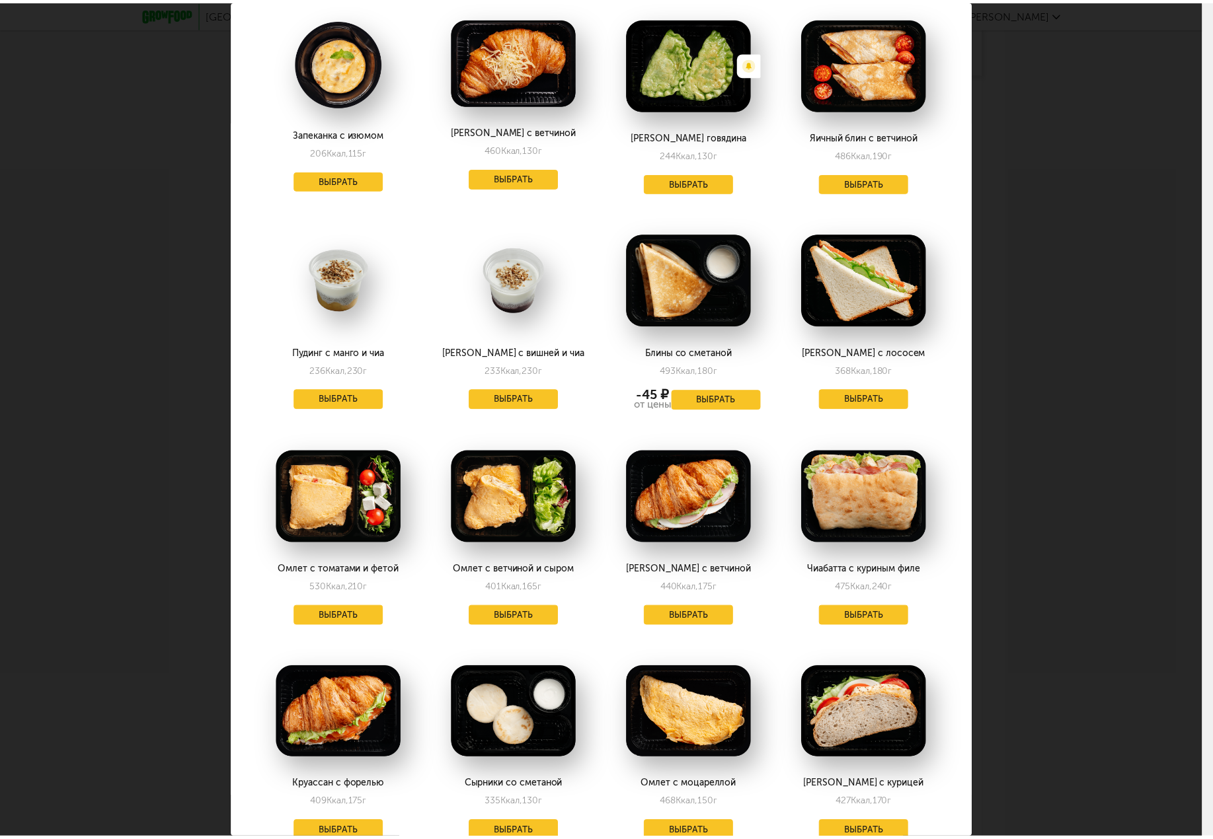
scroll to position [727, 0]
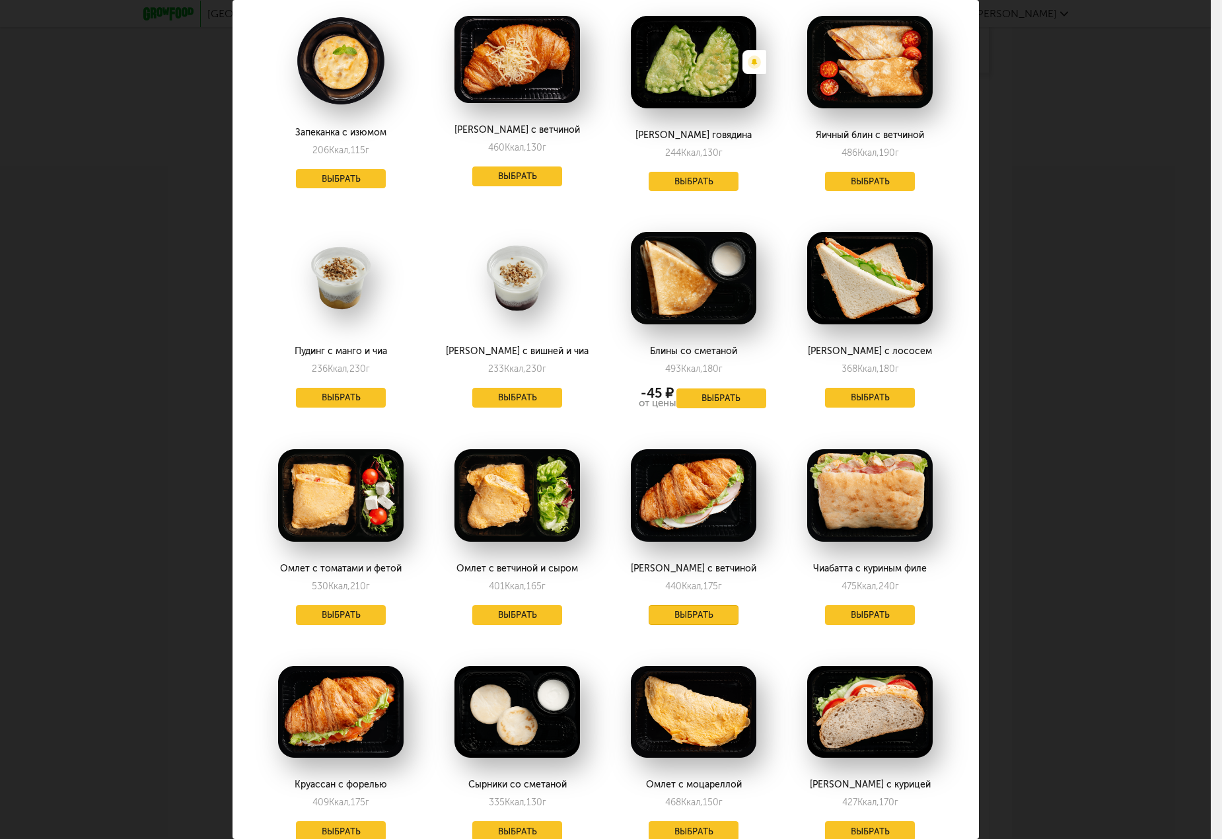
click at [698, 617] on button "Выбрать" at bounding box center [694, 615] width 90 height 20
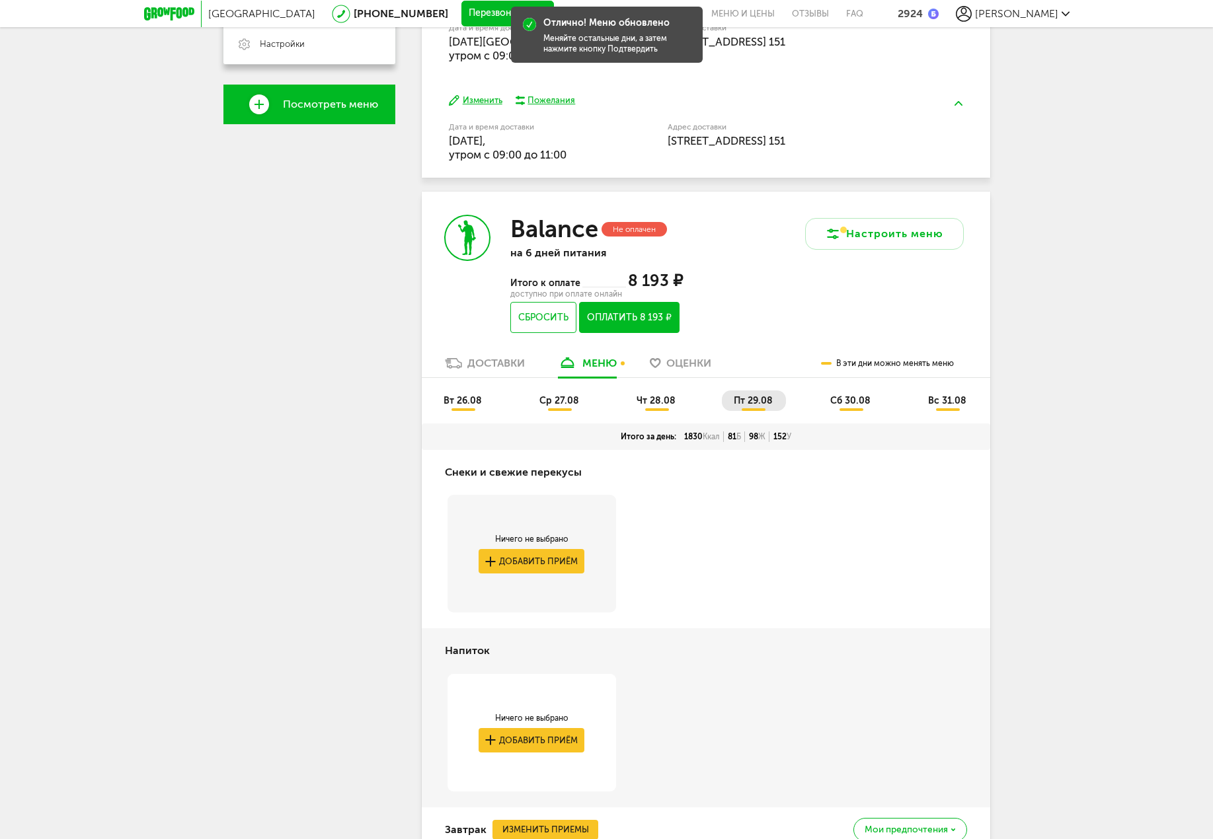
drag, startPoint x: 1028, startPoint y: 558, endPoint x: 998, endPoint y: 381, distance: 179.6
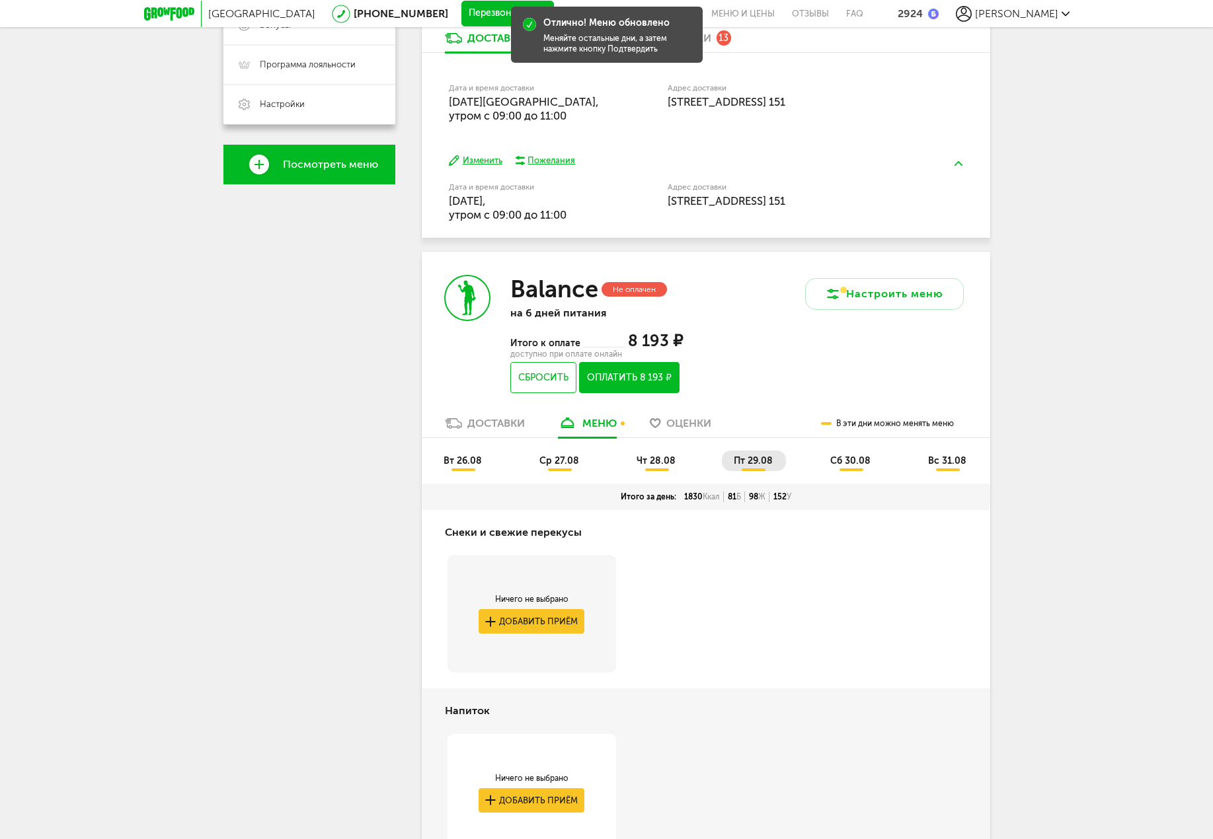
scroll to position [425, 0]
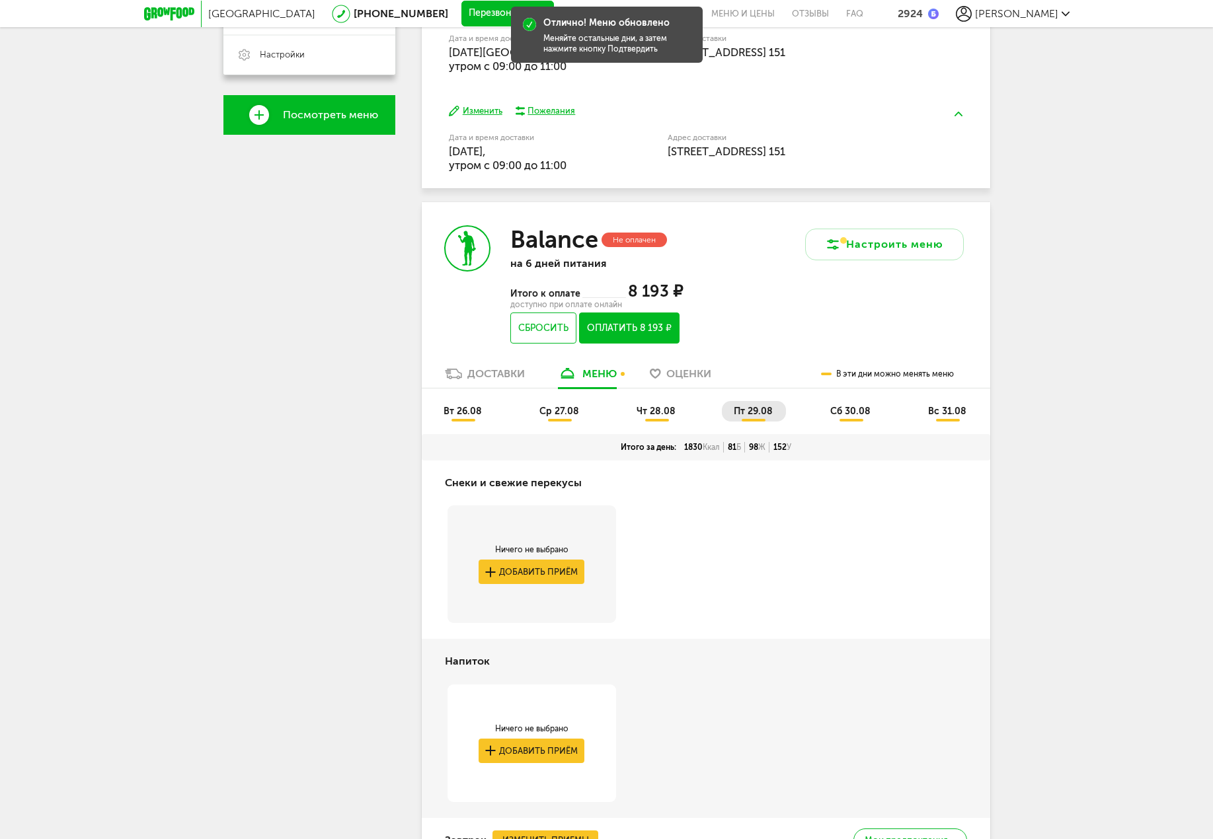
click at [646, 404] on li "чт 28.08" at bounding box center [656, 411] width 64 height 20
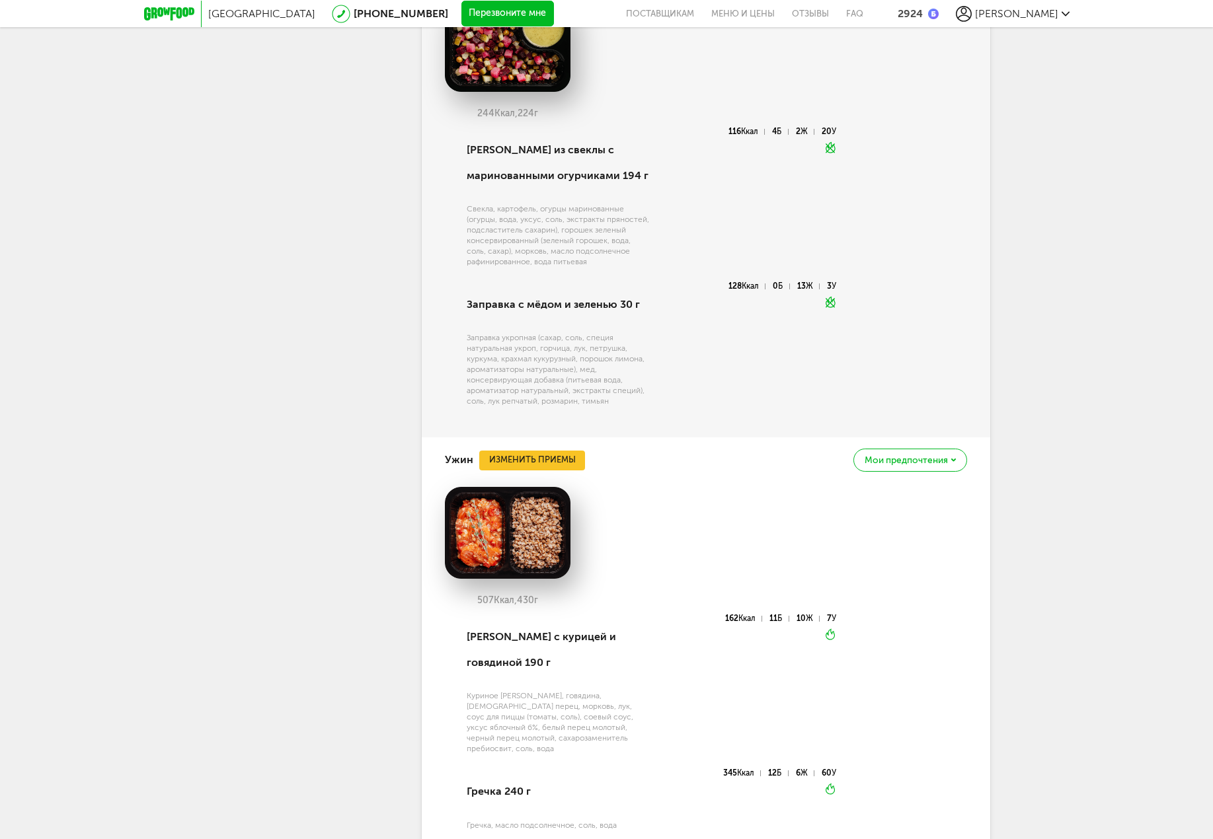
drag, startPoint x: 1052, startPoint y: 480, endPoint x: 1045, endPoint y: 597, distance: 117.8
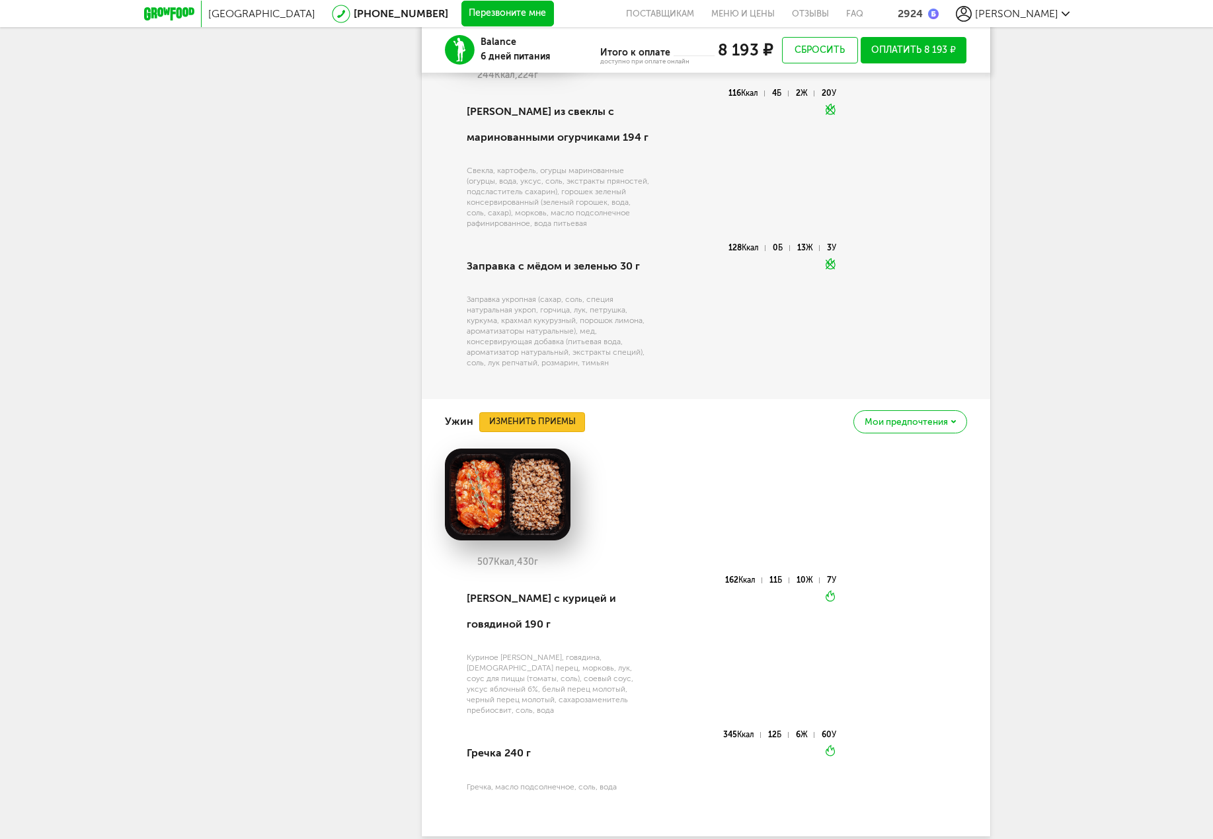
click at [561, 412] on button "Изменить приемы" at bounding box center [532, 422] width 106 height 20
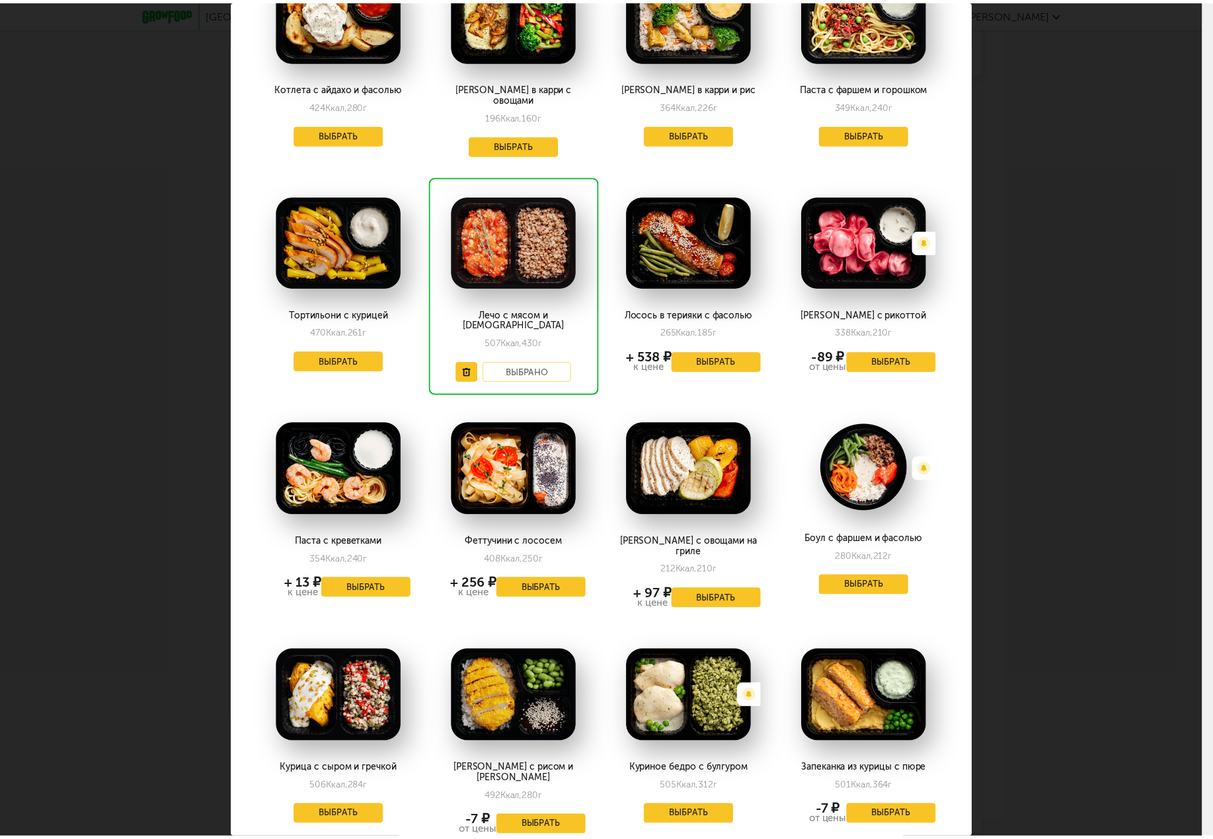
scroll to position [132, 0]
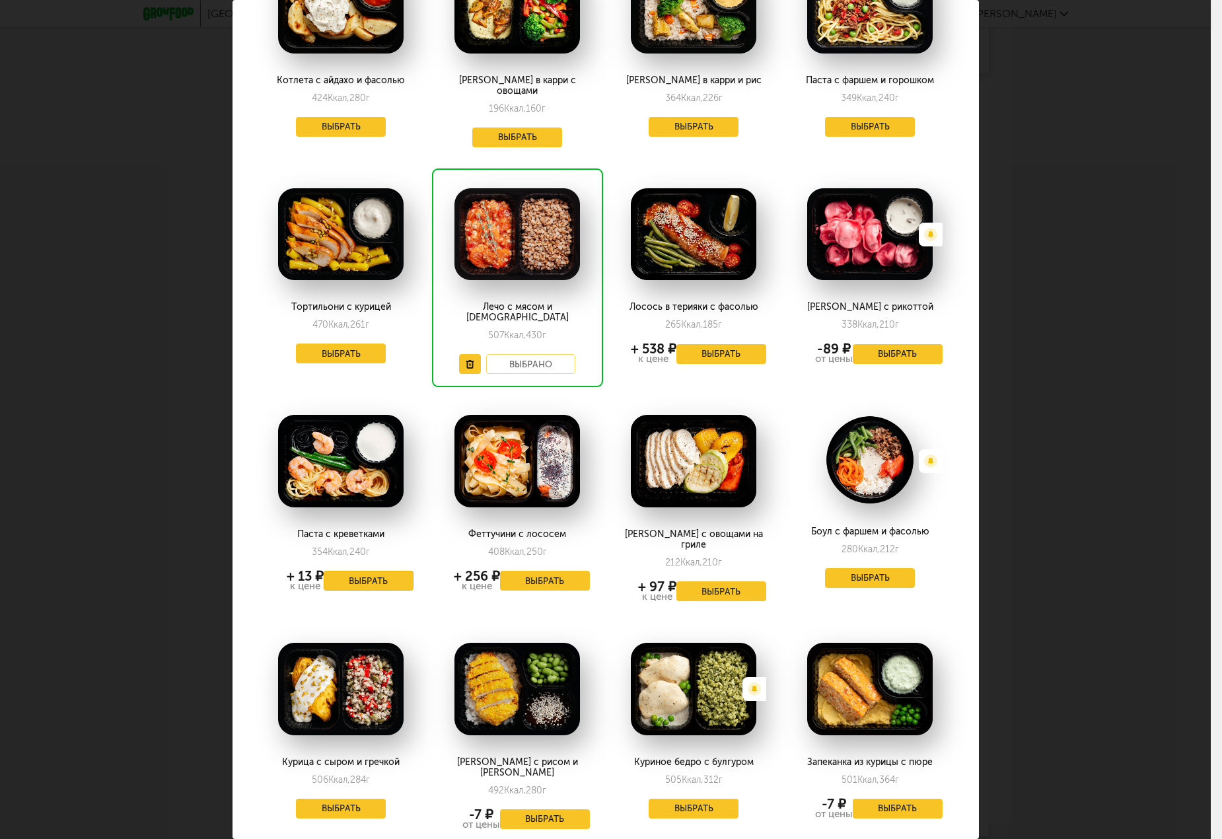
click at [362, 571] on button "Выбрать" at bounding box center [369, 581] width 90 height 20
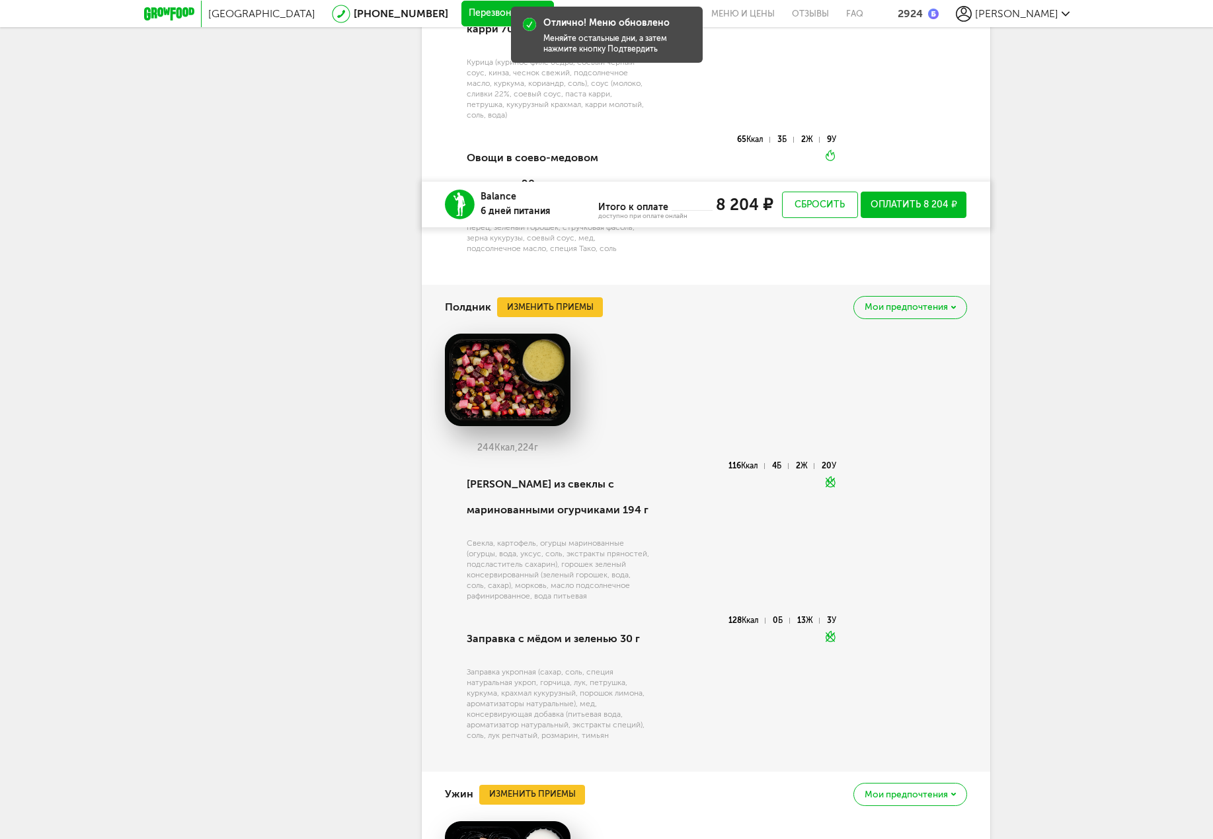
scroll to position [2201, 0]
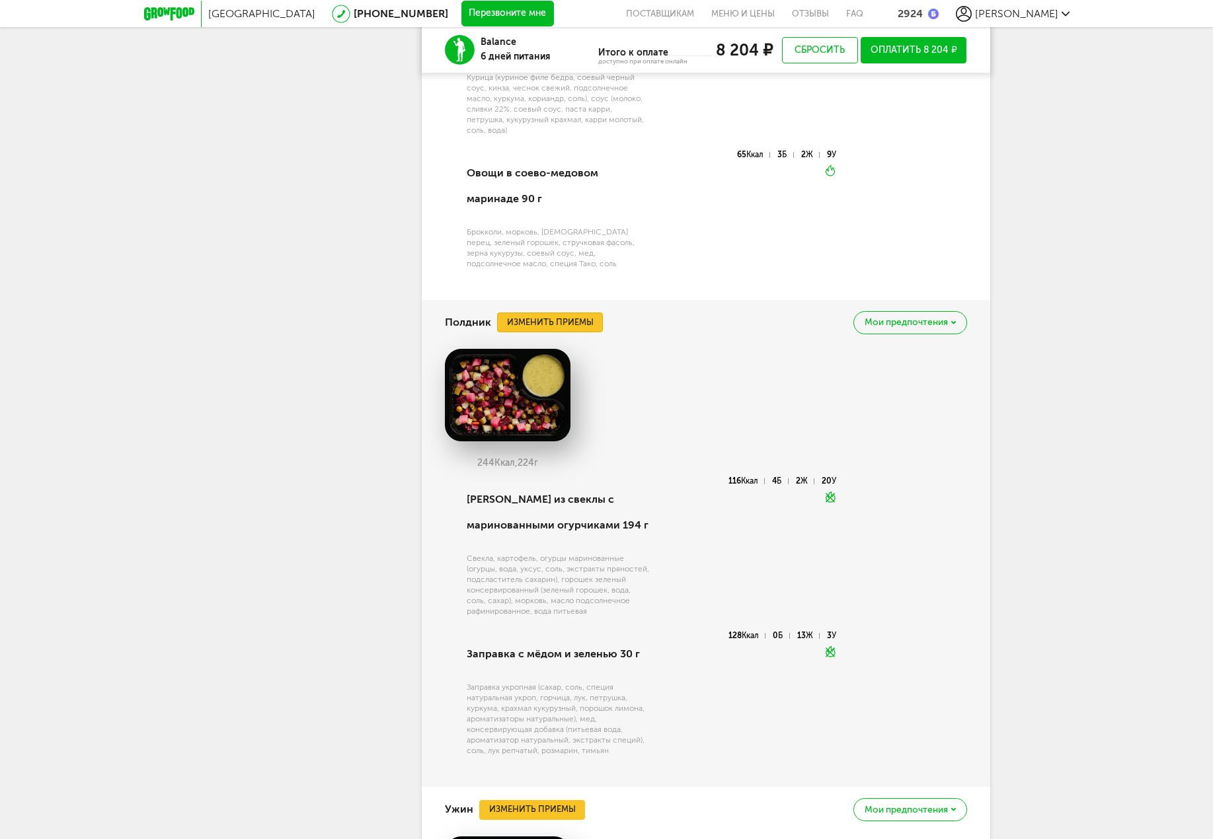
click at [560, 313] on button "Изменить приемы" at bounding box center [550, 323] width 106 height 20
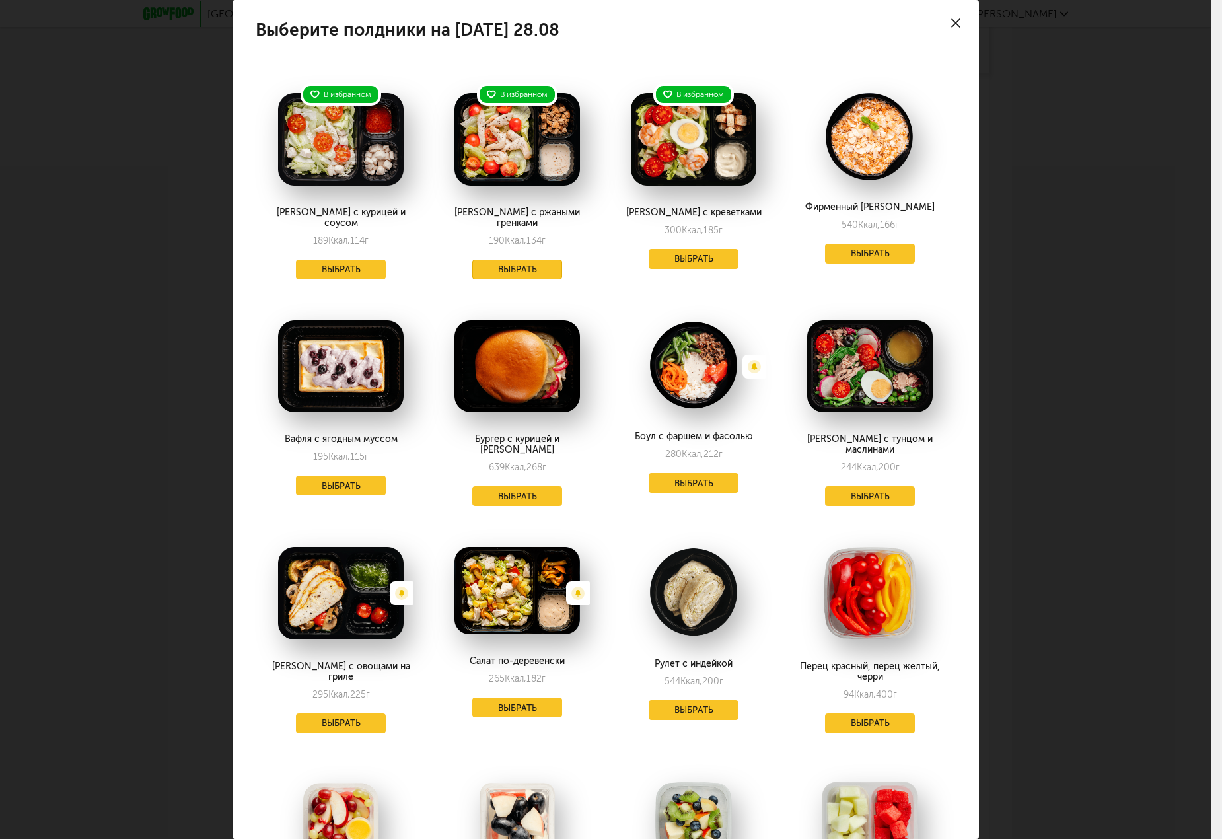
drag, startPoint x: 529, startPoint y: 265, endPoint x: 441, endPoint y: 283, distance: 90.3
click at [514, 262] on button "Выбрать" at bounding box center [517, 270] width 90 height 20
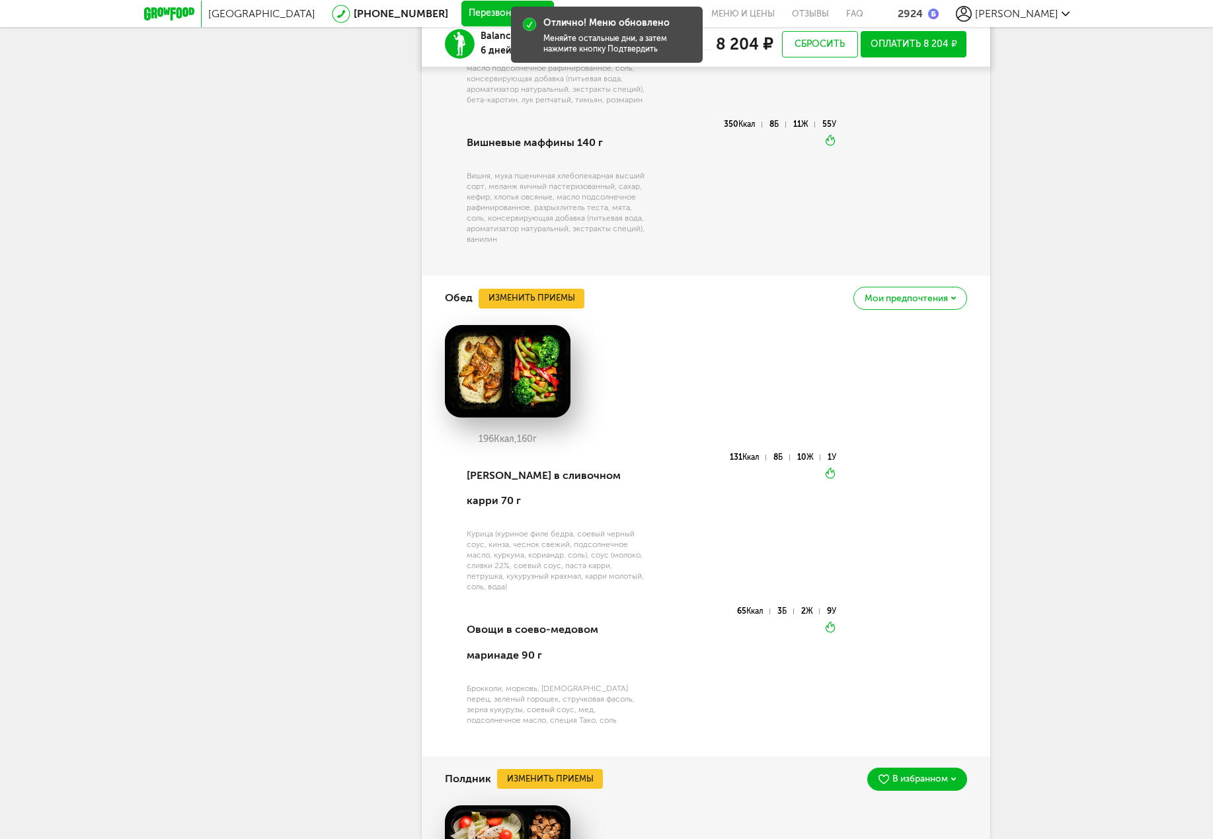
scroll to position [1739, 0]
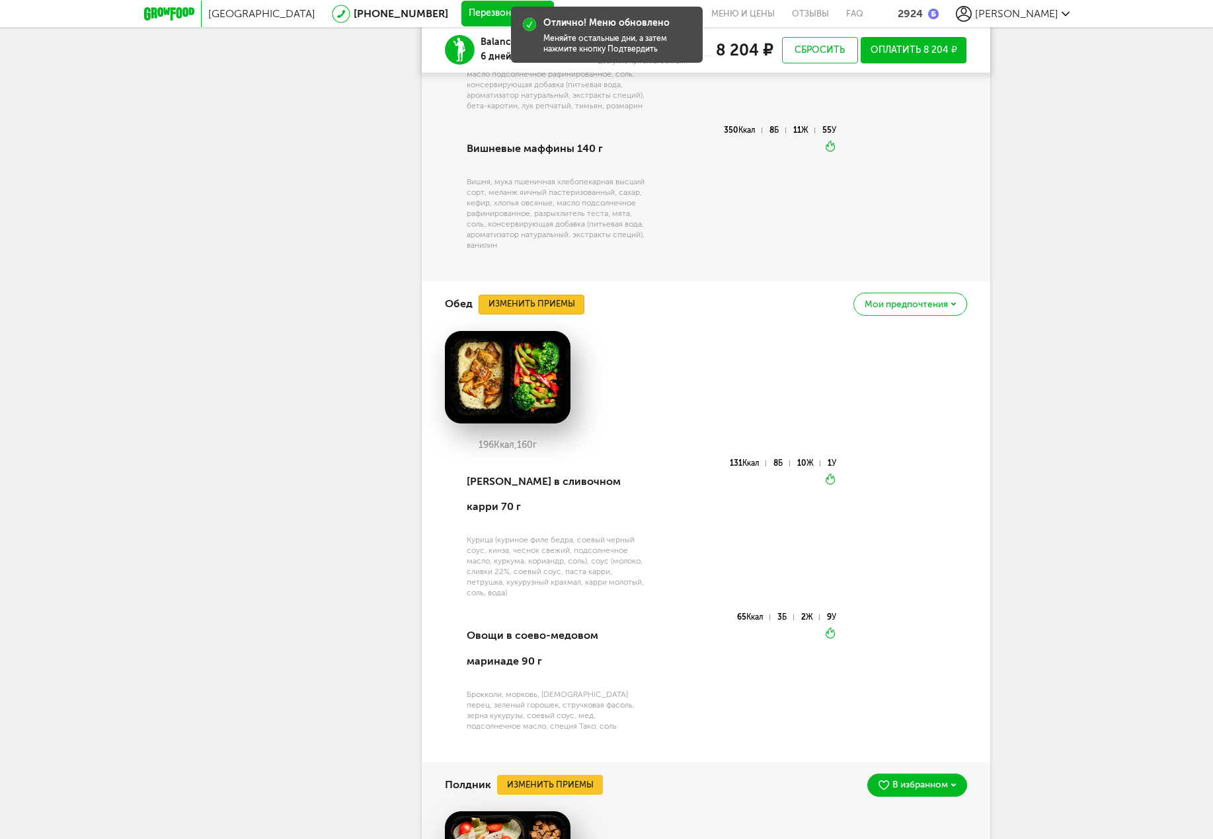
click at [557, 309] on button "Изменить приемы" at bounding box center [531, 305] width 106 height 20
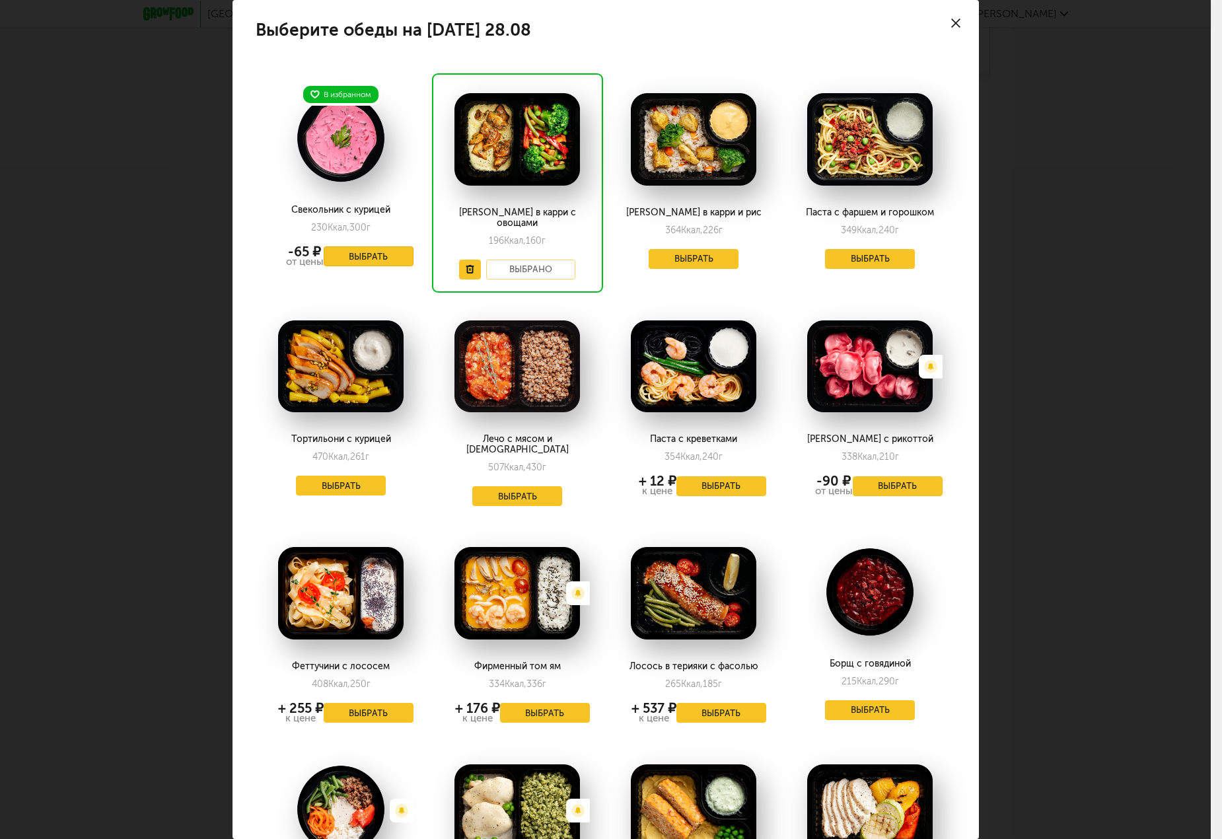
click at [375, 264] on button "Выбрать" at bounding box center [369, 256] width 90 height 20
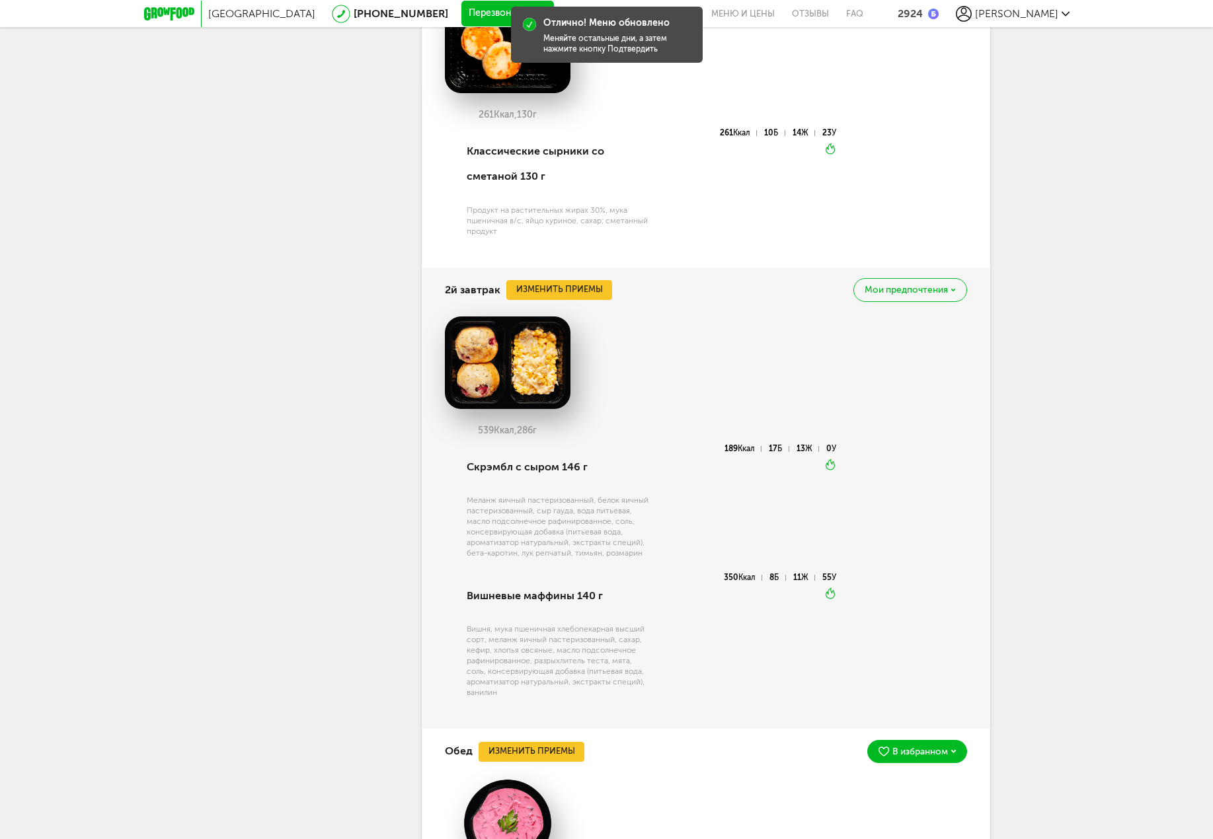
scroll to position [1210, 0]
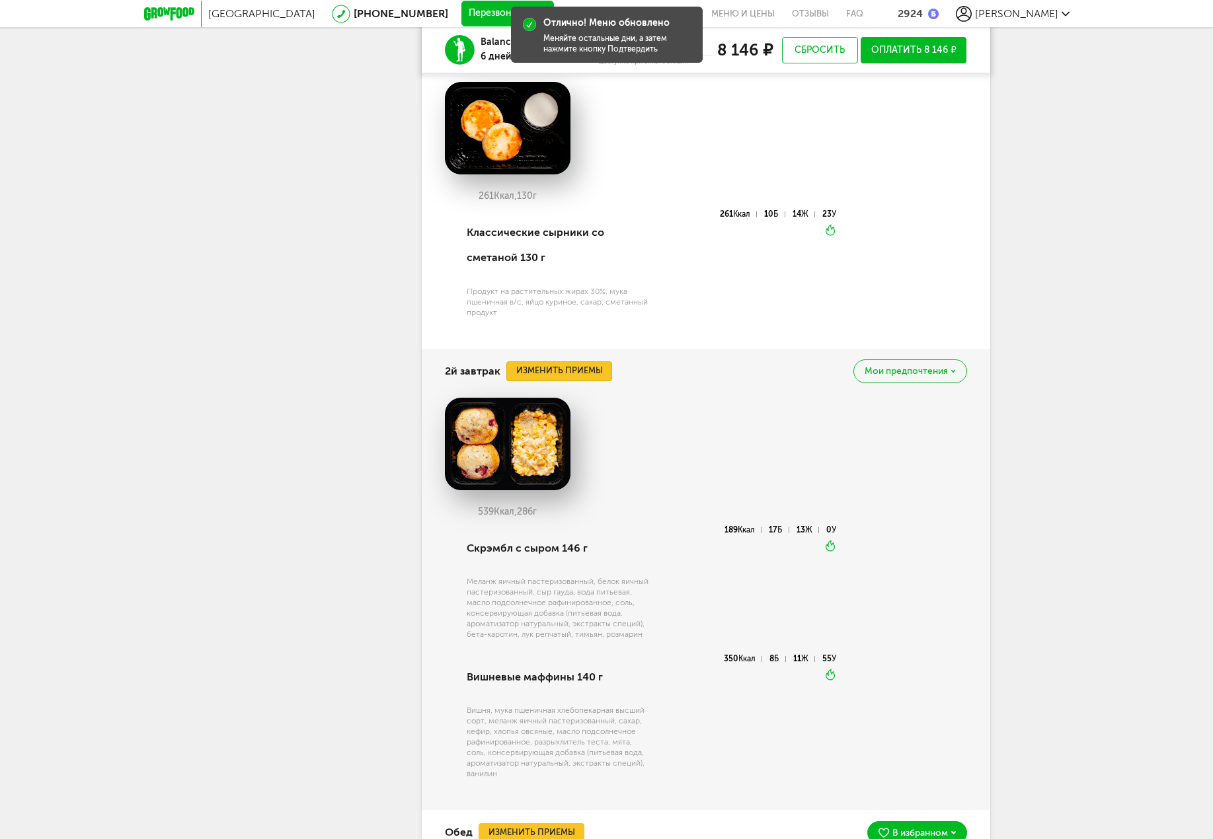
click at [572, 367] on button "Изменить приемы" at bounding box center [559, 371] width 106 height 20
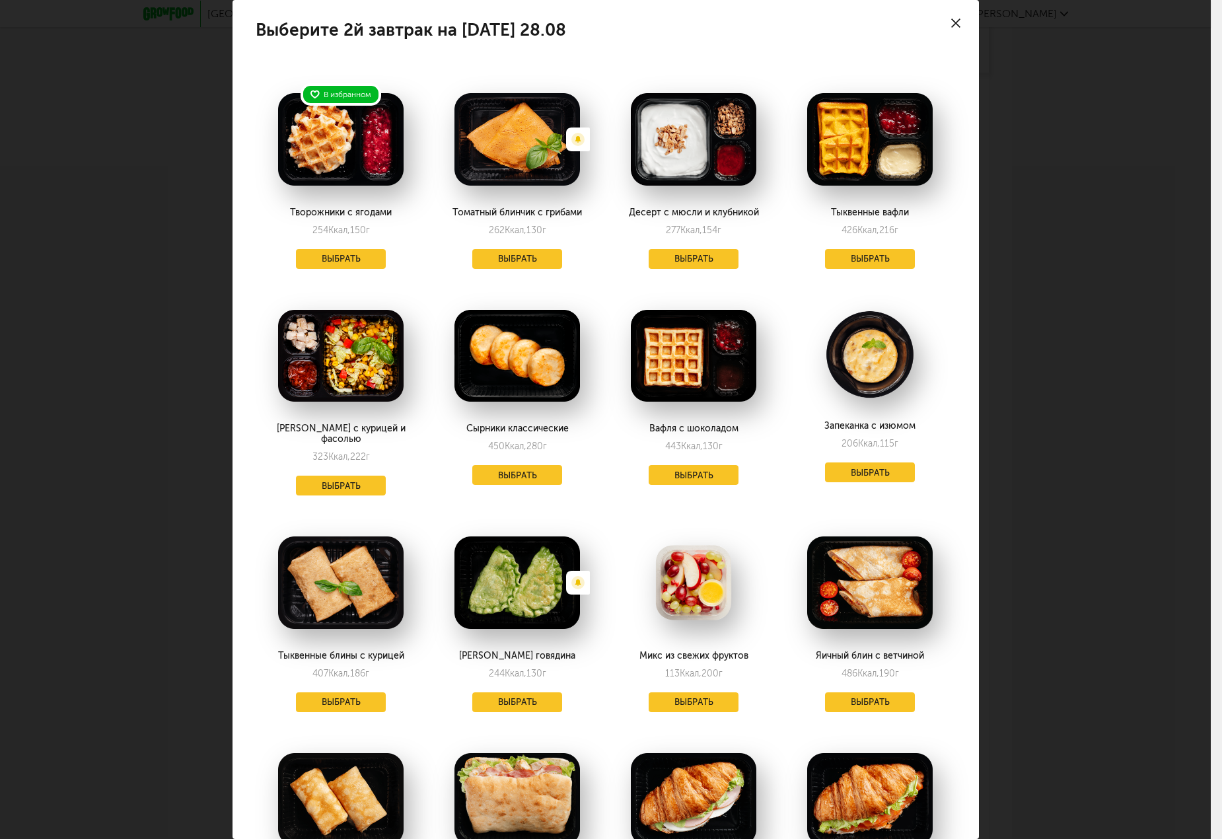
click at [1088, 379] on div "Выберите 2й завтрак на [DATE] 28.08 В избранном Творожники с ягодами 254 Ккал, …" at bounding box center [605, 419] width 1211 height 839
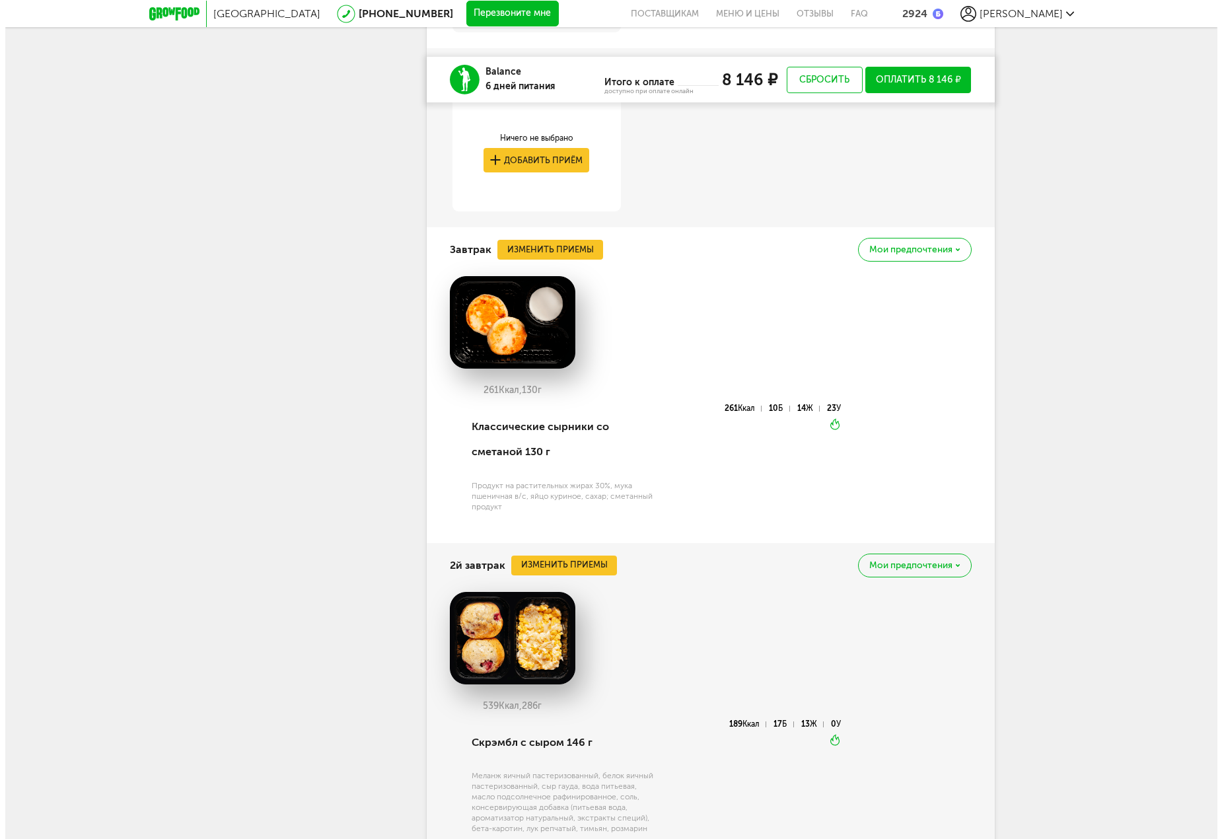
scroll to position [1012, 0]
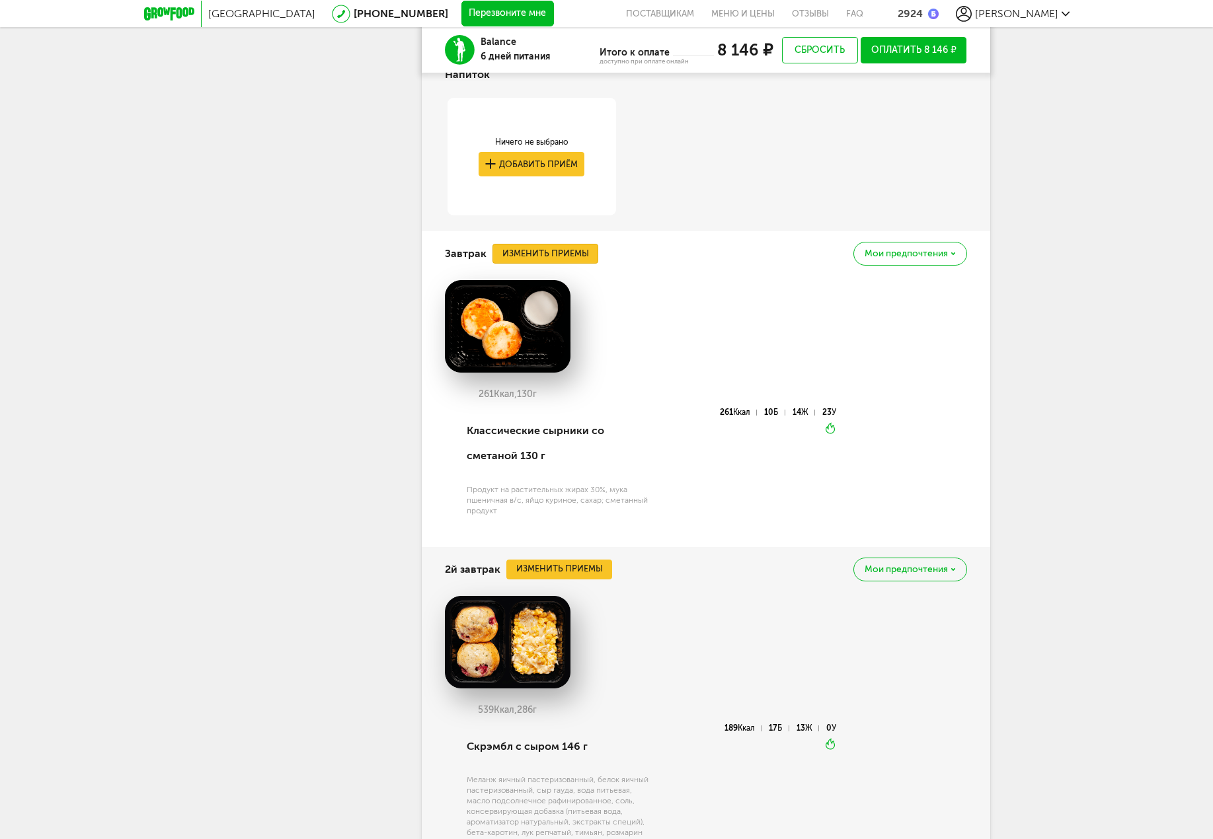
click at [578, 253] on button "Изменить приемы" at bounding box center [545, 254] width 106 height 20
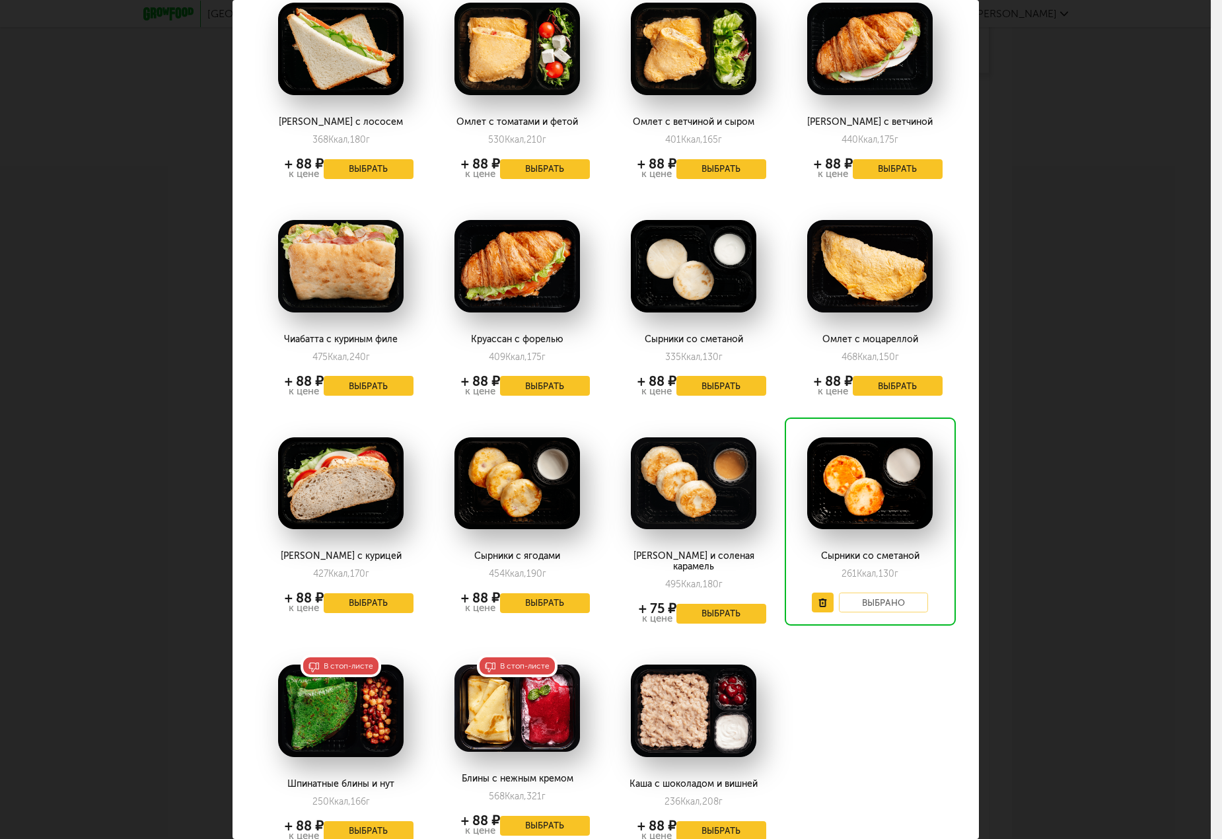
scroll to position [1255, 0]
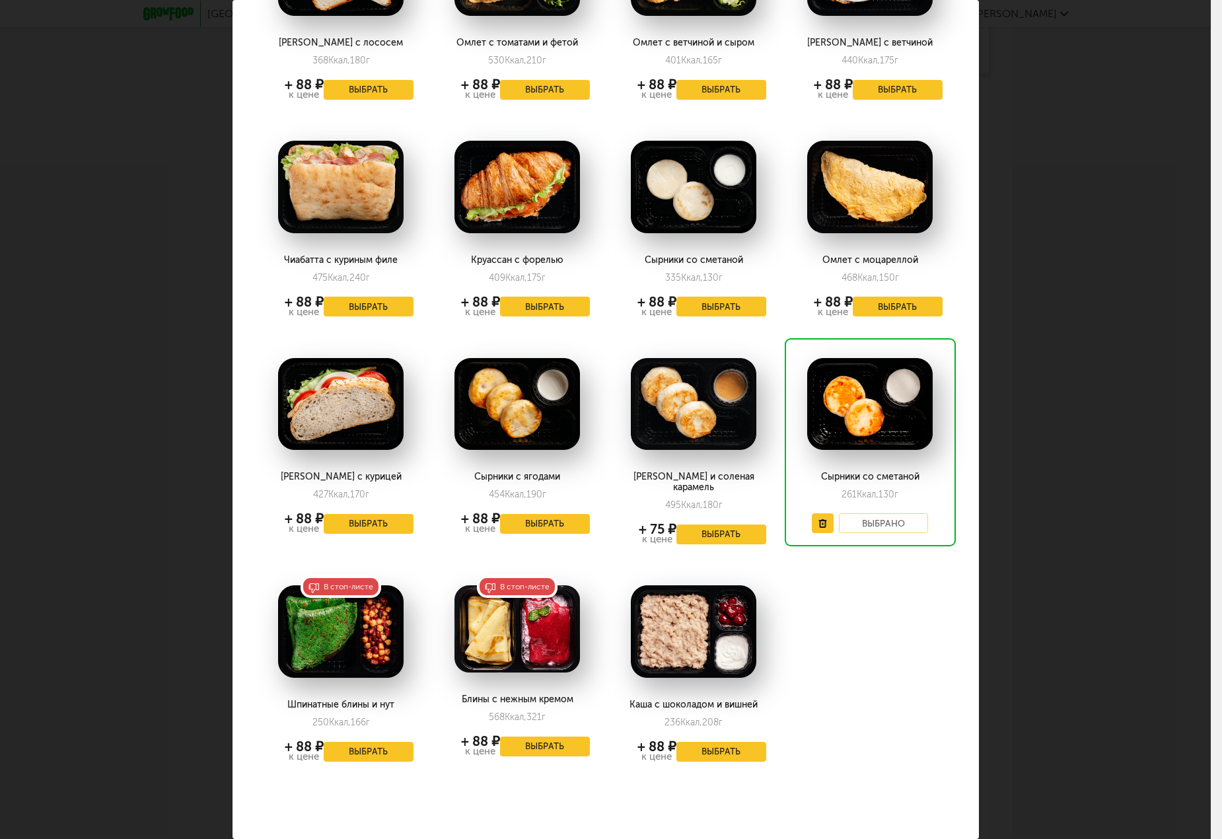
click at [1089, 353] on div "Выберите завтраки на [DATE] 28.08 В избранном Блины с форелью и сыром 390 Ккал,…" at bounding box center [605, 419] width 1211 height 839
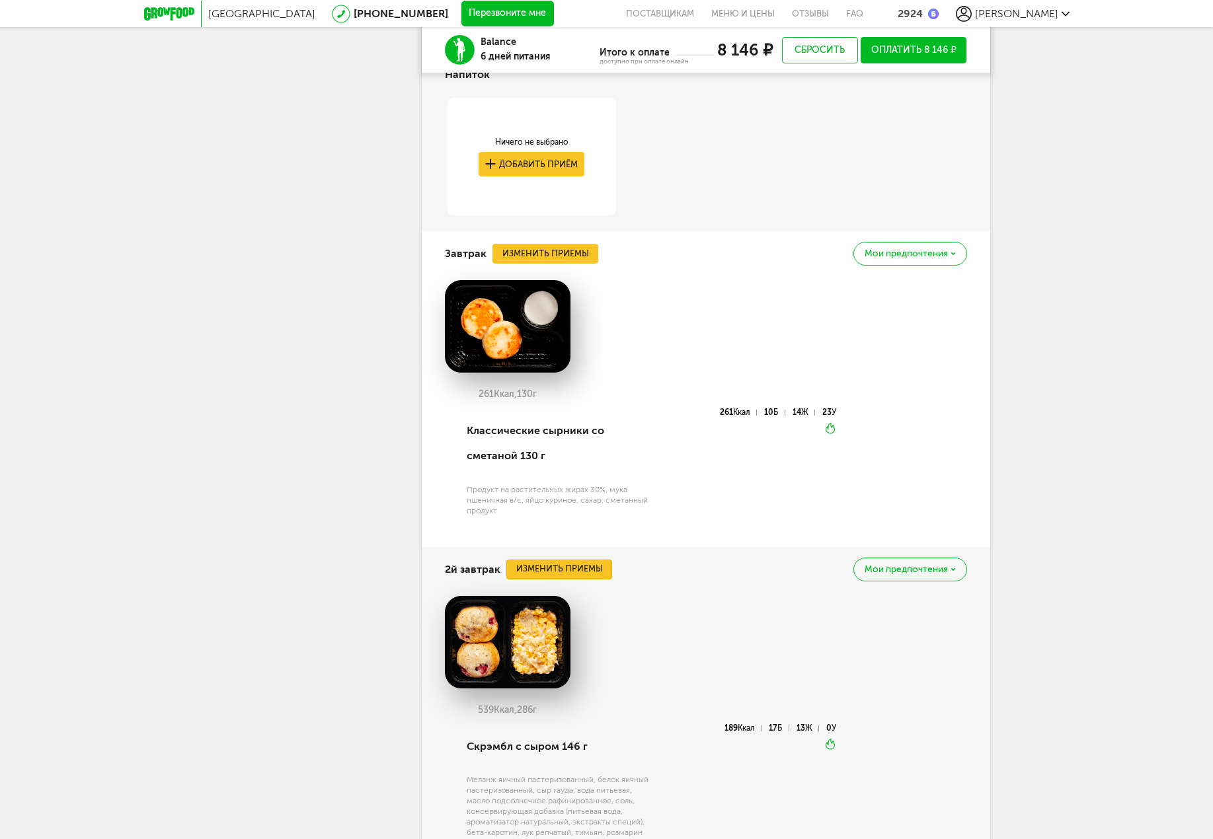
click at [579, 570] on button "Изменить приемы" at bounding box center [559, 570] width 106 height 20
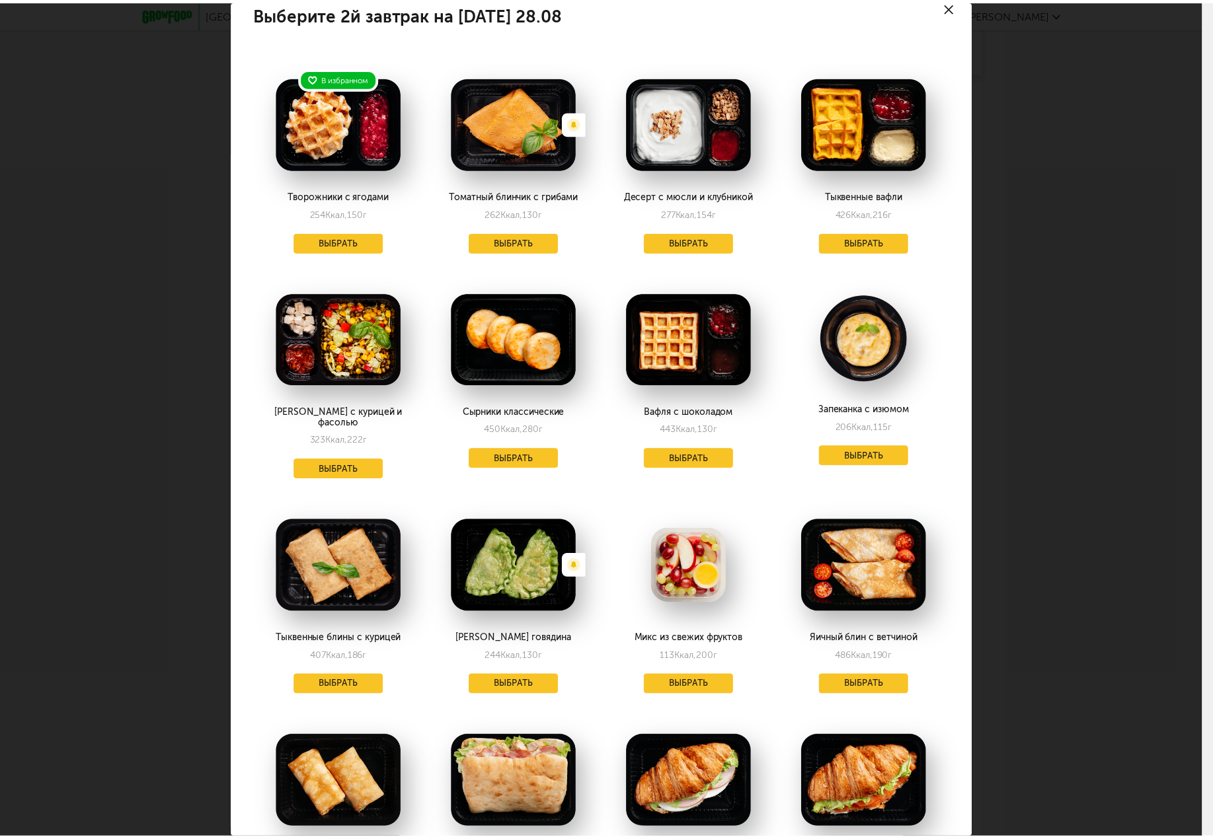
scroll to position [0, 0]
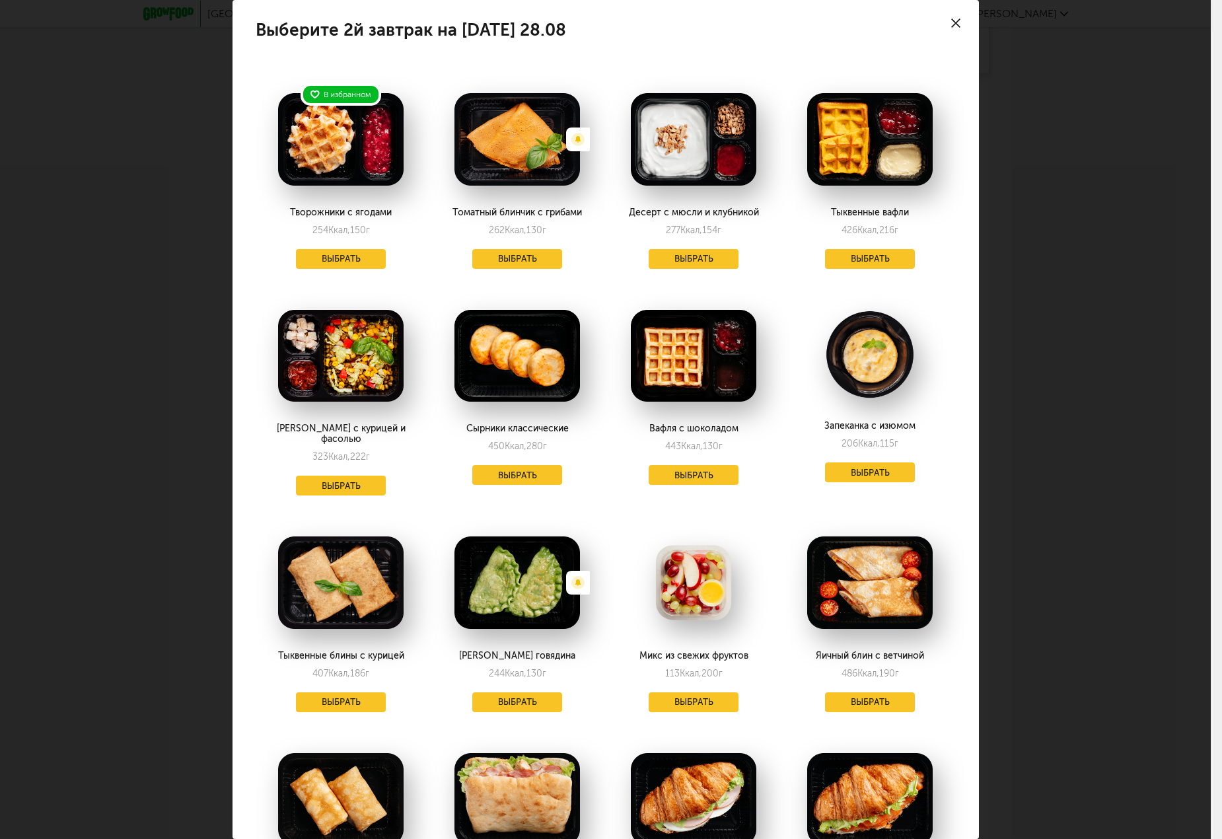
click at [1067, 356] on div "Выберите 2й завтрак на [DATE] 28.08 В избранном Творожники с ягодами 254 Ккал, …" at bounding box center [605, 419] width 1211 height 839
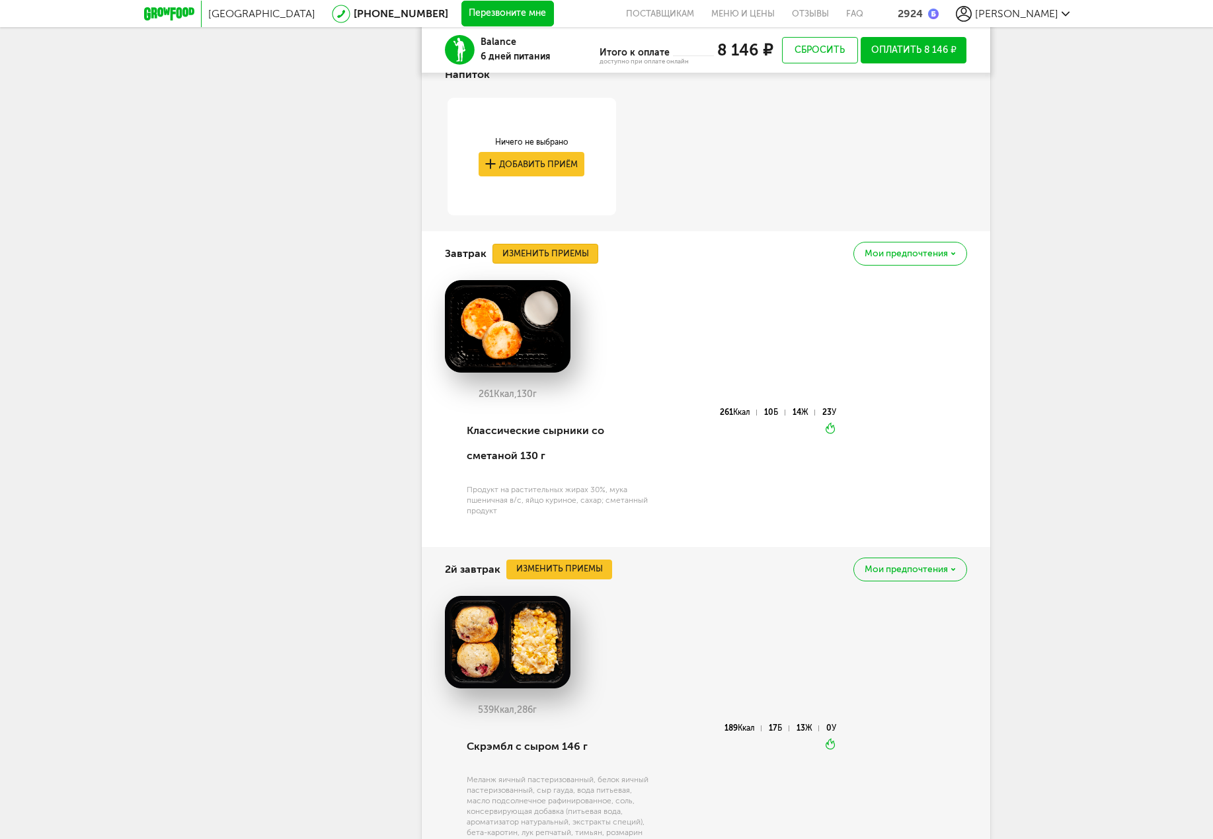
click at [565, 258] on button "Изменить приемы" at bounding box center [545, 254] width 106 height 20
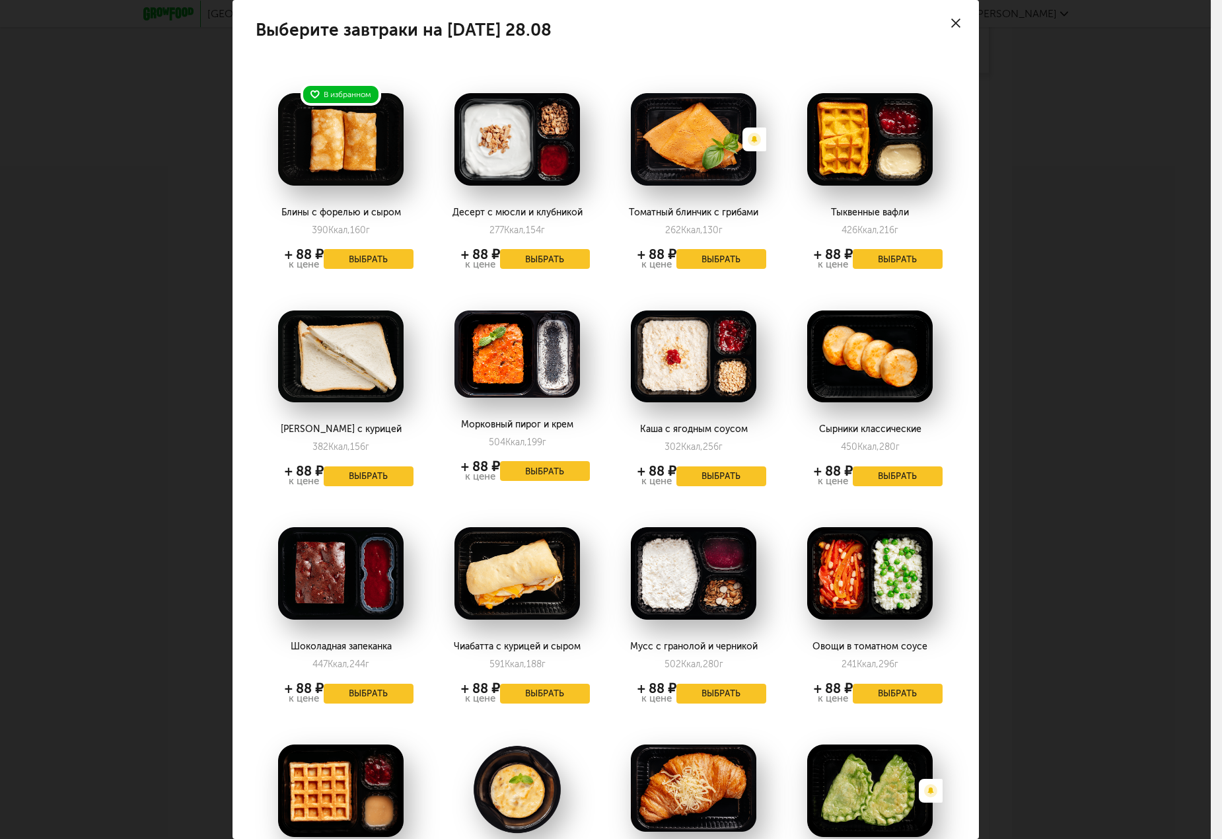
click at [1030, 383] on div "Выберите завтраки на [DATE] 28.08 В избранном Блины с форелью и сыром 390 Ккал,…" at bounding box center [605, 419] width 1211 height 839
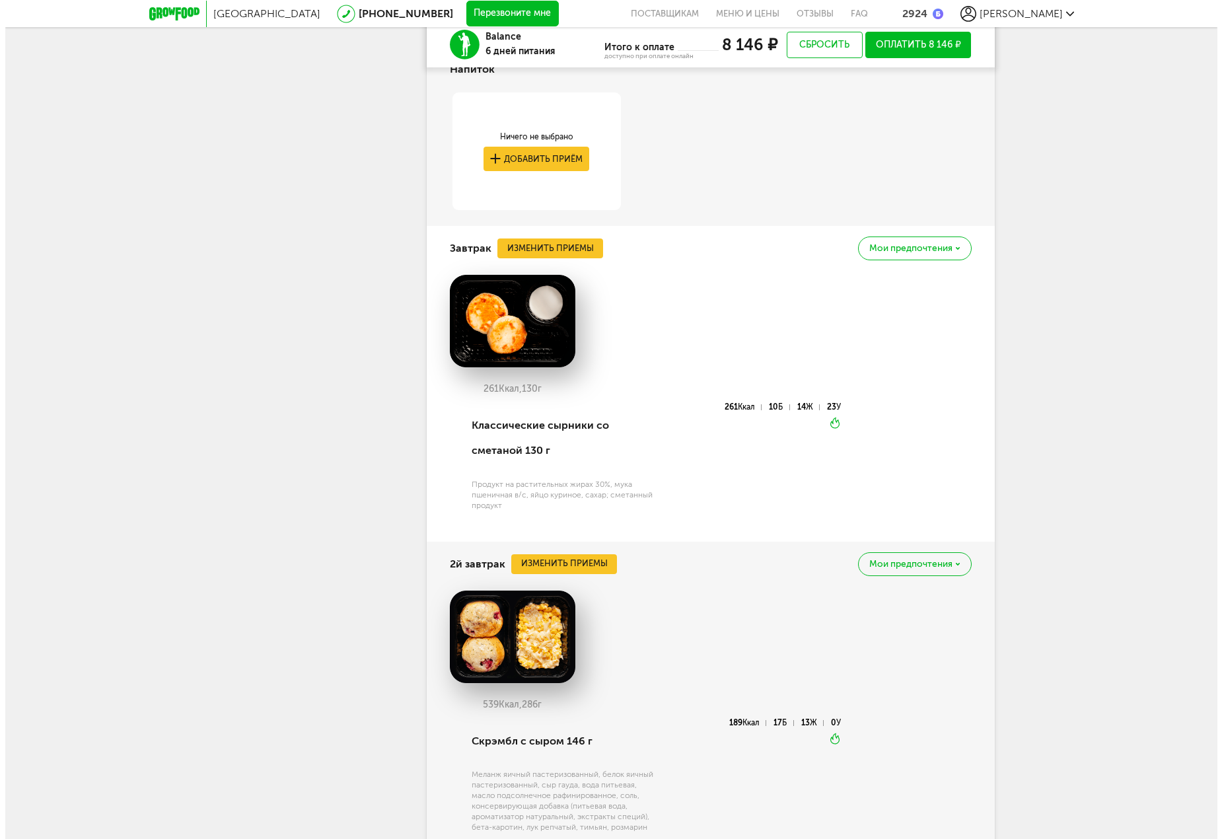
scroll to position [1012, 0]
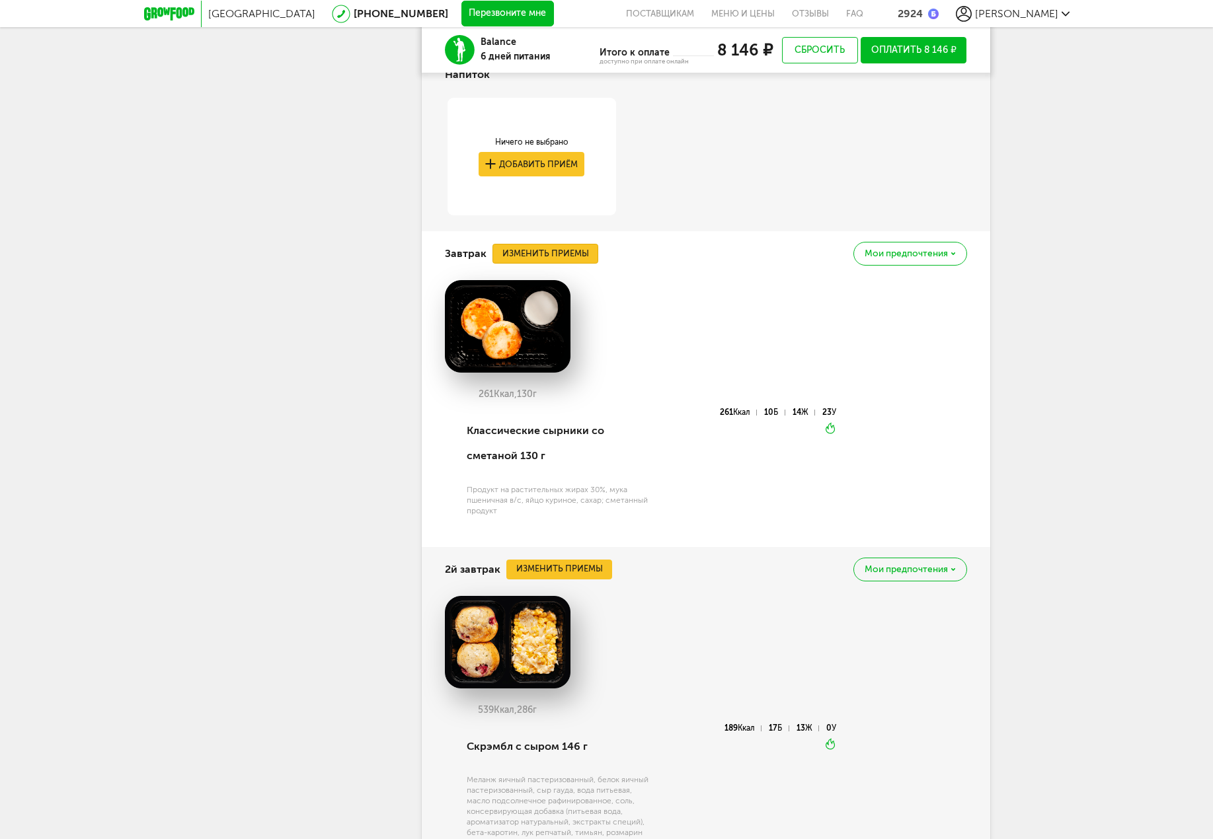
click at [558, 252] on button "Изменить приемы" at bounding box center [545, 254] width 106 height 20
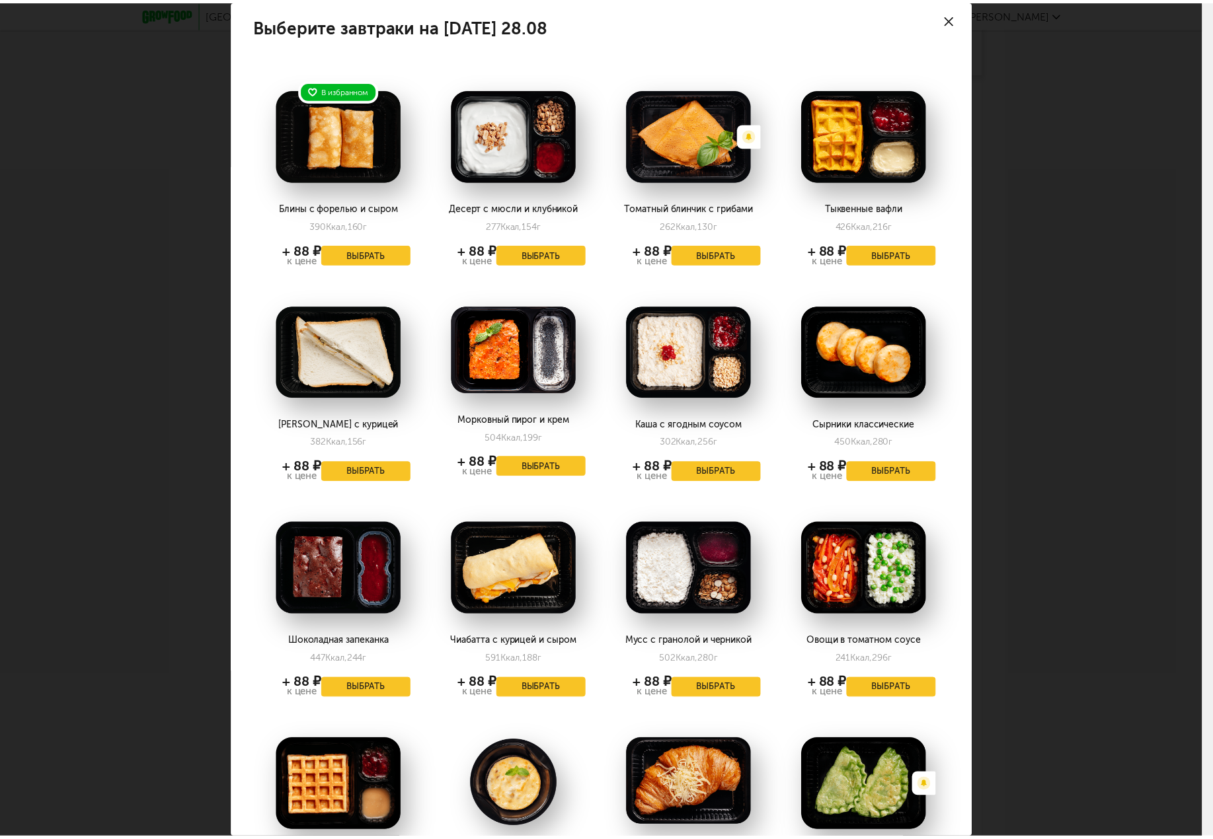
scroll to position [0, 0]
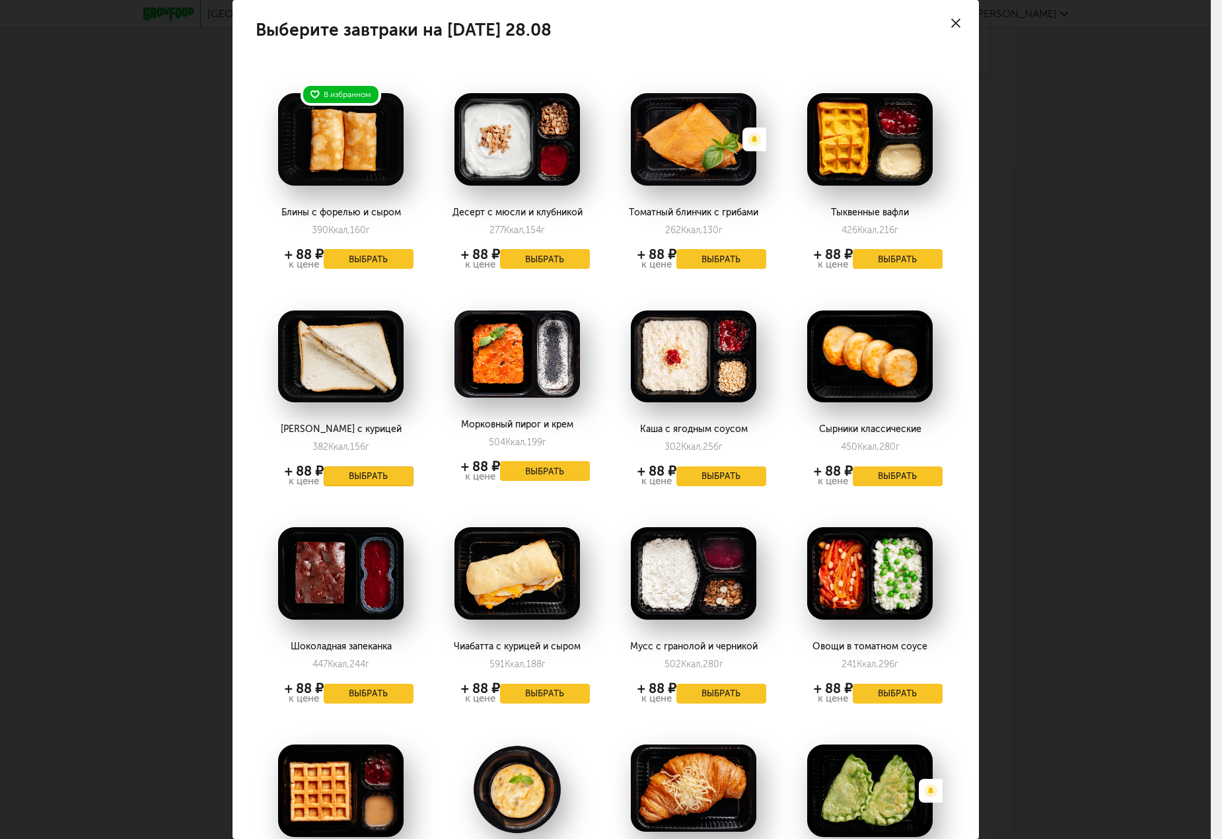
click at [359, 474] on button "Выбрать" at bounding box center [369, 477] width 90 height 20
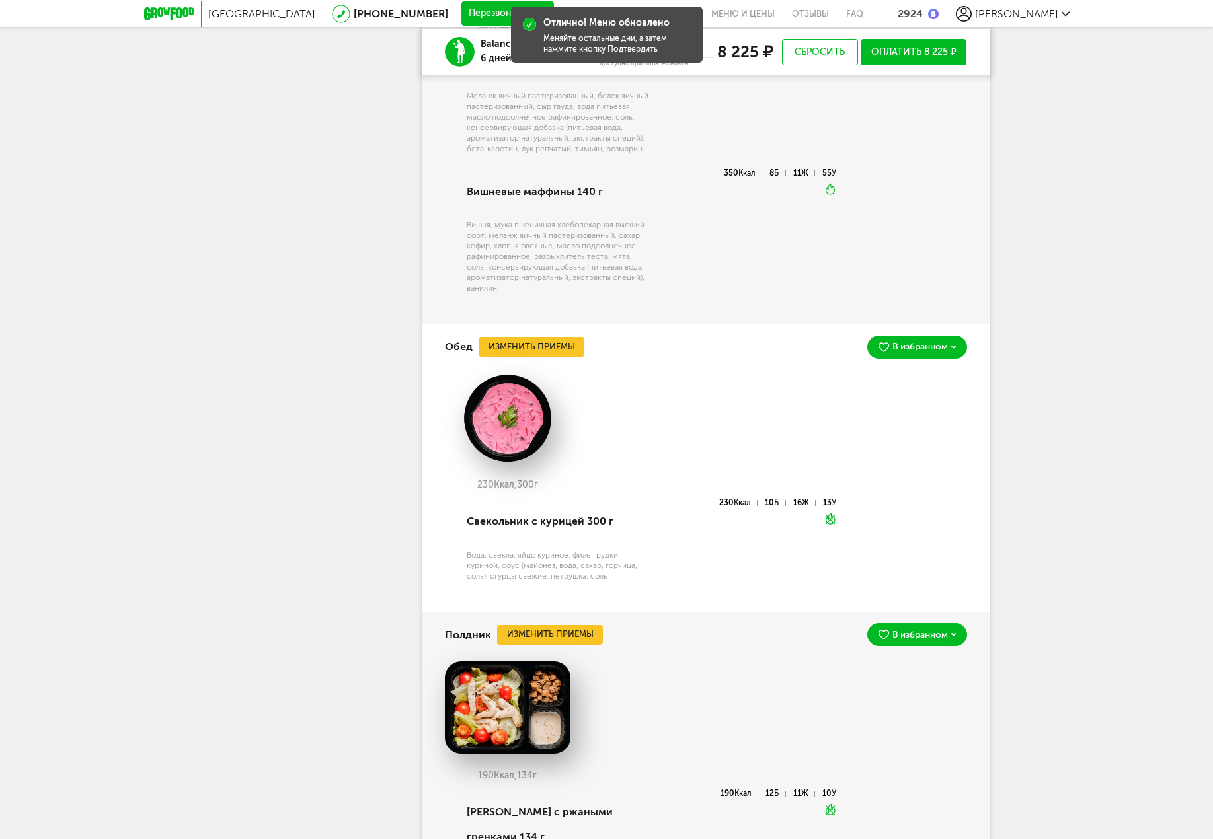
scroll to position [1672, 0]
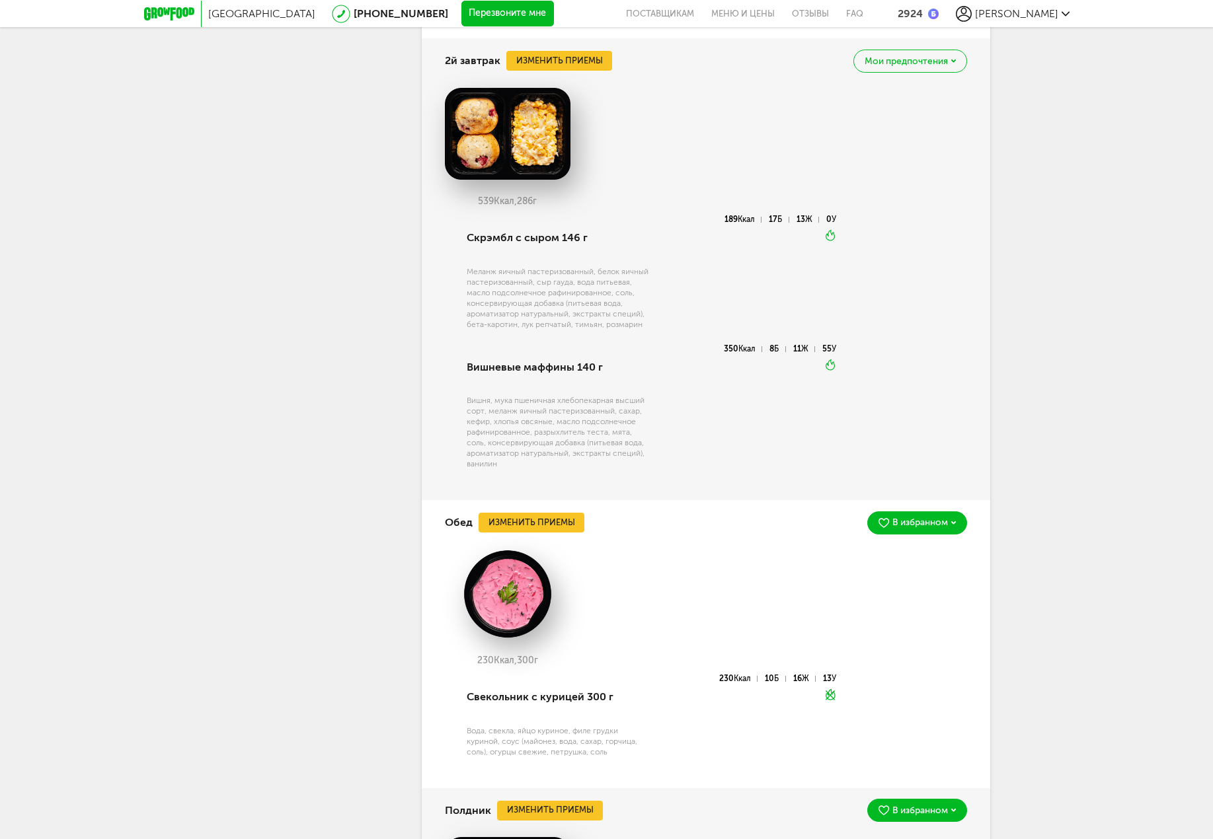
drag, startPoint x: 389, startPoint y: 215, endPoint x: 419, endPoint y: 97, distance: 121.5
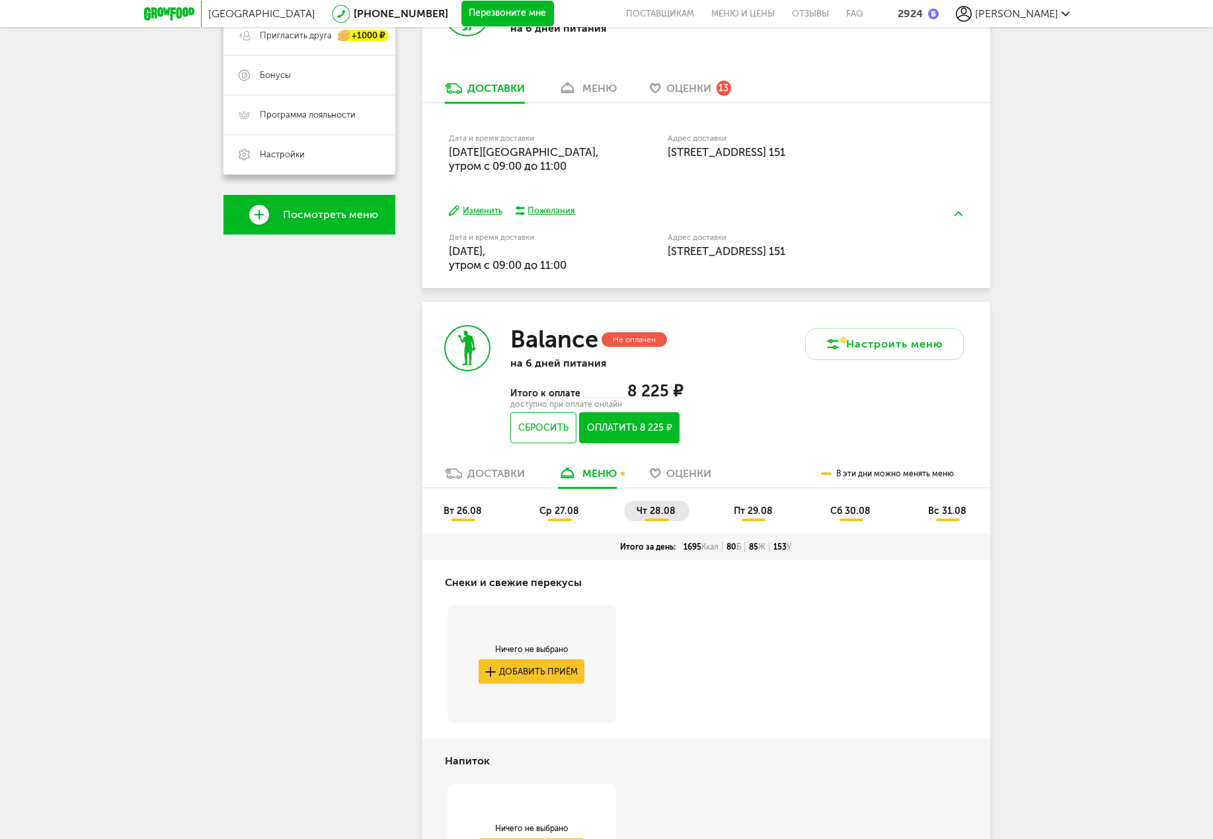
scroll to position [323, 0]
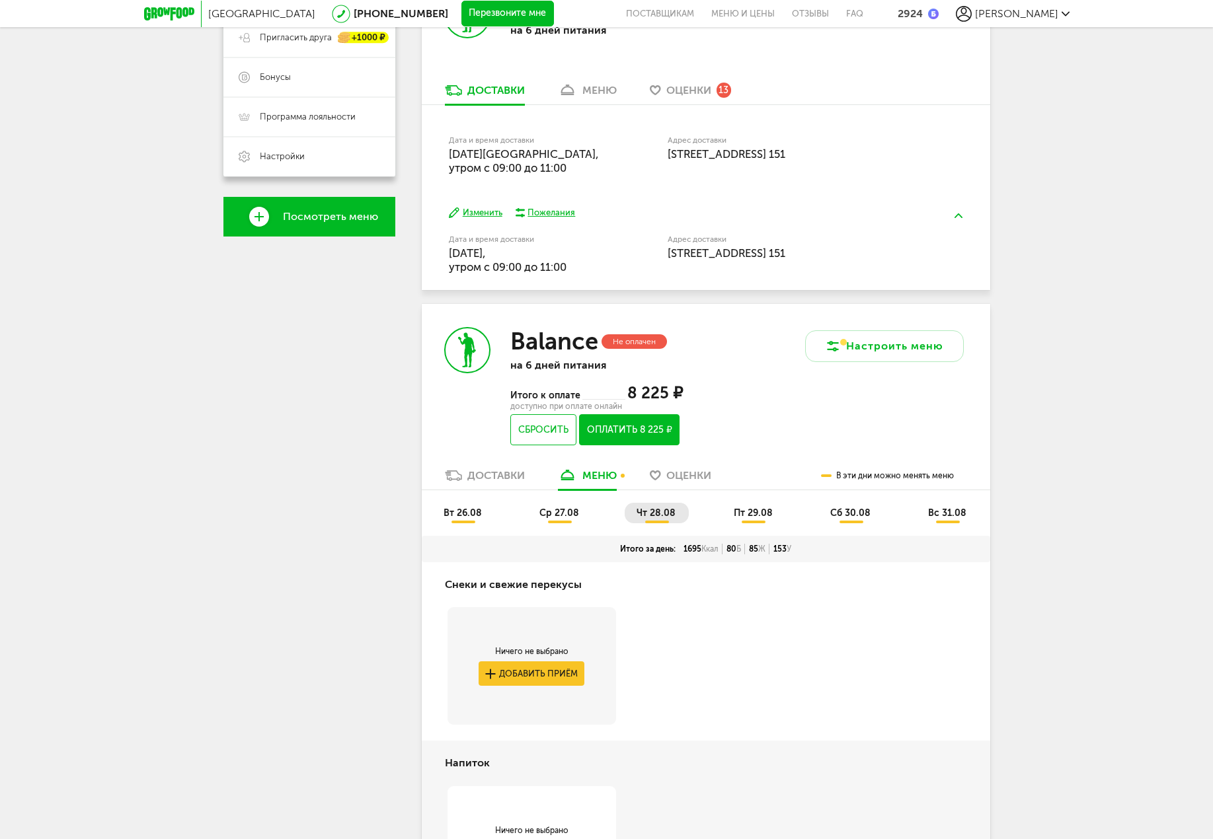
click at [694, 86] on span "Оценки" at bounding box center [688, 90] width 45 height 13
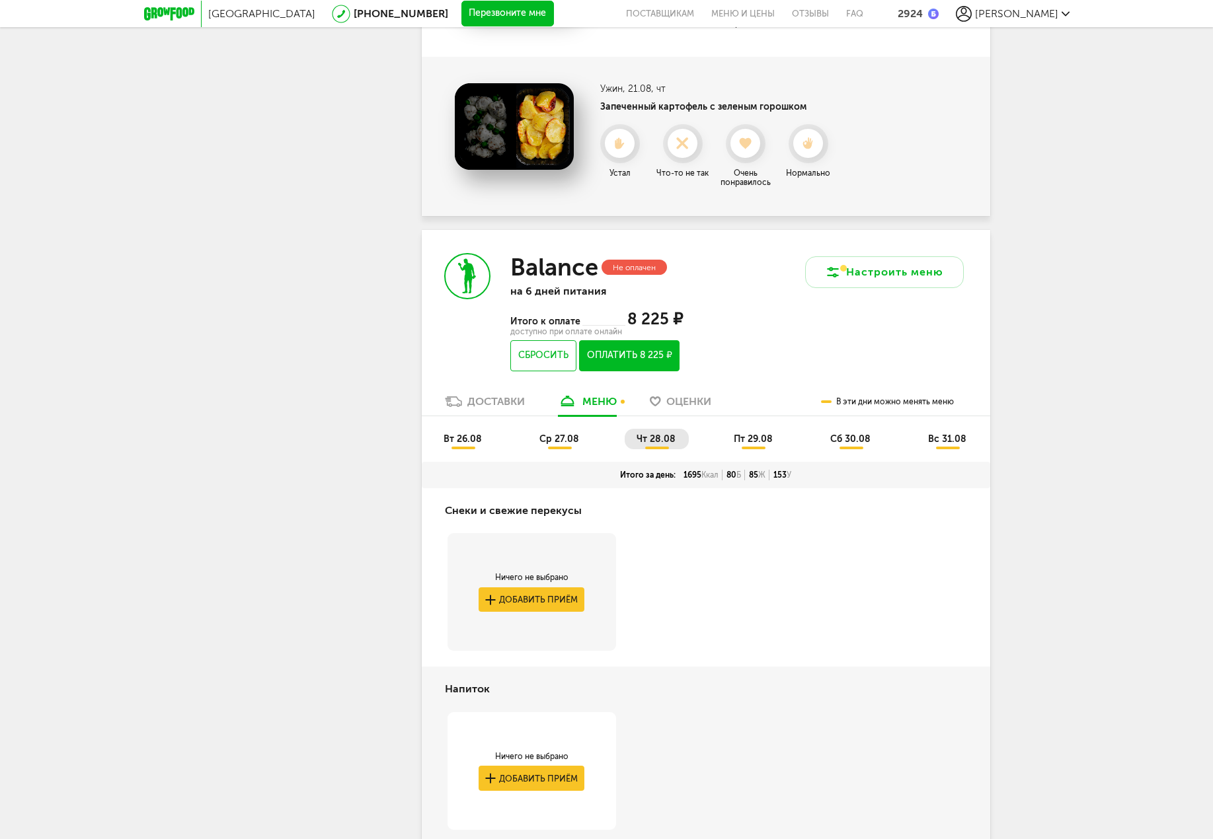
scroll to position [2387, 0]
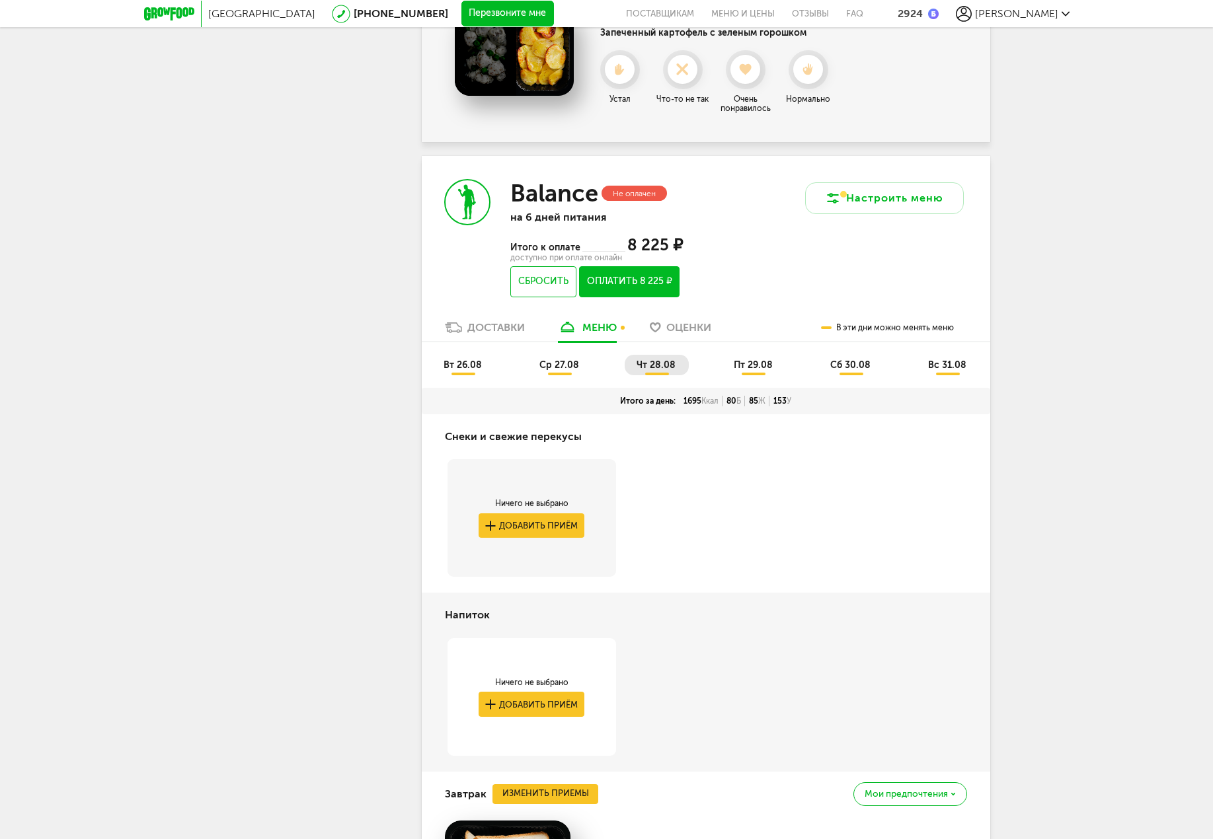
click at [508, 326] on div "Доставки" at bounding box center [495, 327] width 57 height 13
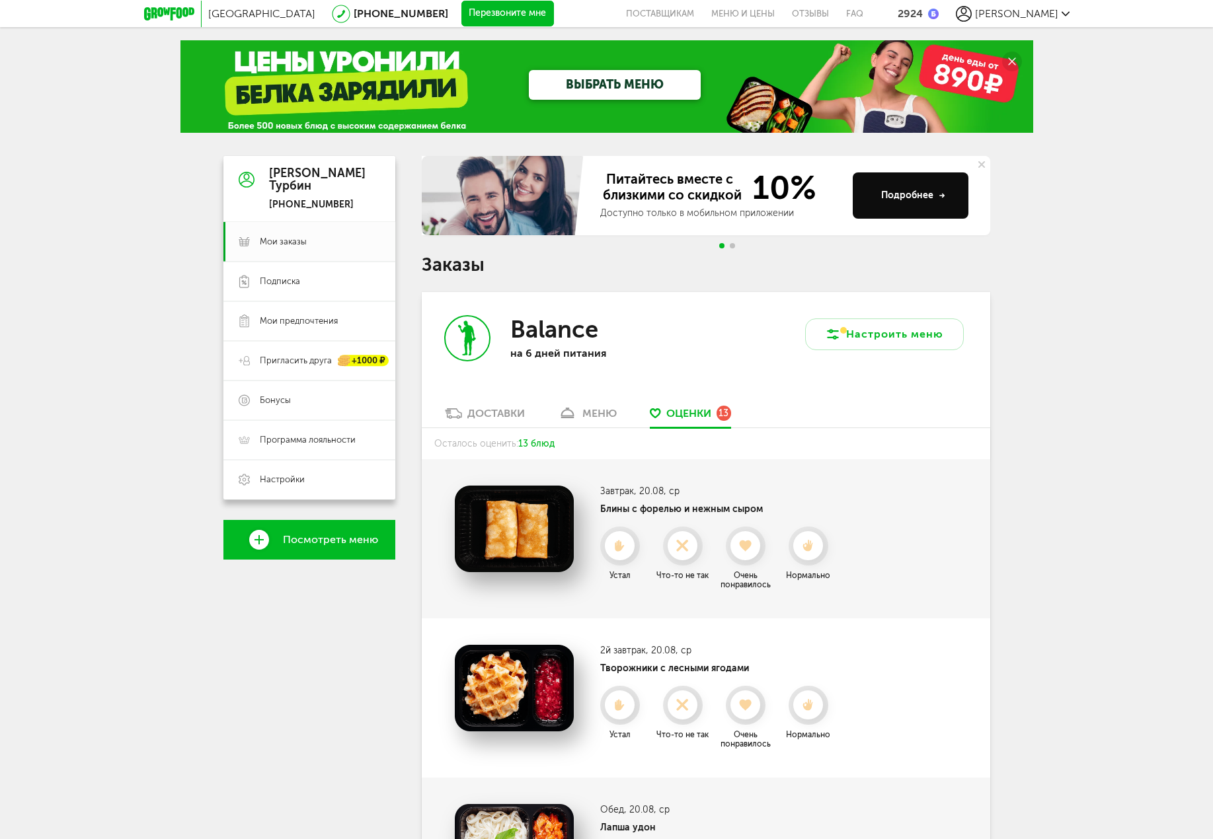
drag, startPoint x: 1063, startPoint y: 357, endPoint x: 1051, endPoint y: 208, distance: 149.9
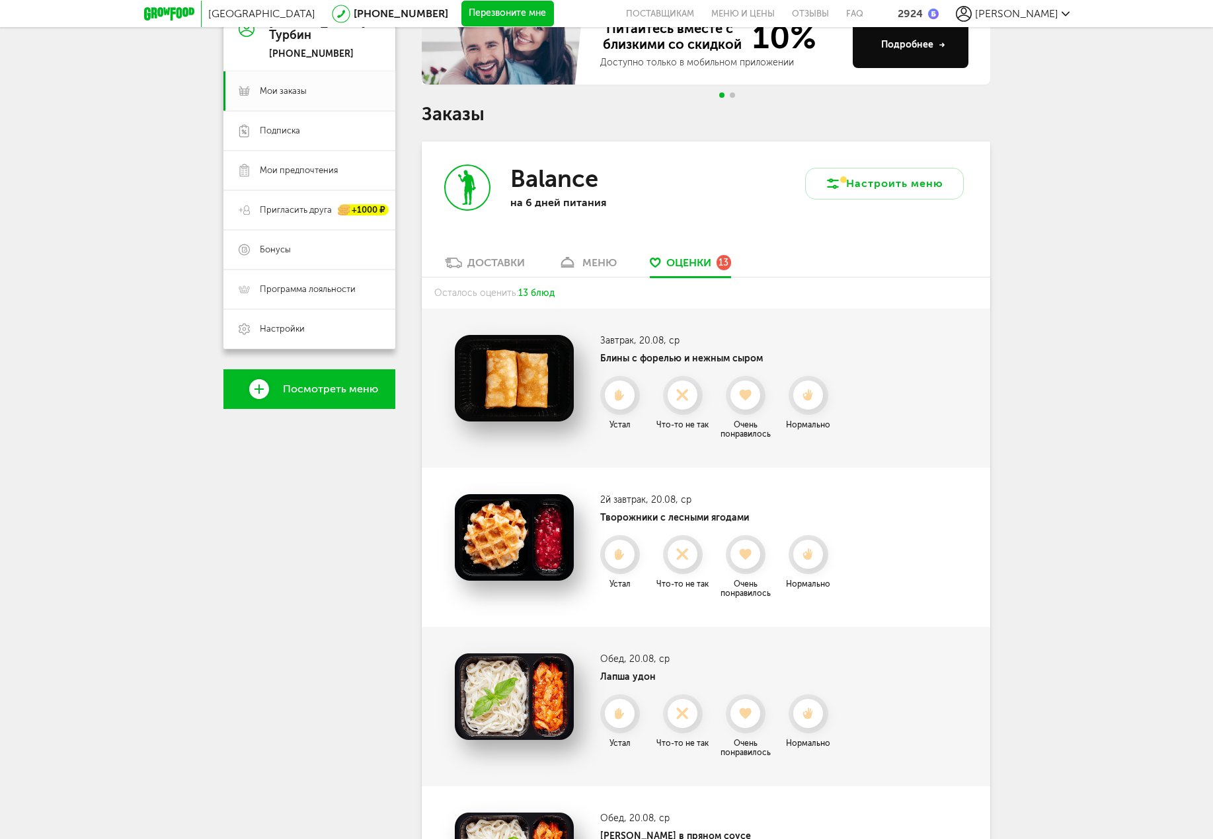
scroll to position [264, 0]
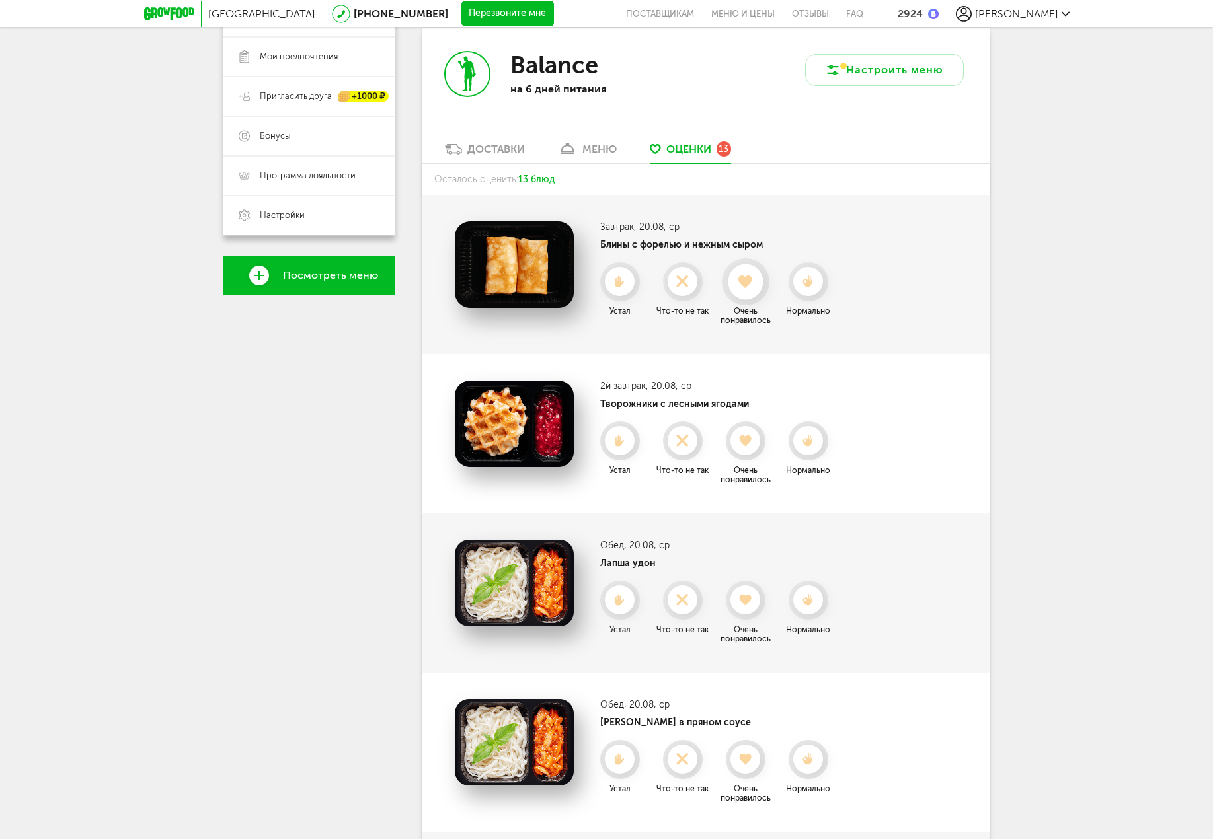
click at [763, 289] on div at bounding box center [746, 281] width 48 height 47
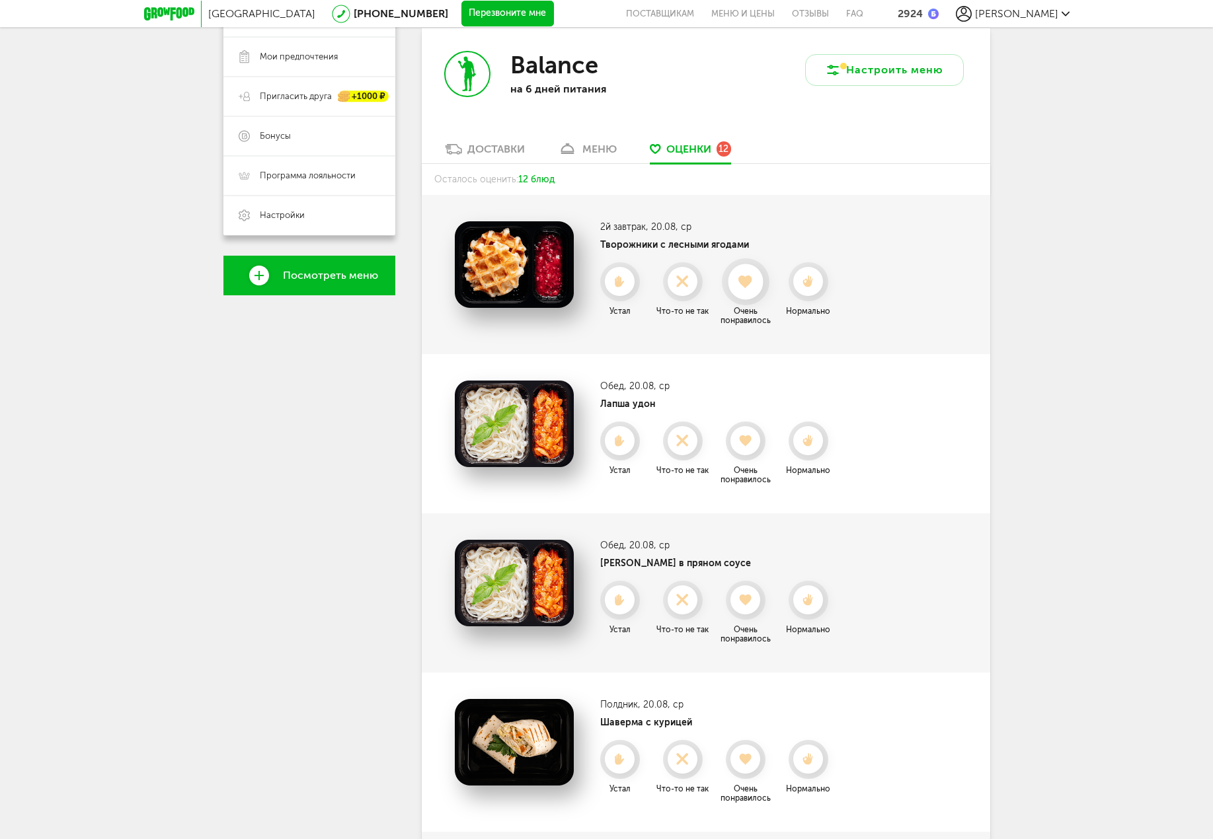
click at [757, 287] on icon at bounding box center [745, 282] width 35 height 15
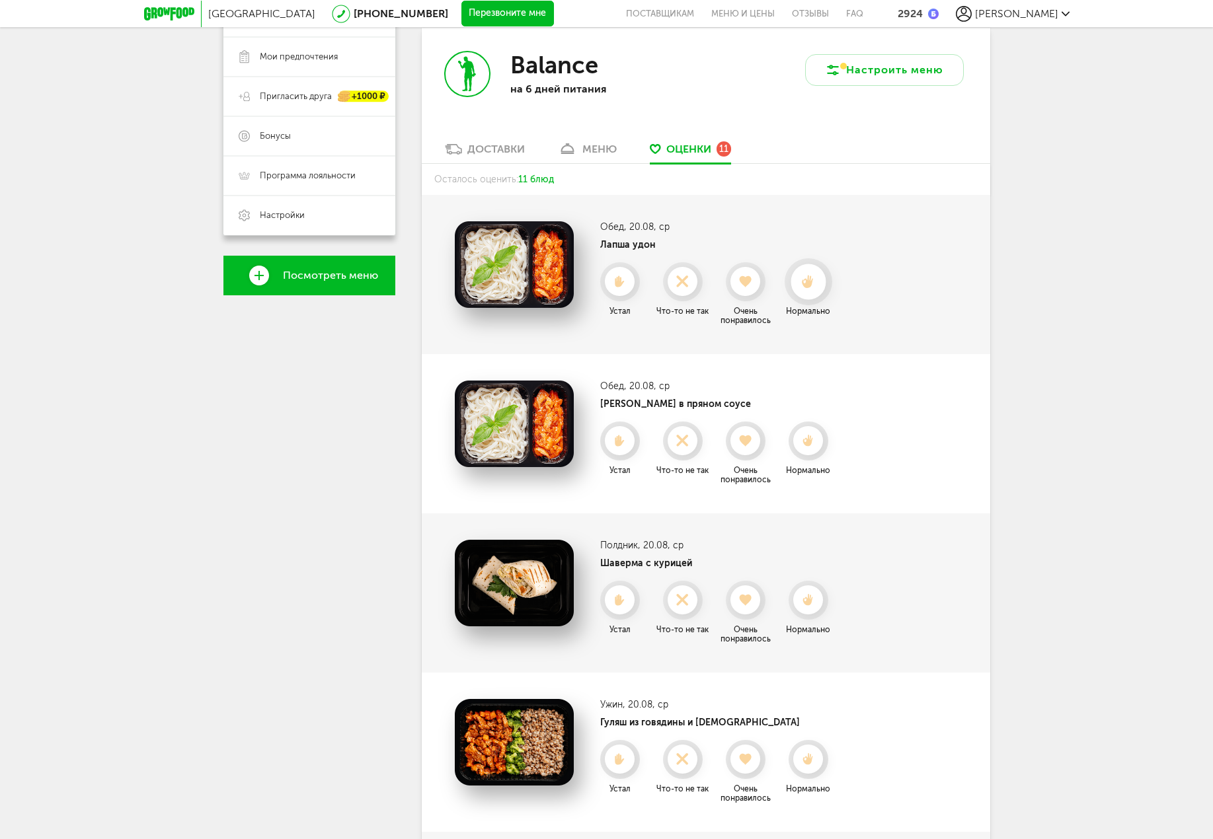
click at [815, 292] on div at bounding box center [807, 281] width 35 height 35
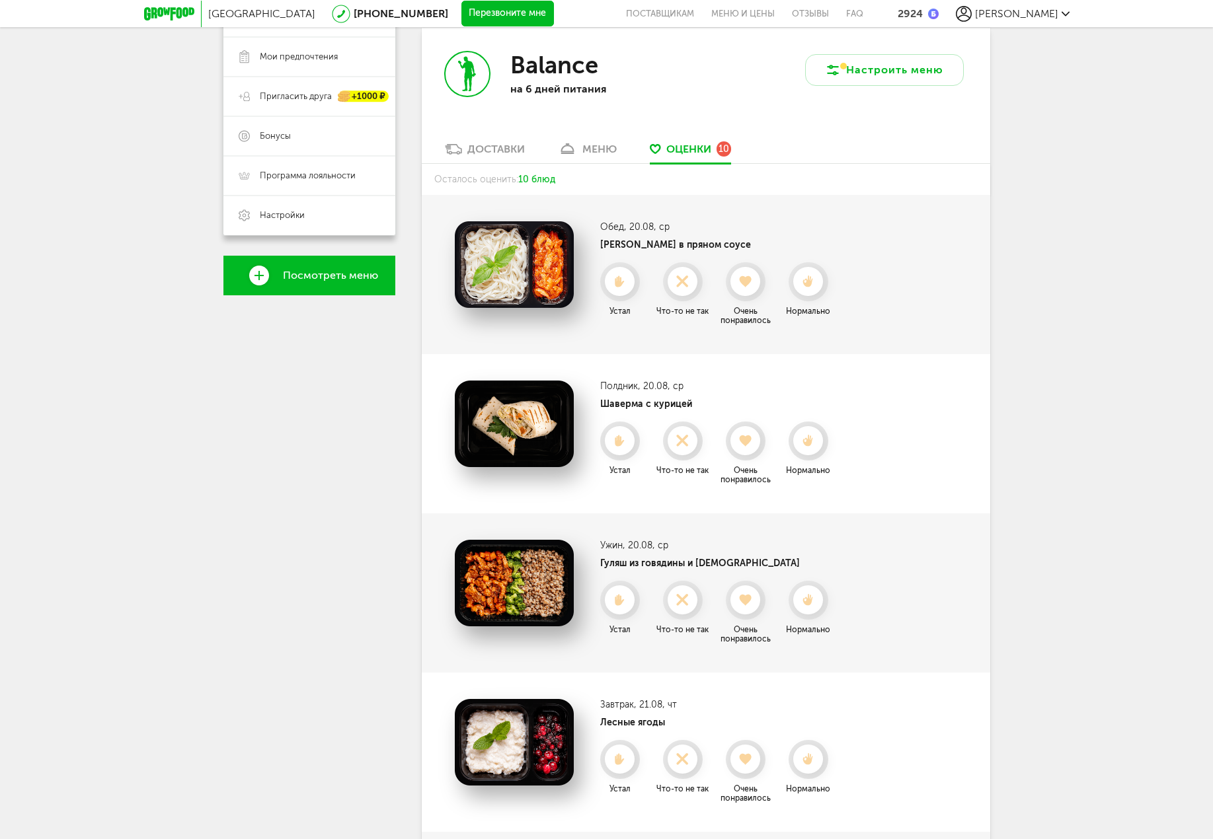
click at [815, 292] on div at bounding box center [807, 281] width 29 height 29
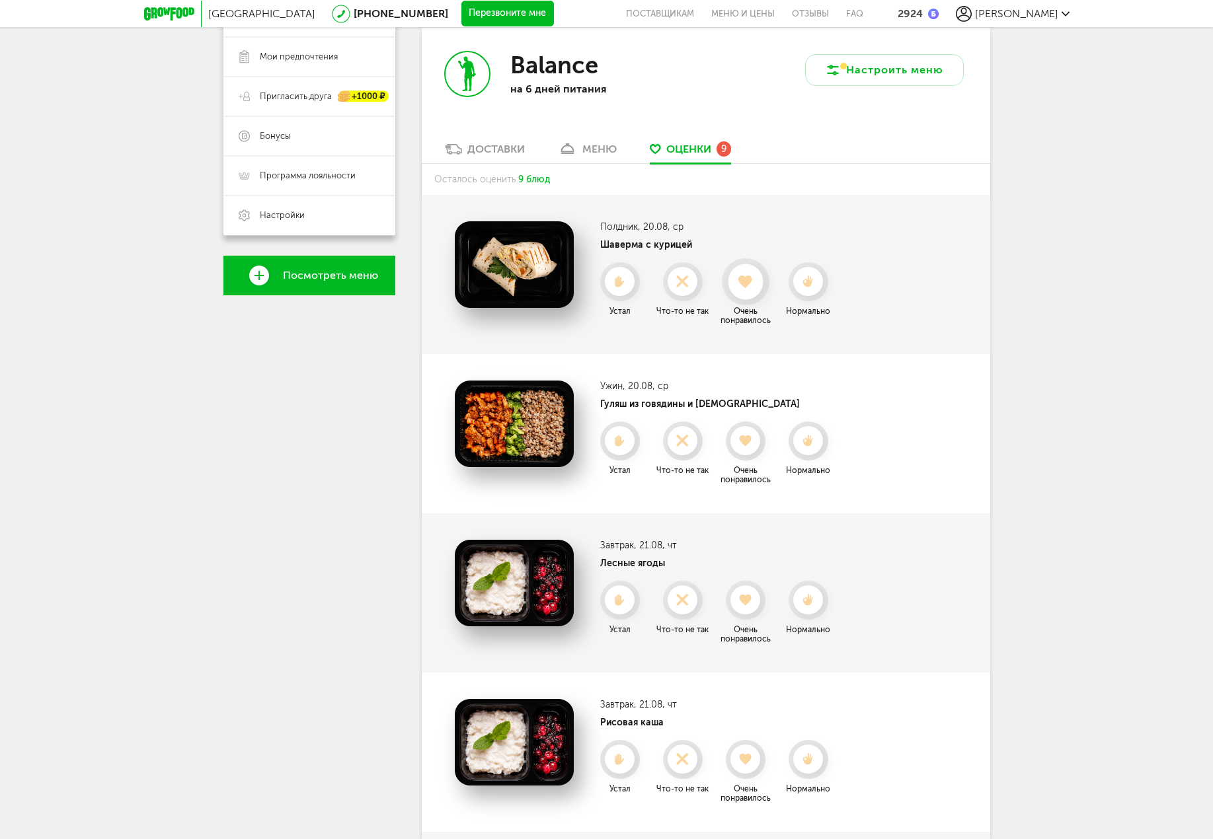
click at [762, 285] on div at bounding box center [746, 281] width 48 height 47
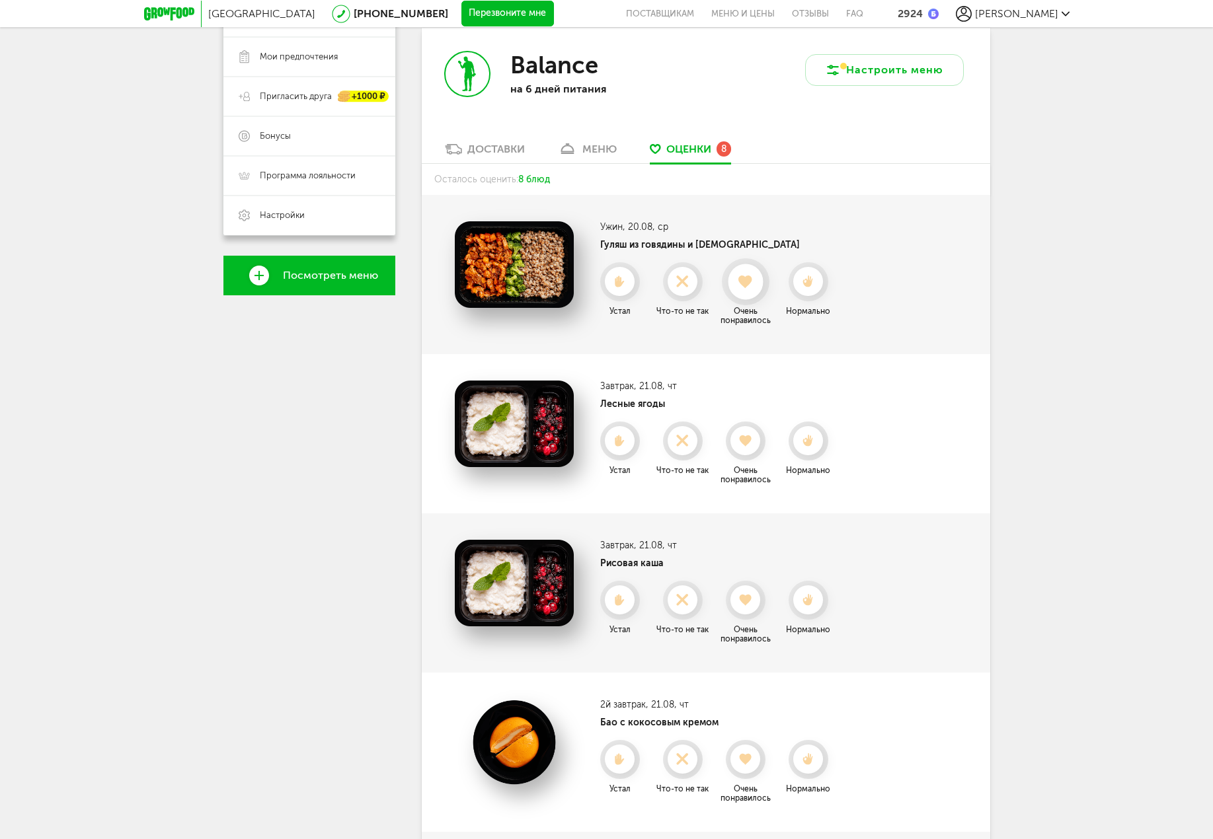
click at [753, 285] on icon at bounding box center [745, 282] width 35 height 15
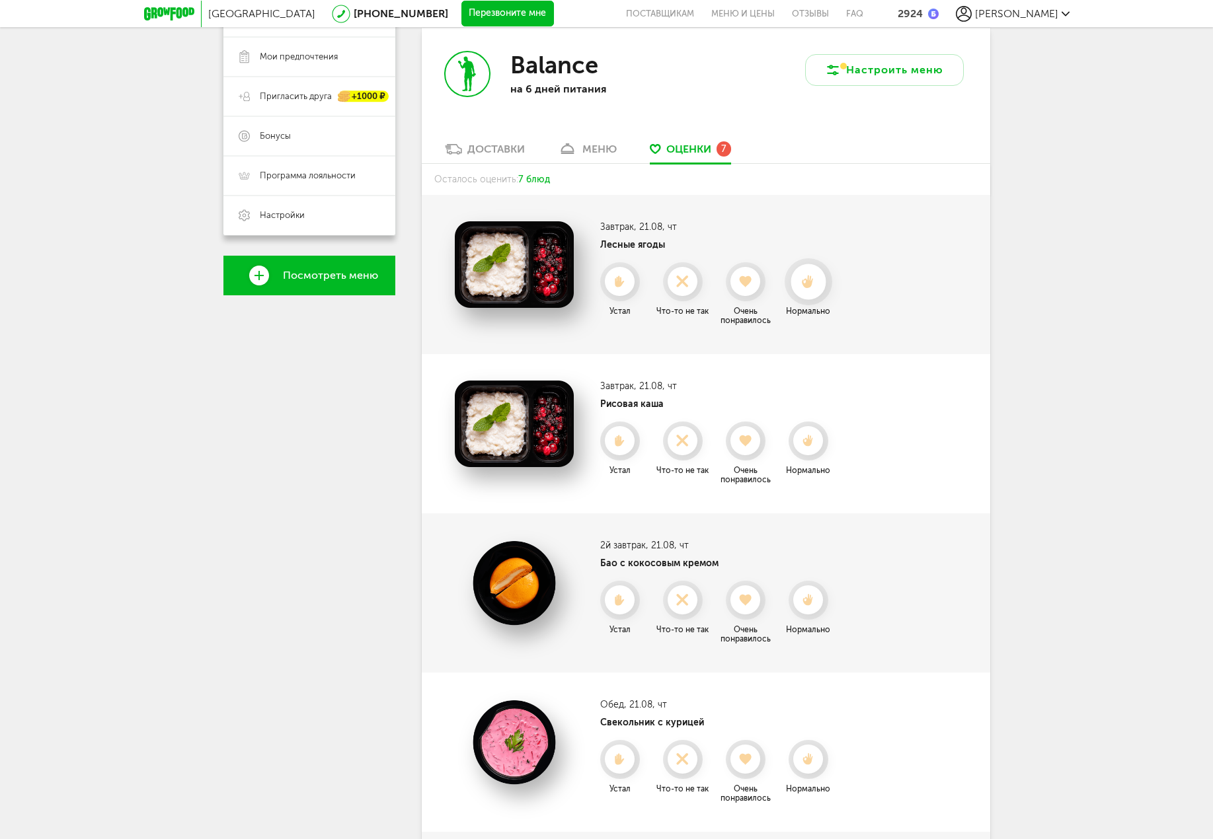
click at [790, 280] on div at bounding box center [808, 281] width 48 height 47
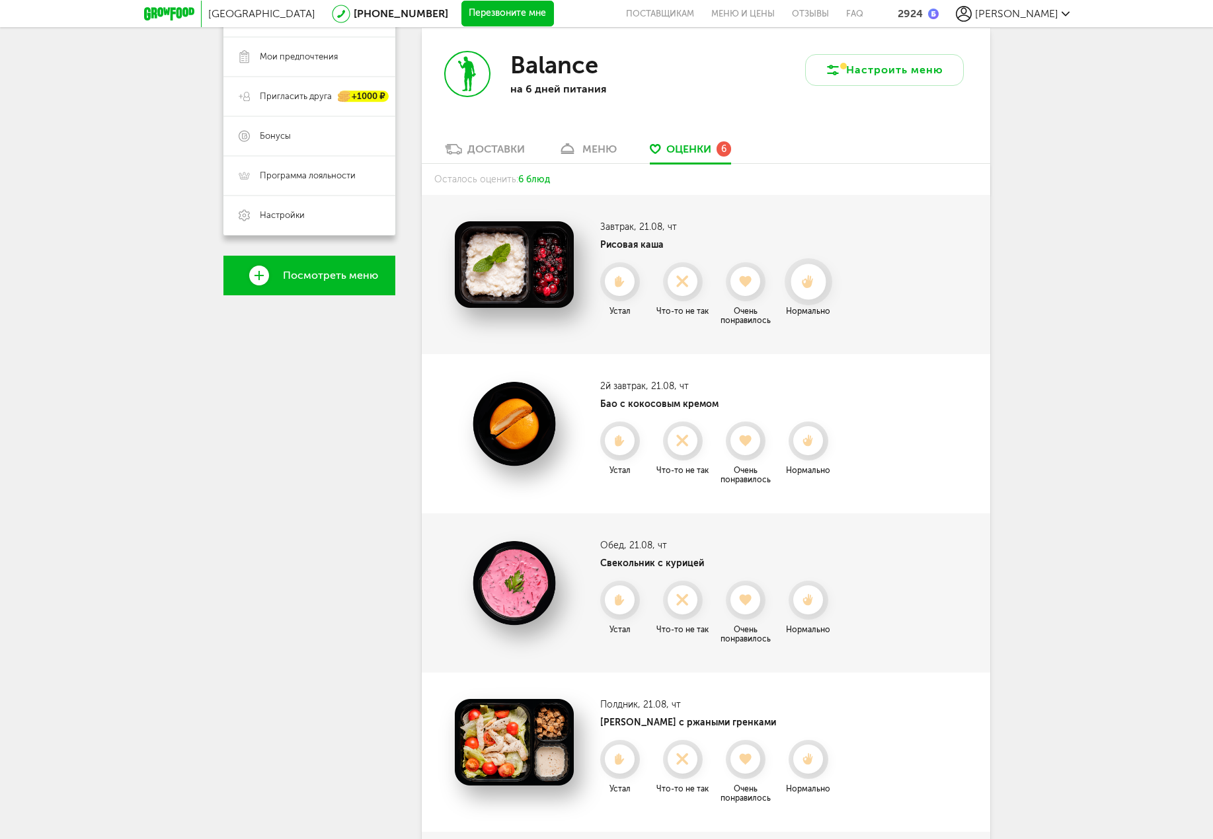
click at [805, 286] on use at bounding box center [808, 282] width 12 height 14
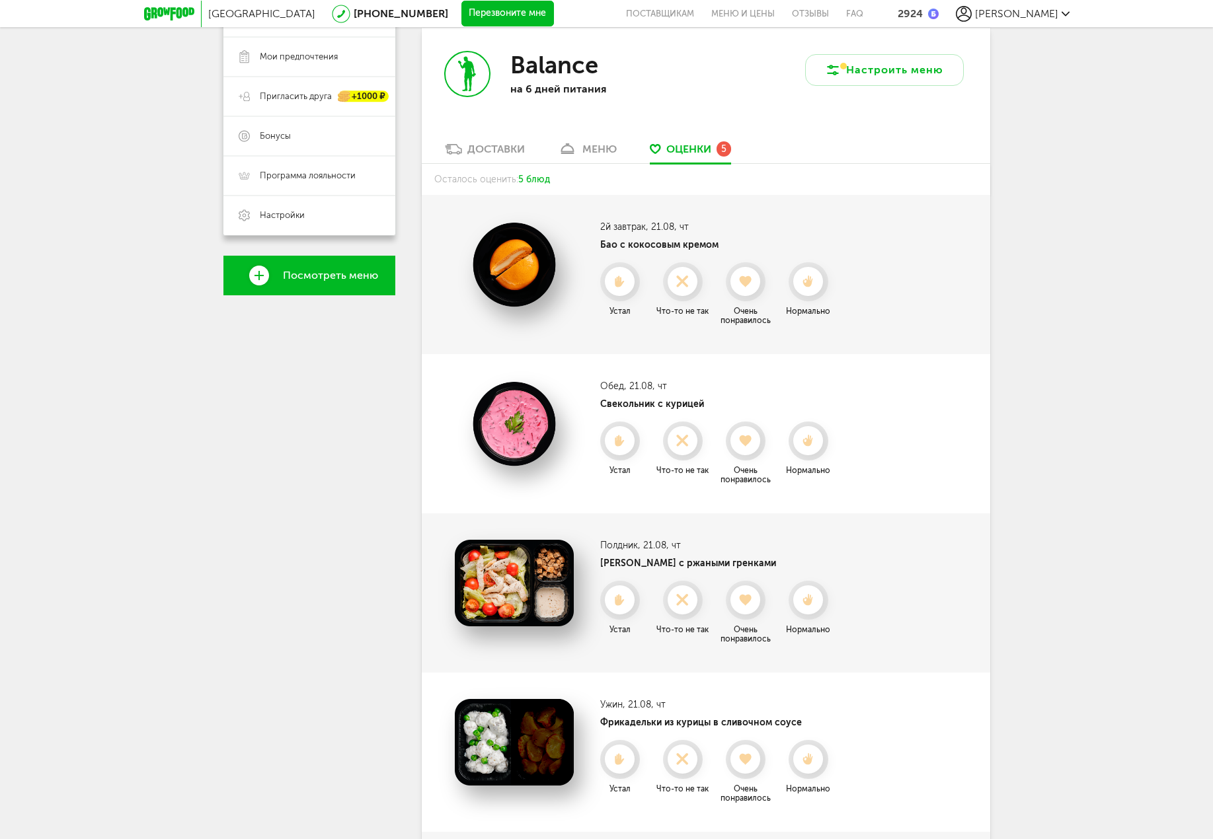
click at [805, 286] on use at bounding box center [808, 281] width 10 height 11
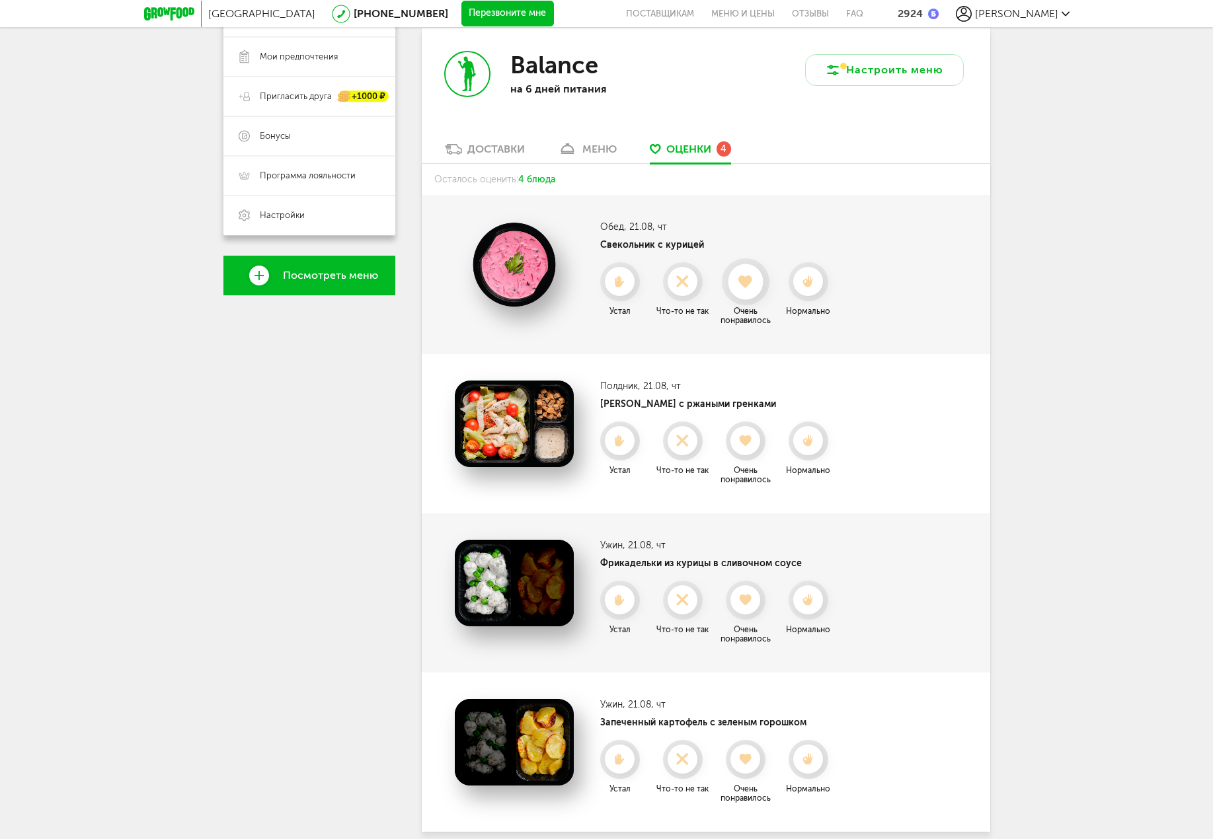
click at [747, 281] on use at bounding box center [745, 281] width 15 height 13
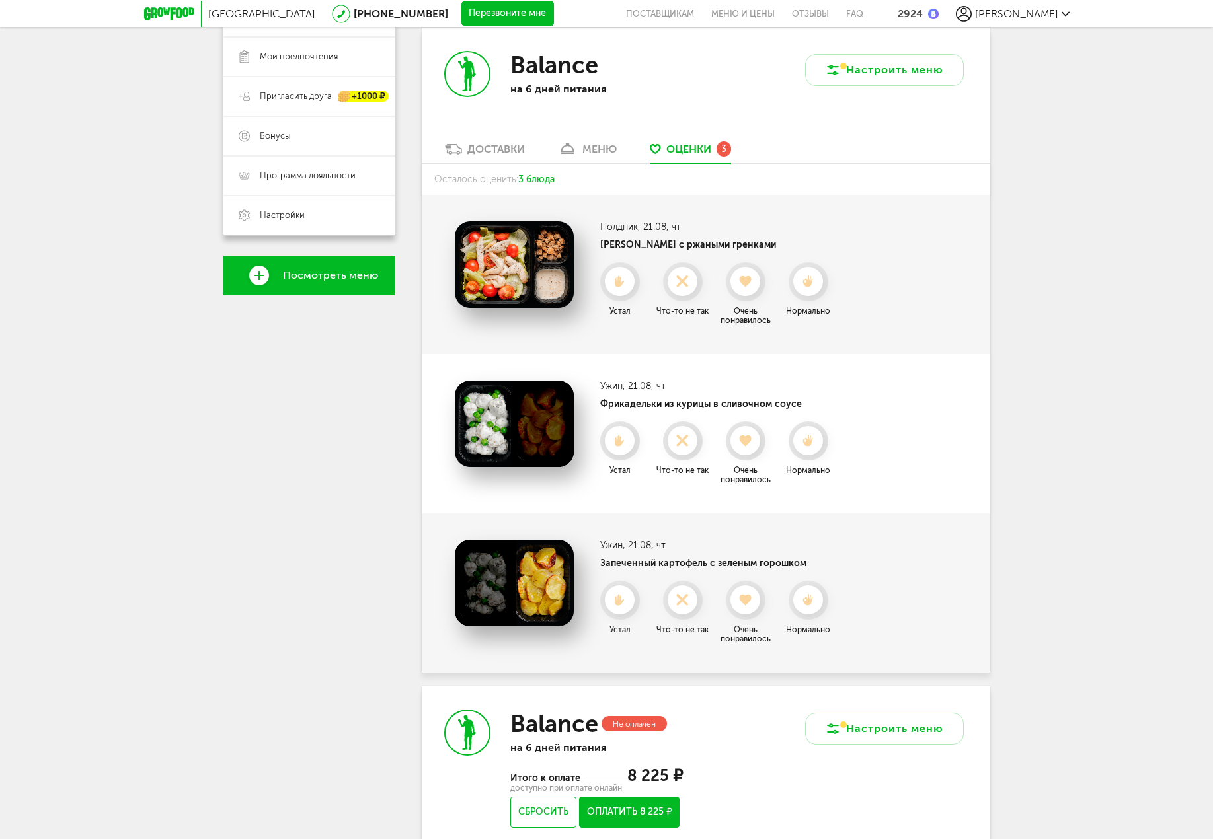
click at [747, 281] on use at bounding box center [745, 281] width 12 height 11
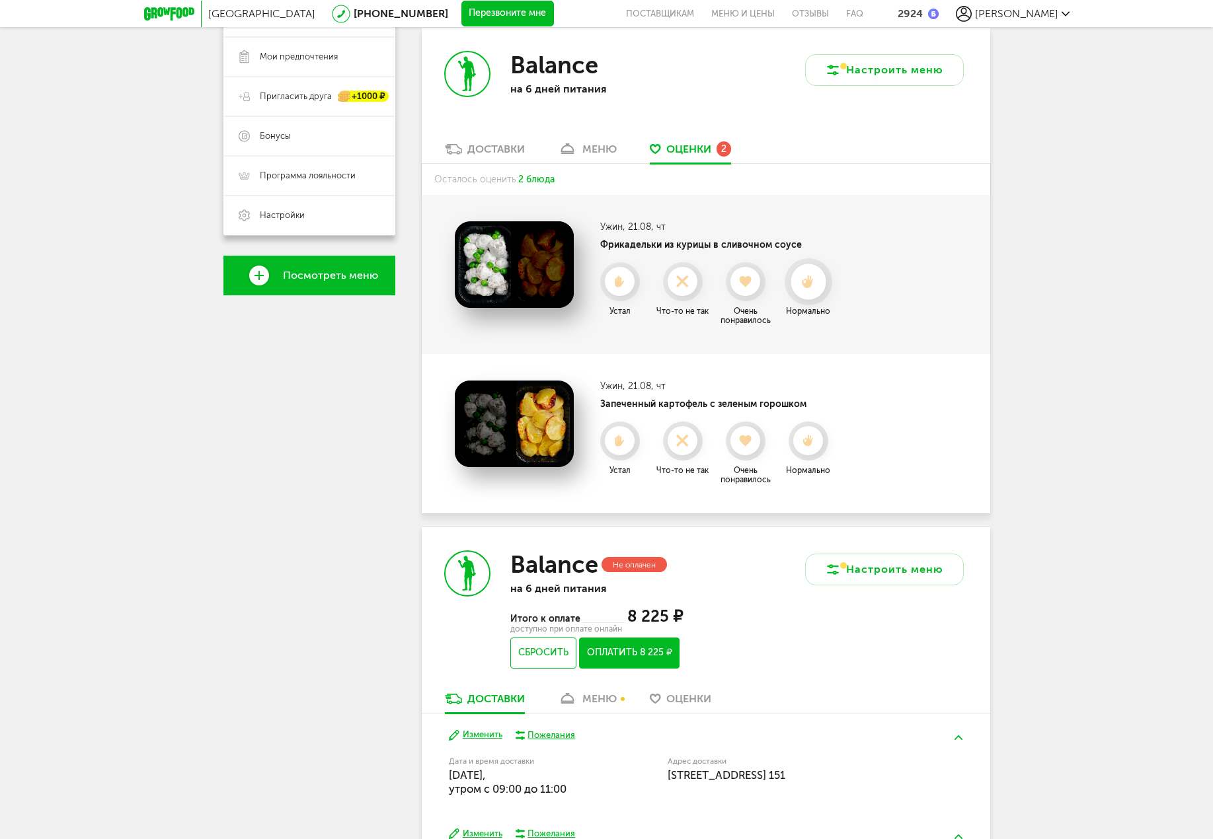
click at [810, 276] on icon at bounding box center [807, 282] width 35 height 15
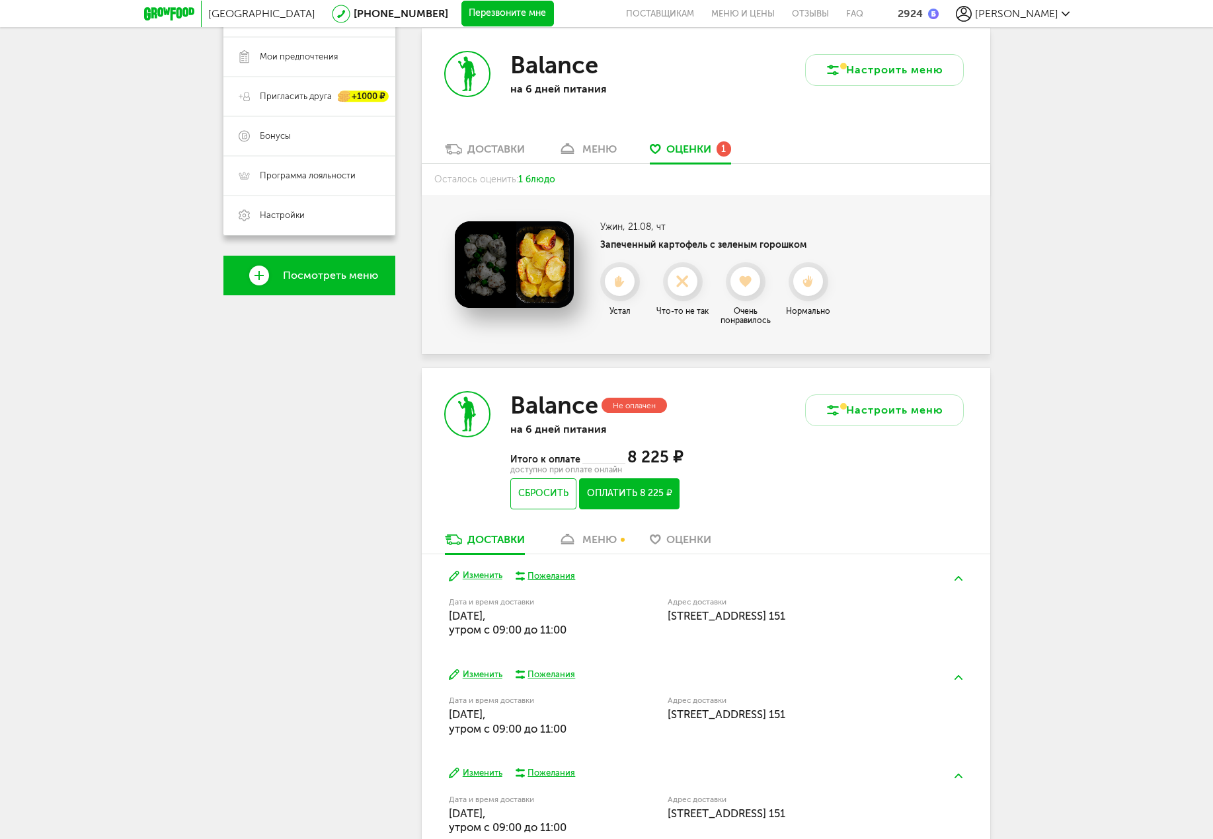
click at [810, 276] on icon at bounding box center [807, 282] width 29 height 12
